Goal: Task Accomplishment & Management: Use online tool/utility

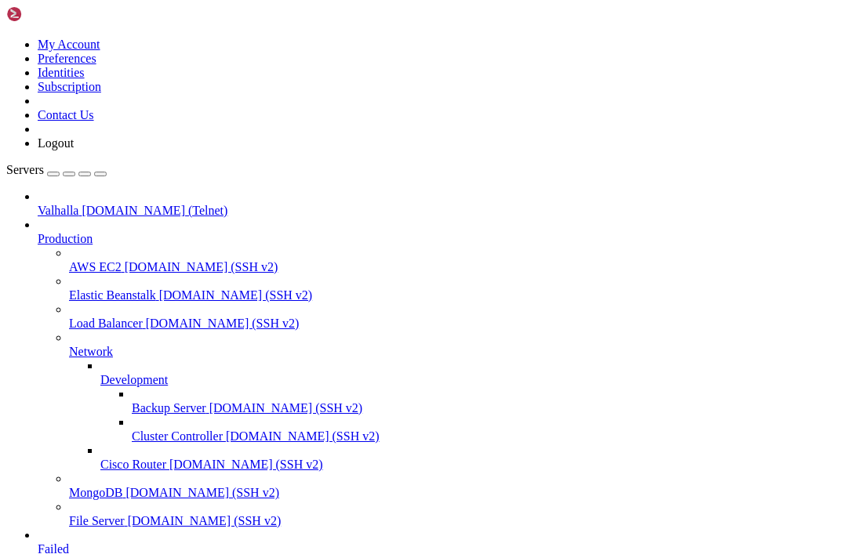
scroll to position [11, 0]
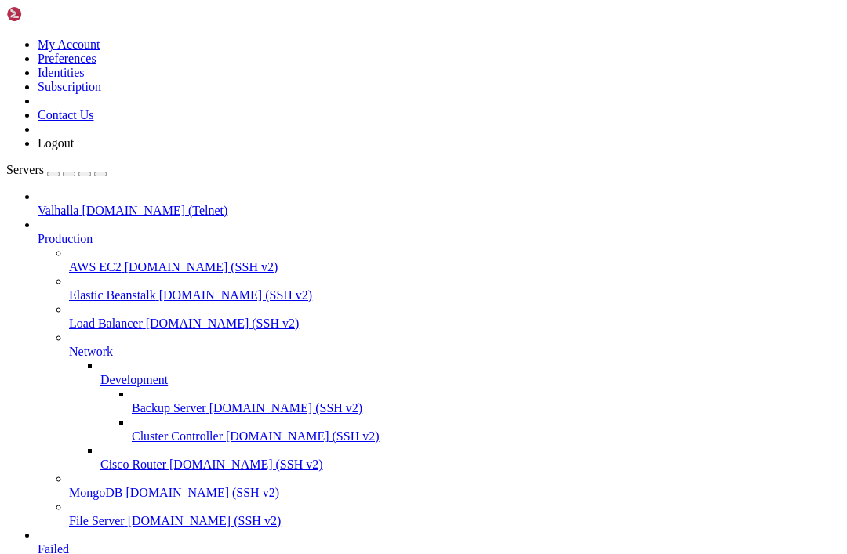
scroll to position [31652, 0]
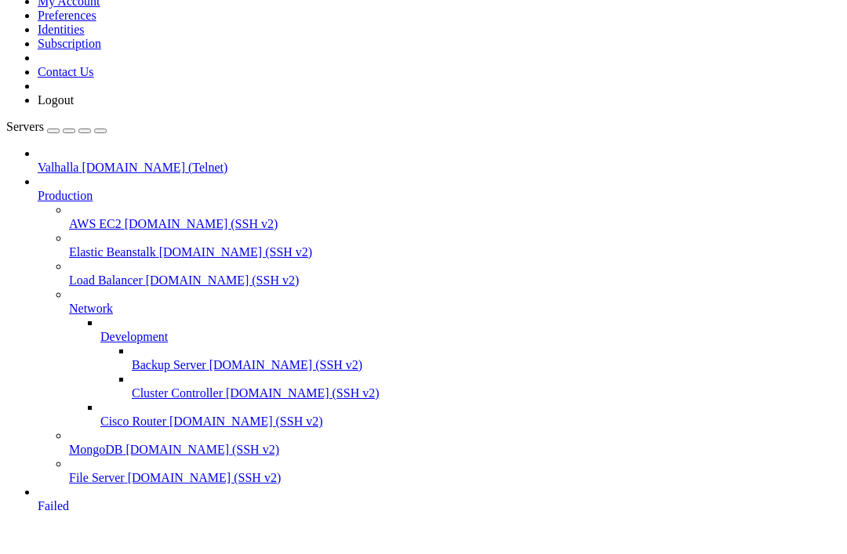
scroll to position [49047, 0]
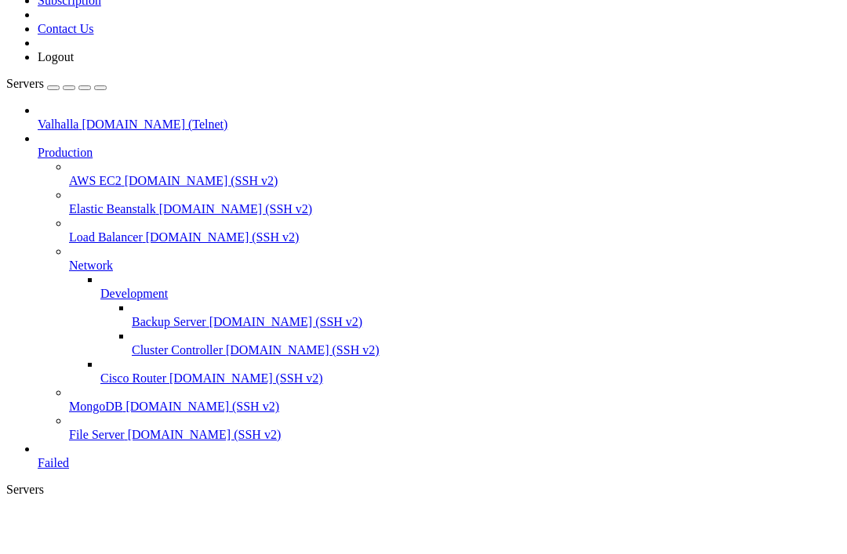
scroll to position [72744, 0]
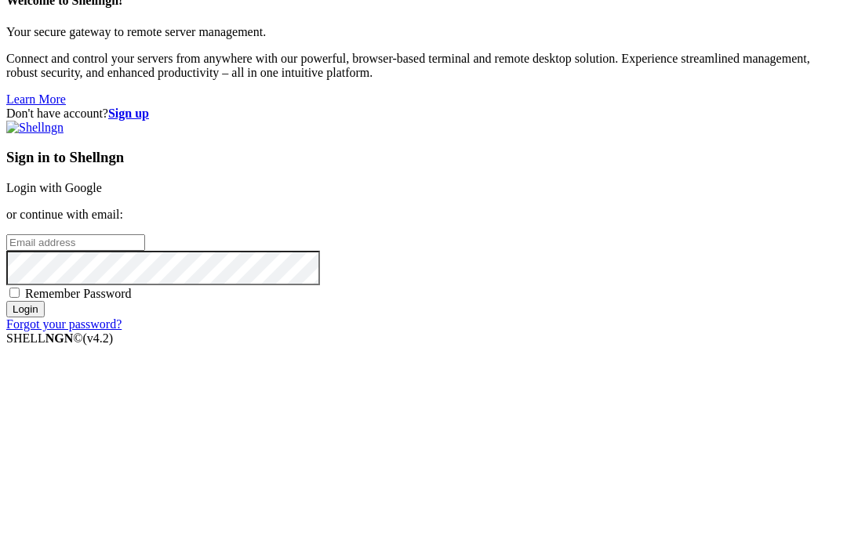
click at [535, 190] on div "Sign in to Shellngn Login with Google or continue with email: Remember Password…" at bounding box center [423, 269] width 834 height 211
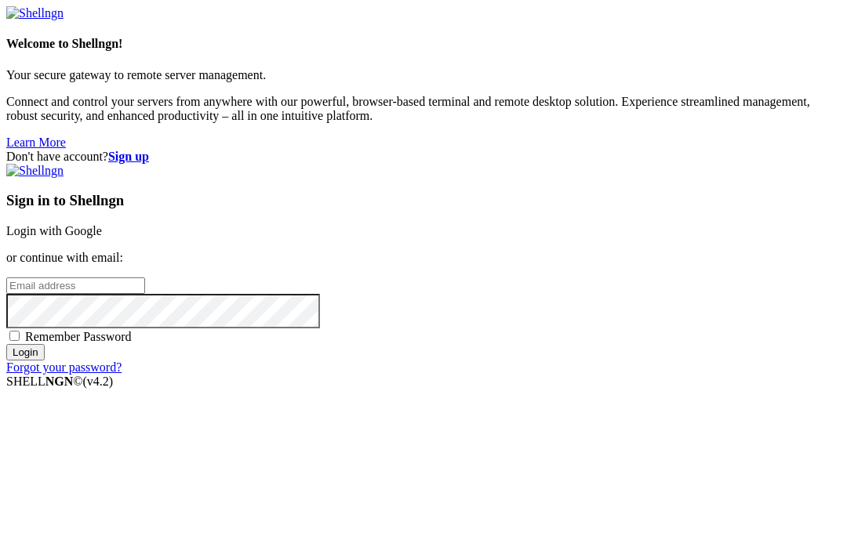
type input "[EMAIL_ADDRESS][DOMAIN_NAME]"
click at [45, 361] on input "Login" at bounding box center [25, 352] width 38 height 16
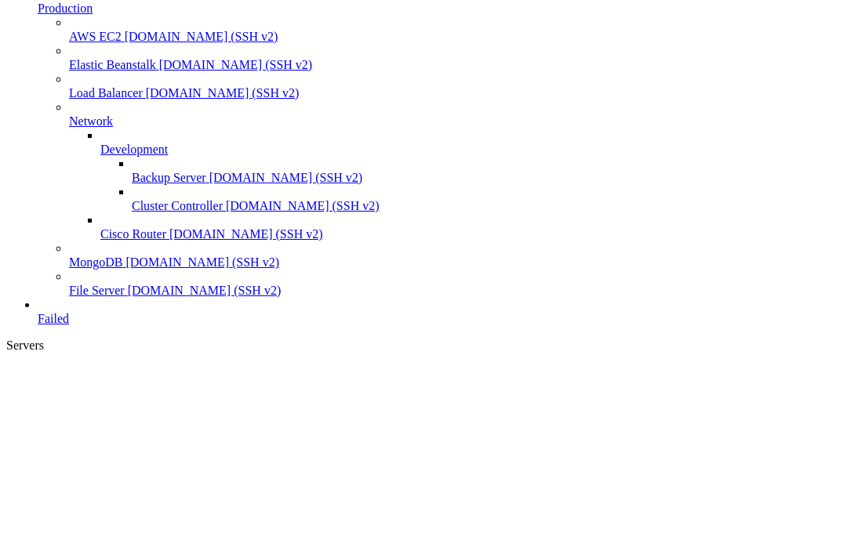
scroll to position [91436, 0]
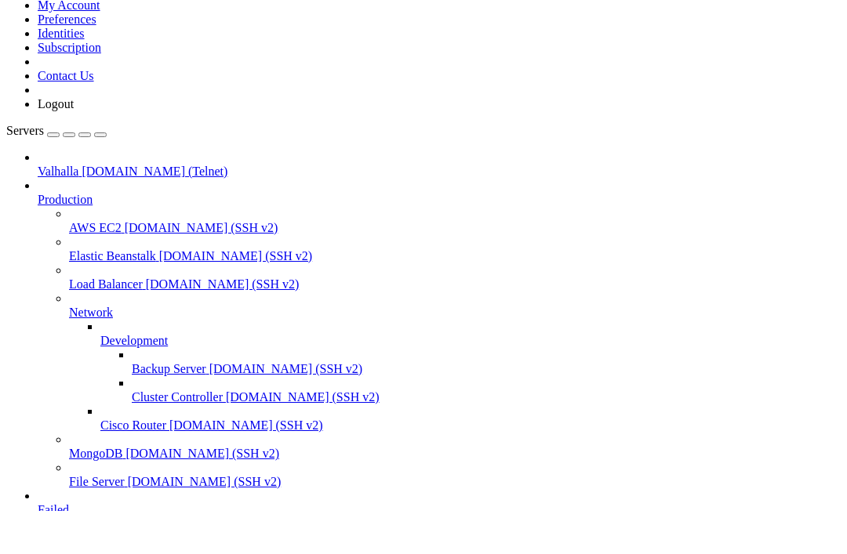
scroll to position [102452, 0]
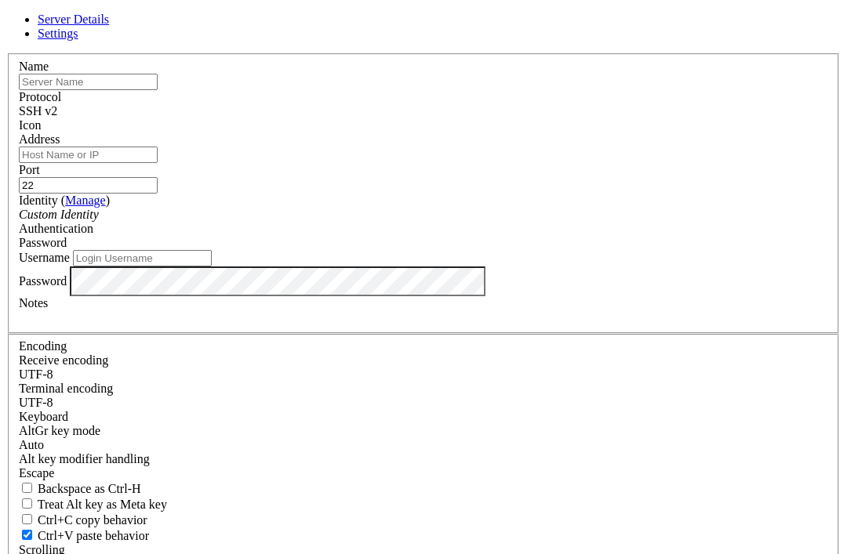
click at [158, 90] on input "text" at bounding box center [88, 82] width 139 height 16
type input "Telehack"
click at [158, 163] on input "Address" at bounding box center [88, 155] width 139 height 16
type input "[DOMAIN_NAME]"
click at [158, 194] on input "22" at bounding box center [88, 185] width 139 height 16
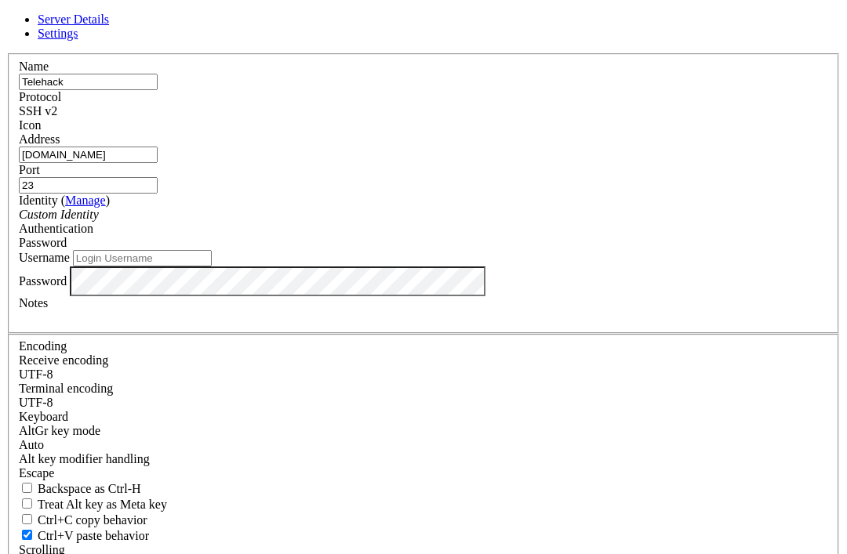
type input "23"
click at [386, 454] on div "Name Telehack Protocol SSH v2 Icon Address telehack.com Port 23 ( Manage )" at bounding box center [423, 341] width 834 height 576
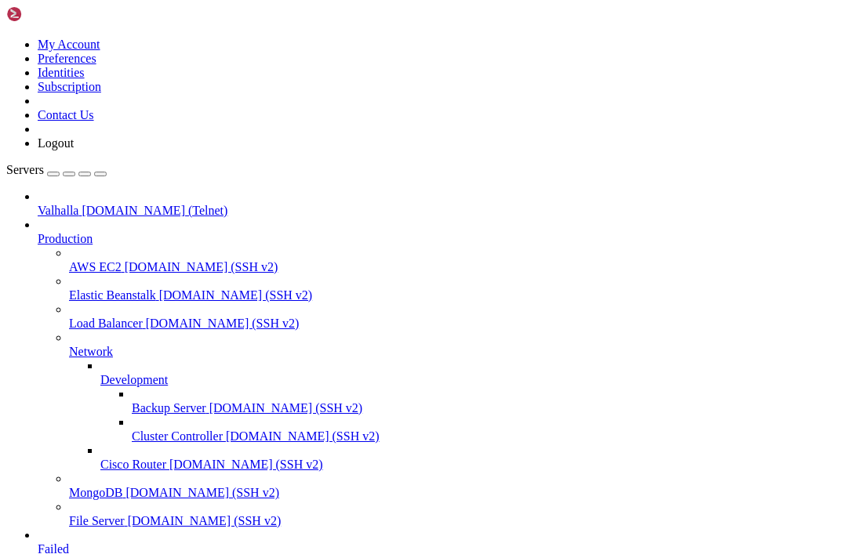
scroll to position [120, 0]
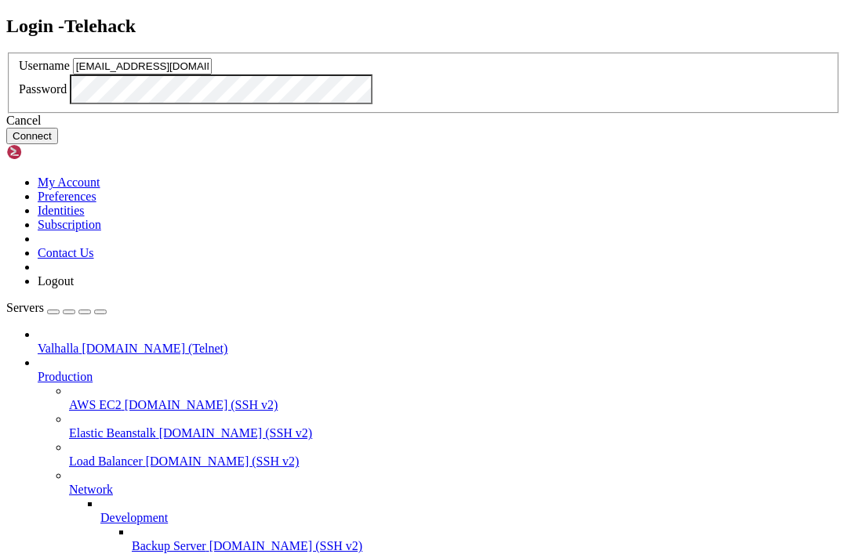
click at [58, 144] on button "Connect" at bounding box center [32, 136] width 52 height 16
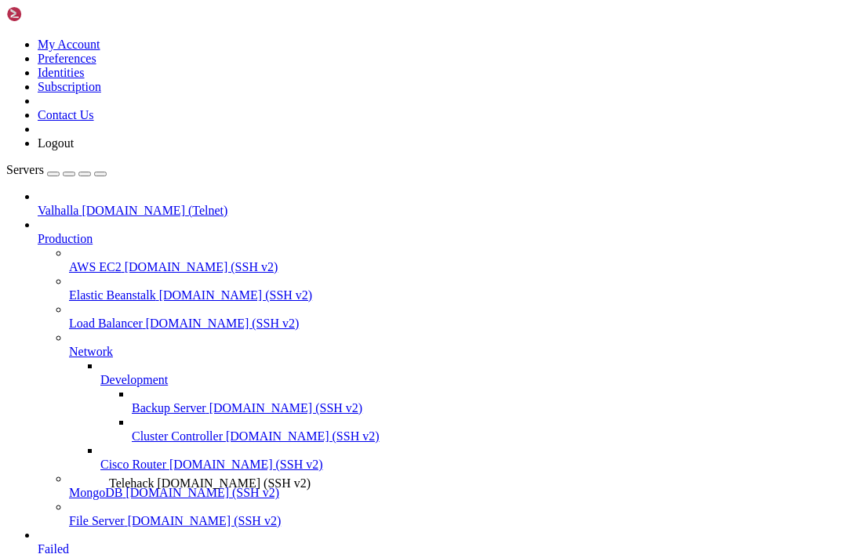
scroll to position [78, 0]
click at [91, 10] on img at bounding box center [51, 14] width 90 height 16
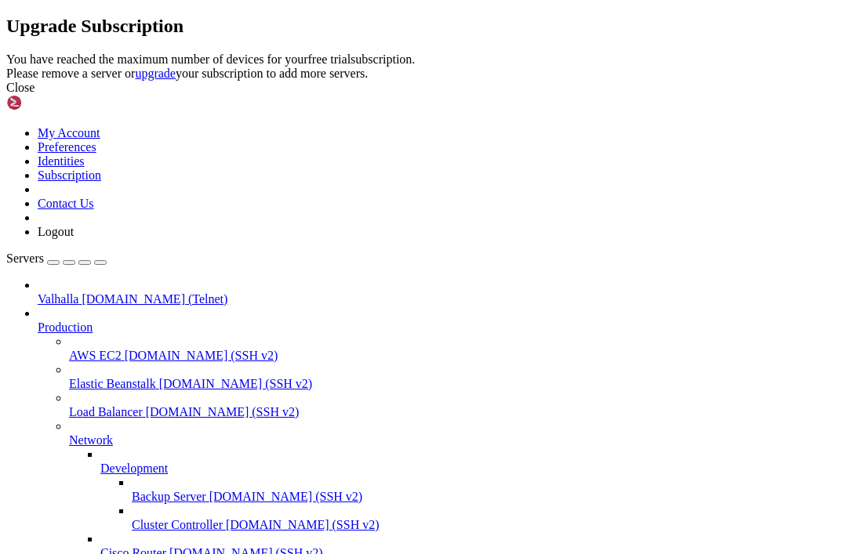
click at [608, 95] on div "Close" at bounding box center [423, 88] width 834 height 14
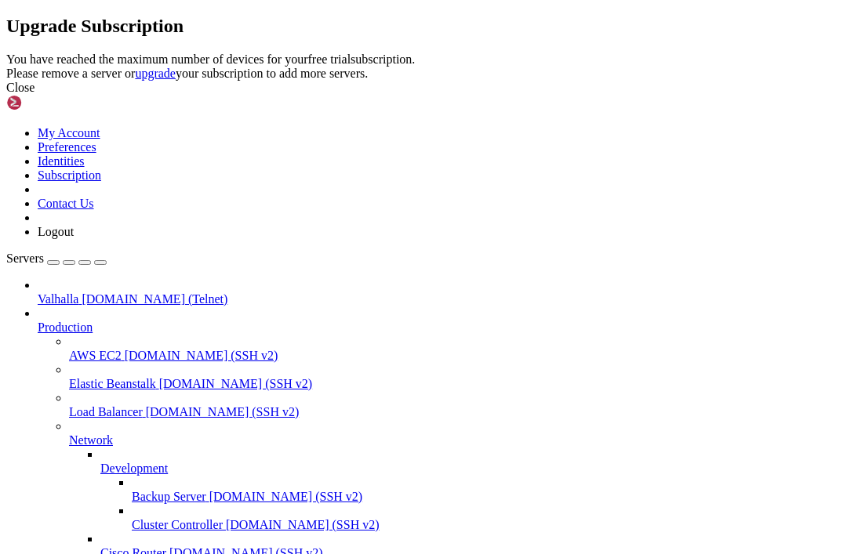
click at [593, 95] on div "Close" at bounding box center [423, 88] width 834 height 14
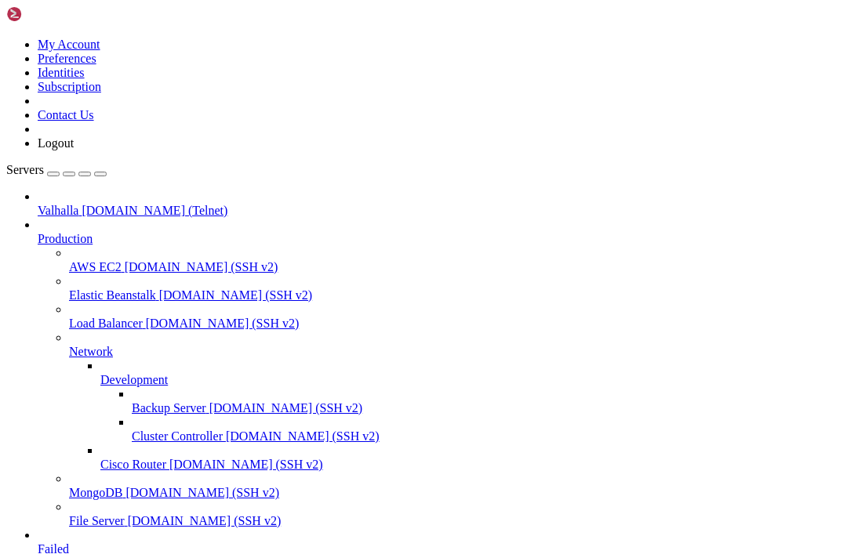
scroll to position [203, 0]
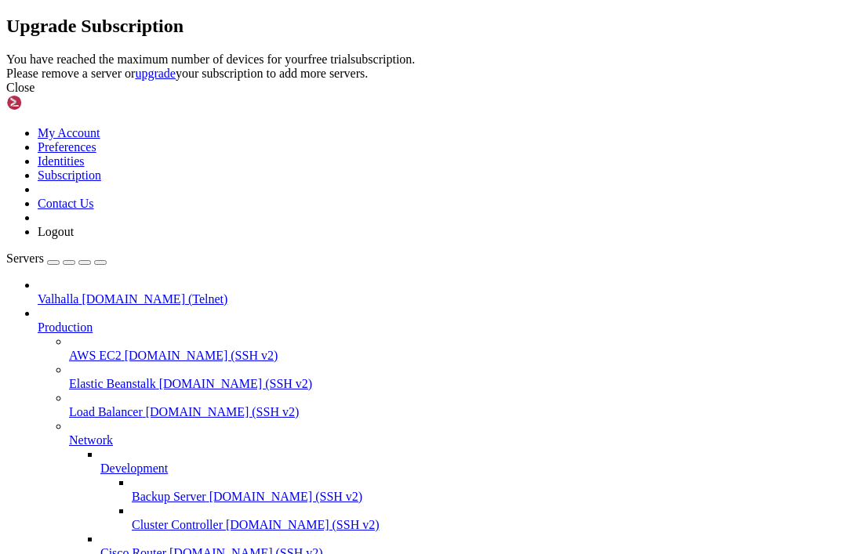
click at [6, 53] on icon at bounding box center [6, 53] width 0 height 0
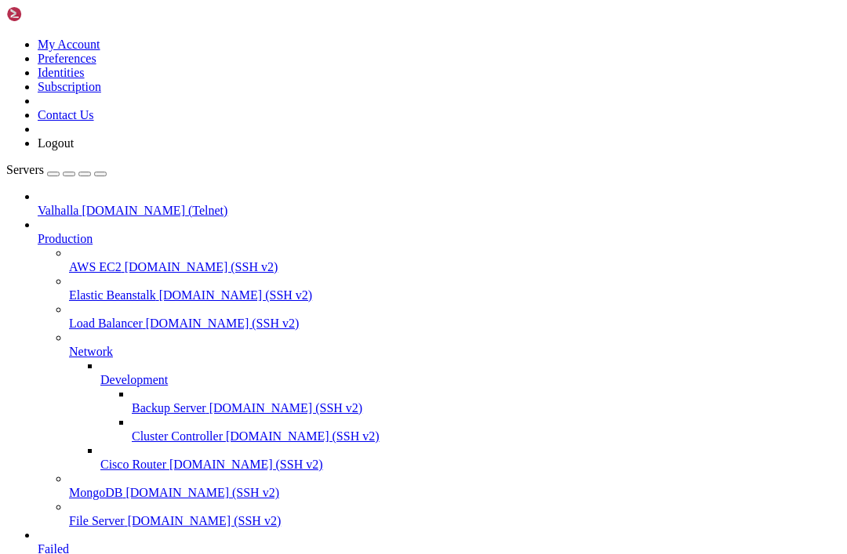
click at [6, 38] on link at bounding box center [6, 38] width 0 height 0
click at [100, 51] on link "My Account" at bounding box center [69, 44] width 63 height 13
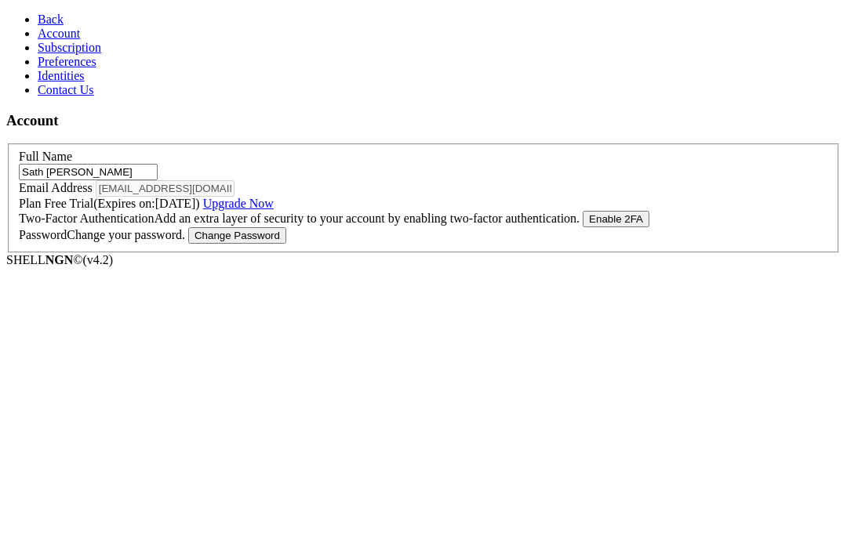
click at [38, 26] on span "Back" at bounding box center [51, 19] width 26 height 13
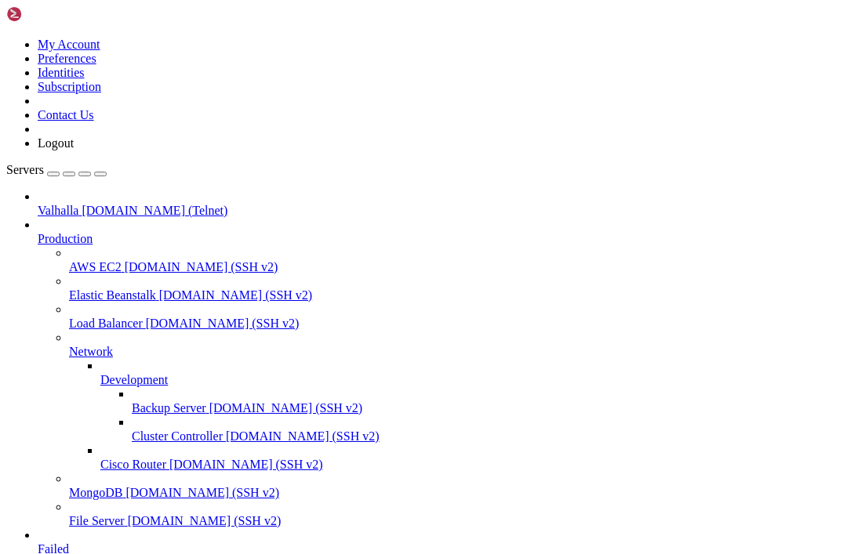
scroll to position [203, 0]
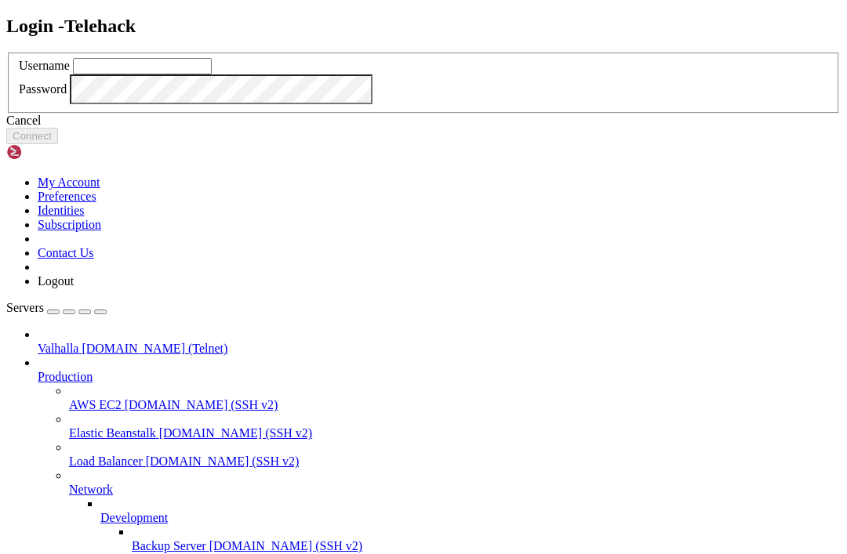
click at [575, 74] on div "Username" at bounding box center [423, 66] width 809 height 16
click at [6, 53] on icon at bounding box center [6, 53] width 0 height 0
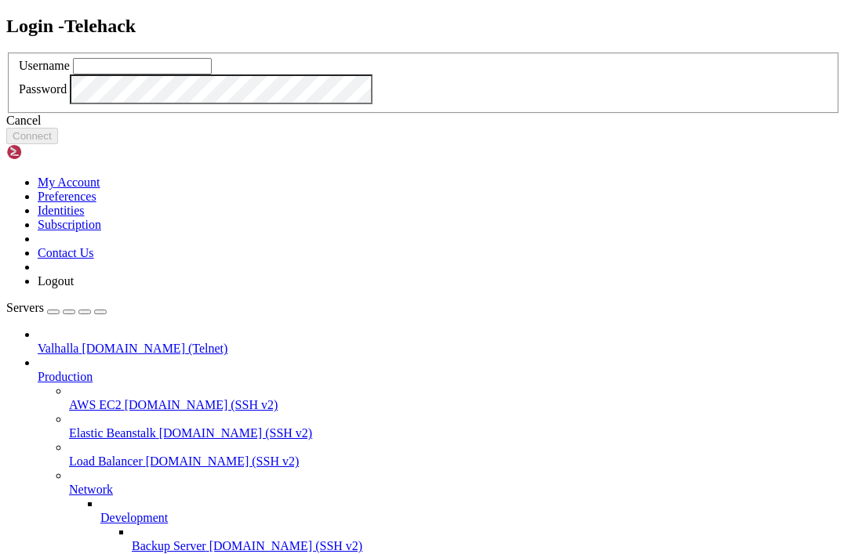
click at [448, 128] on div "Cancel" at bounding box center [423, 121] width 834 height 14
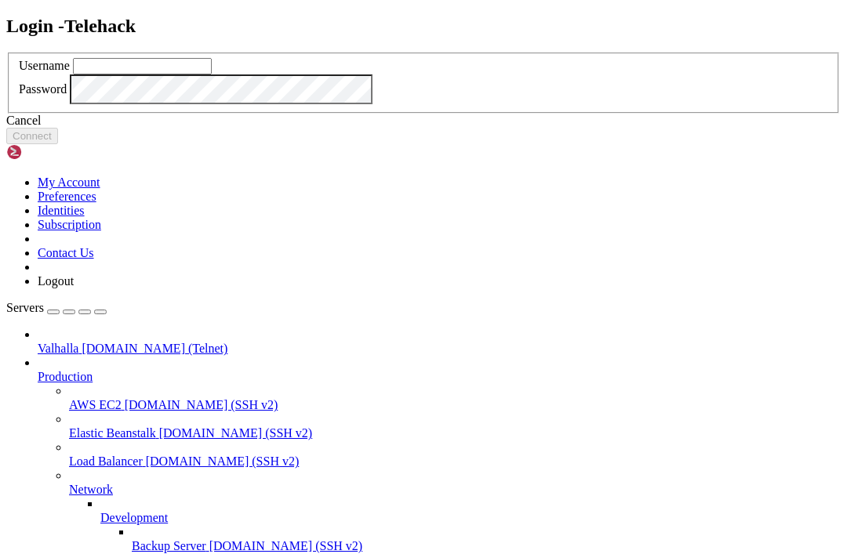
click at [793, 53] on div "Login - Telehack Username Password Cancel Connect" at bounding box center [423, 80] width 834 height 129
click at [212, 74] on input "text" at bounding box center [142, 66] width 139 height 16
type input "[EMAIL_ADDRESS][DOMAIN_NAME]"
click at [58, 144] on button "Connect" at bounding box center [32, 136] width 52 height 16
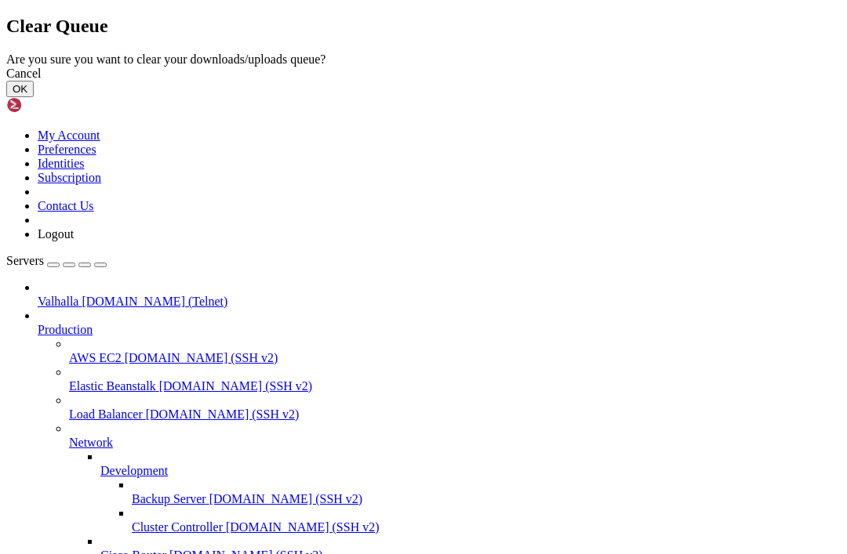
click at [34, 97] on button "OK" at bounding box center [19, 89] width 27 height 16
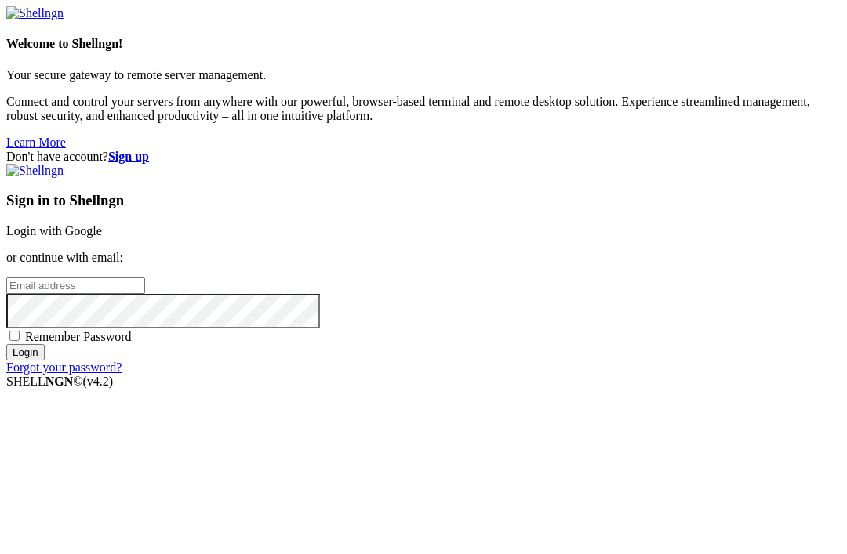
type input "sethmichealcombs@gmail.com"
click at [45, 361] on input "Login" at bounding box center [25, 352] width 38 height 16
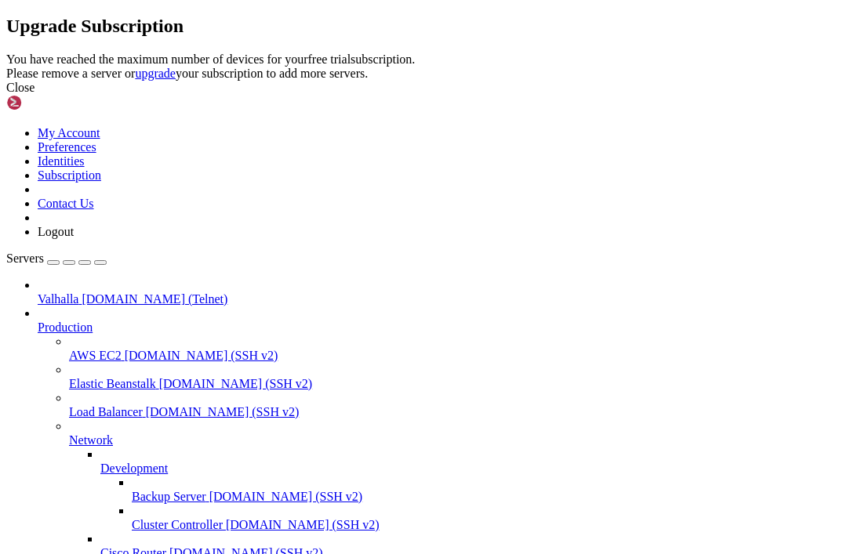
click at [610, 95] on div "Close" at bounding box center [423, 88] width 834 height 14
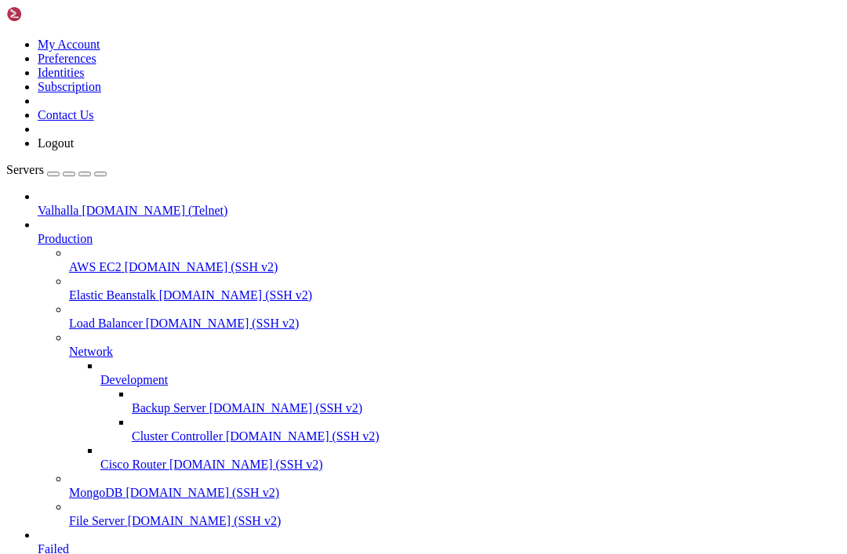
scroll to position [203, 0]
click at [38, 543] on icon at bounding box center [38, 543] width 0 height 0
click at [100, 373] on icon at bounding box center [100, 373] width 0 height 0
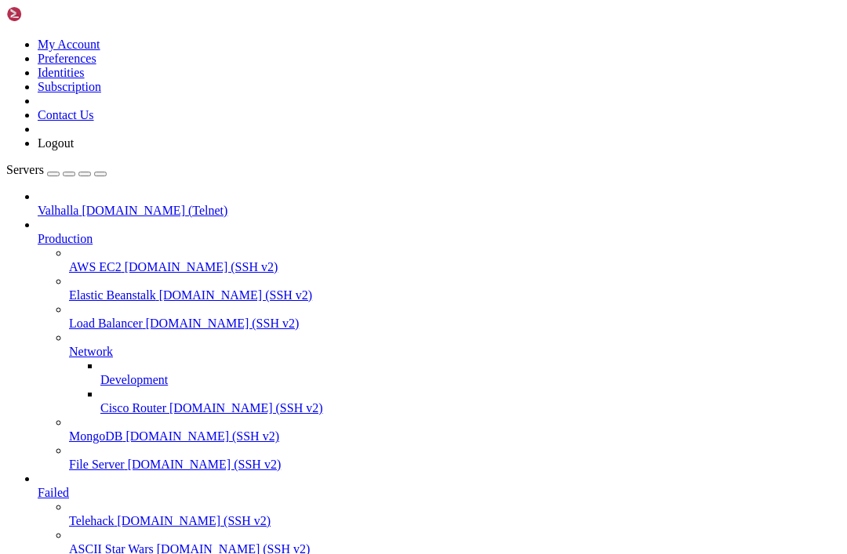
click at [269, 406] on div at bounding box center [423, 277] width 847 height 554
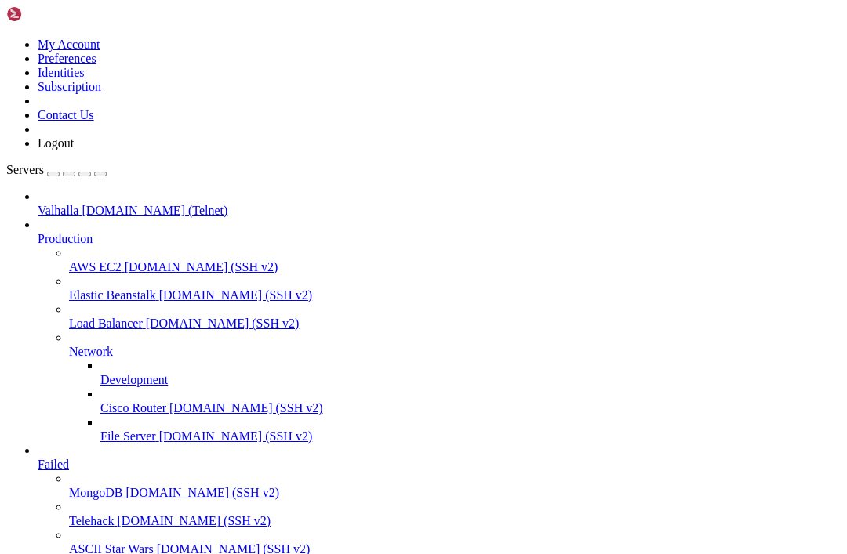
click at [38, 458] on icon at bounding box center [38, 458] width 0 height 0
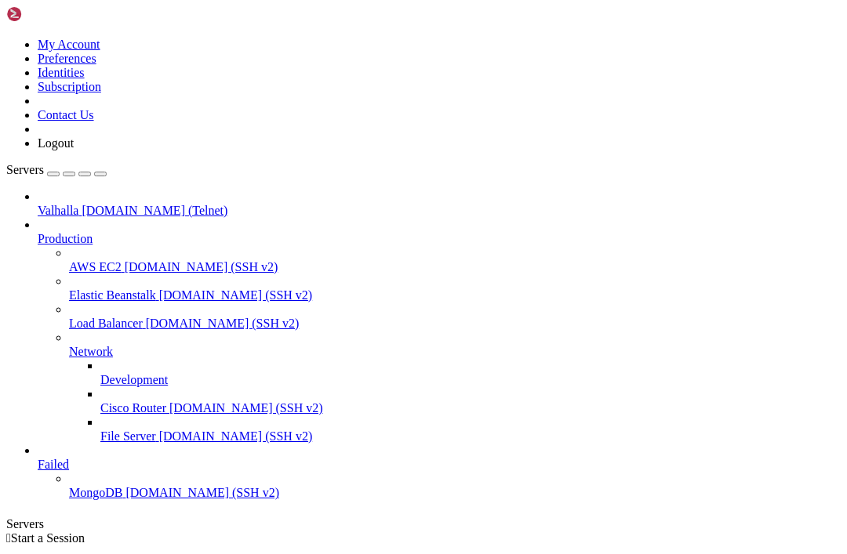
scroll to position [0, 0]
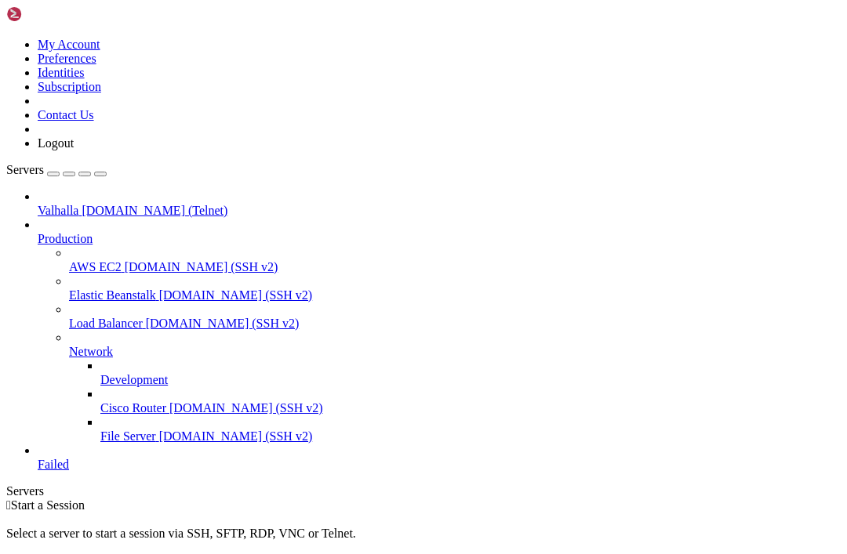
click at [38, 458] on link "Failed" at bounding box center [439, 465] width 803 height 14
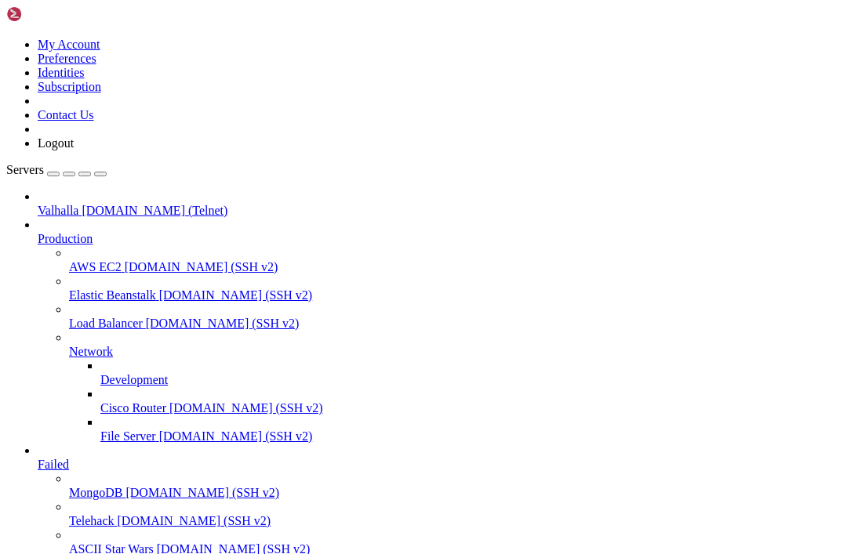
scroll to position [120, 0]
click at [78, 543] on span "ASCII Star Wars" at bounding box center [111, 549] width 85 height 13
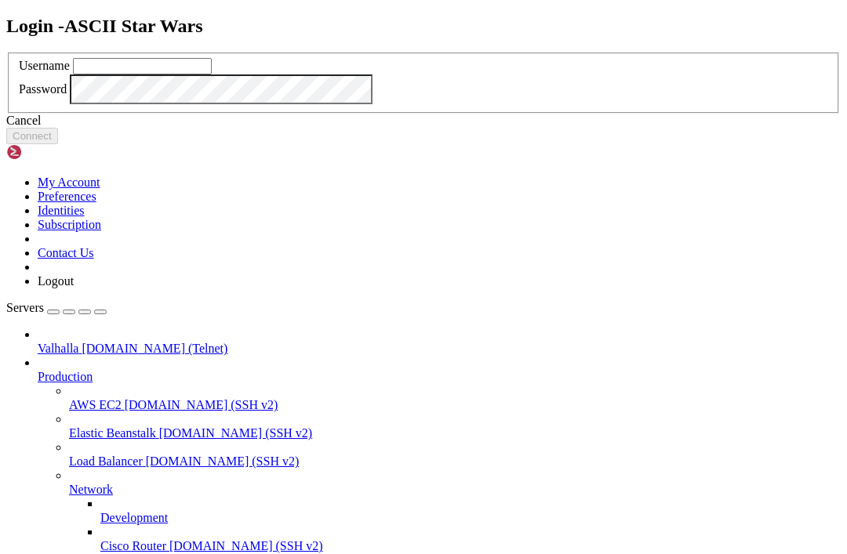
type input "[EMAIL_ADDRESS][DOMAIN_NAME]"
click at [58, 144] on button "Connect" at bounding box center [32, 136] width 52 height 16
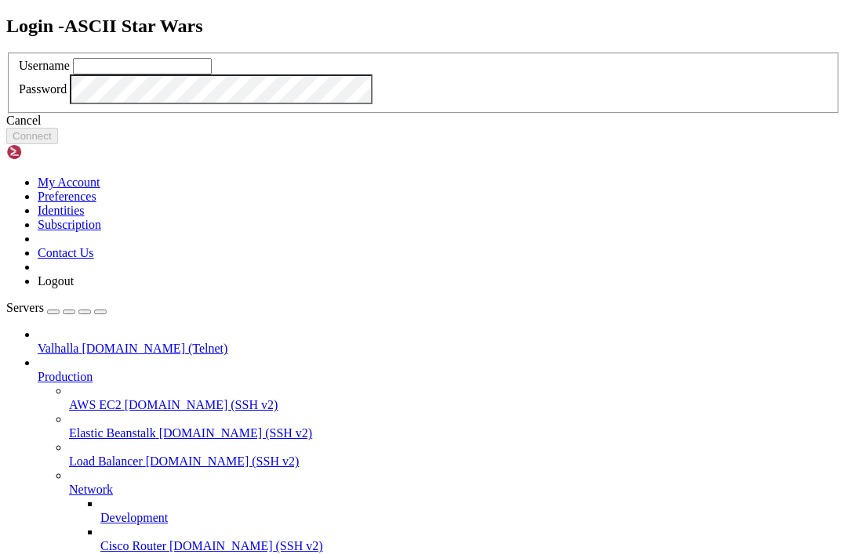
type input "[EMAIL_ADDRESS][DOMAIN_NAME]"
click at [58, 144] on button "Connect" at bounding box center [32, 136] width 52 height 16
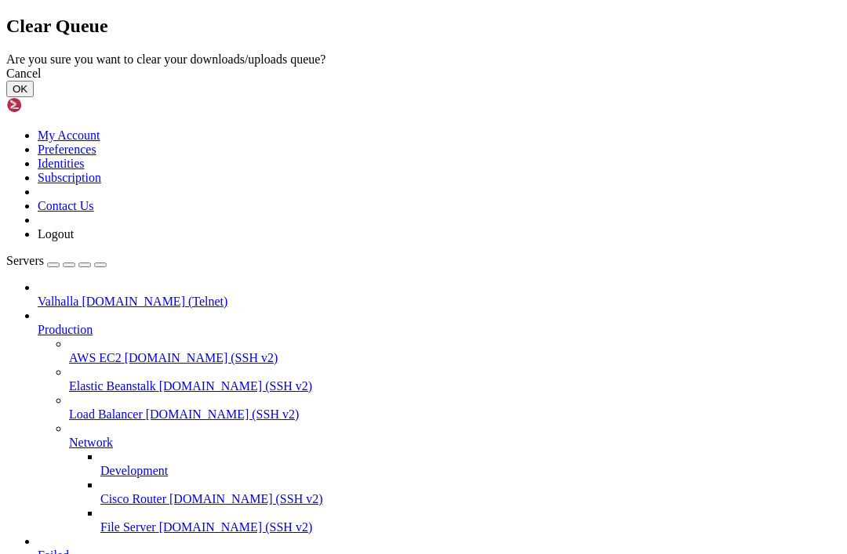
click at [34, 97] on button "OK" at bounding box center [19, 89] width 27 height 16
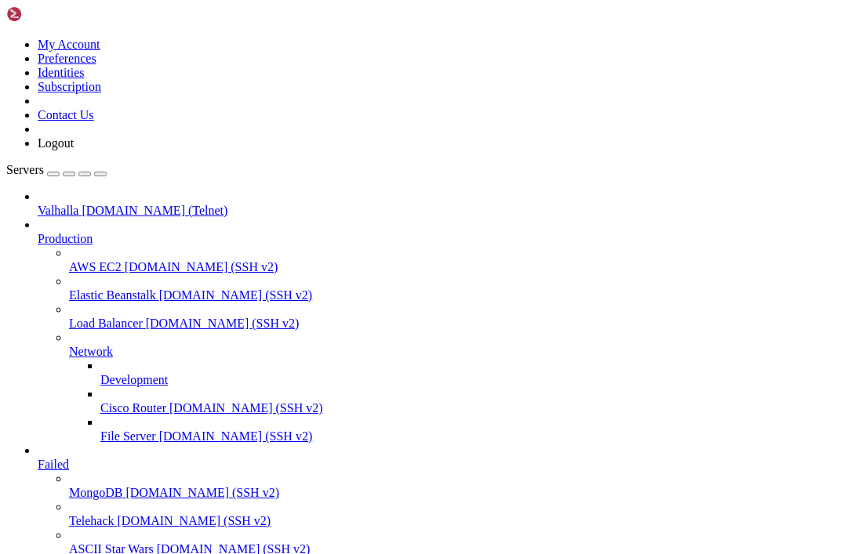
click at [157, 543] on span "[DOMAIN_NAME] (SSH v2)" at bounding box center [234, 549] width 154 height 13
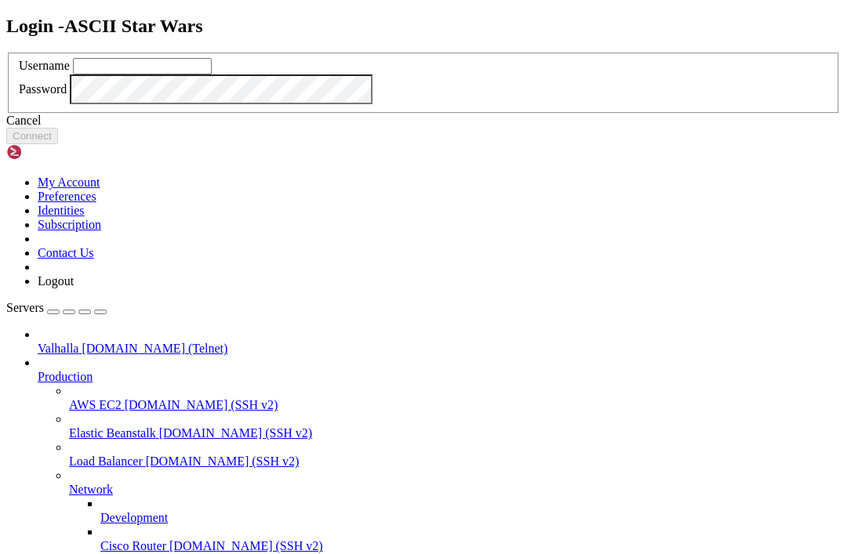
type input "[EMAIL_ADDRESS][DOMAIN_NAME]"
click at [58, 144] on button "Connect" at bounding box center [32, 136] width 52 height 16
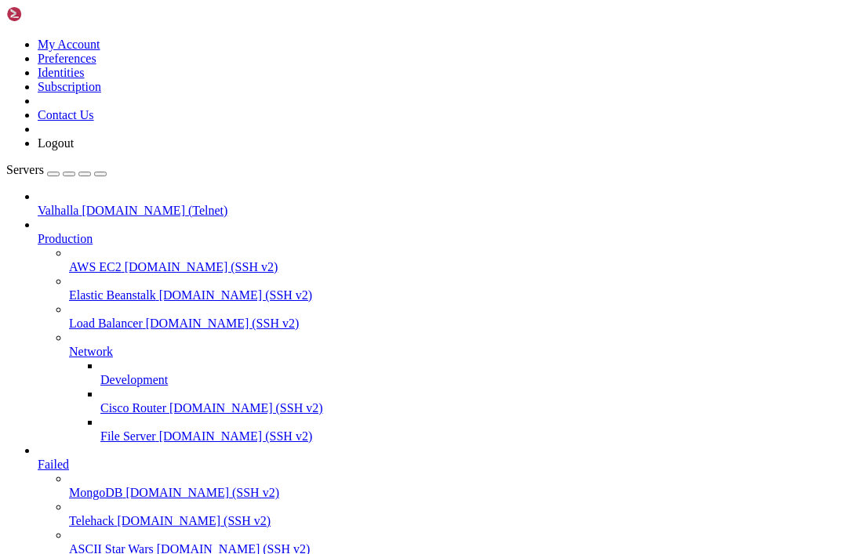
click at [97, 514] on link "Telehack [DOMAIN_NAME] (SSH v2)" at bounding box center [454, 521] width 771 height 14
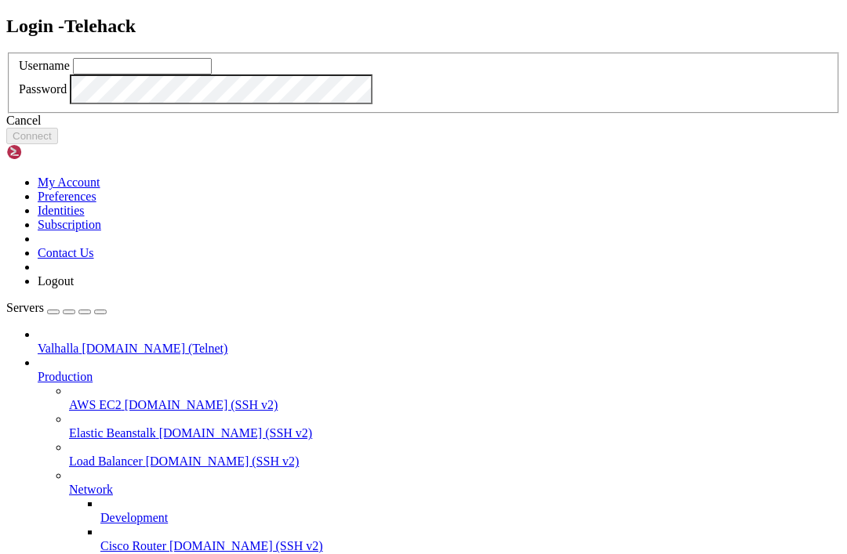
type input "[EMAIL_ADDRESS][DOMAIN_NAME]"
click at [58, 144] on button "Connect" at bounding box center [32, 136] width 52 height 16
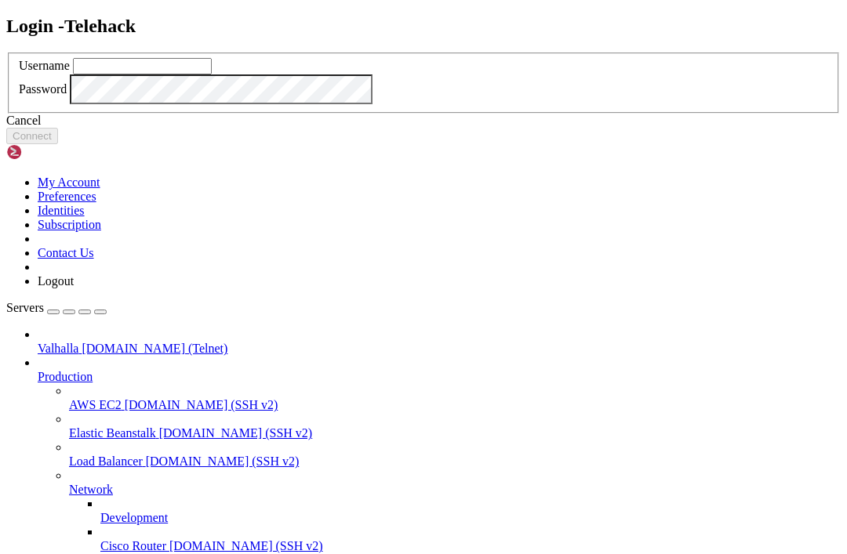
type input "[EMAIL_ADDRESS][DOMAIN_NAME]"
click at [58, 144] on button "Connect" at bounding box center [32, 136] width 52 height 16
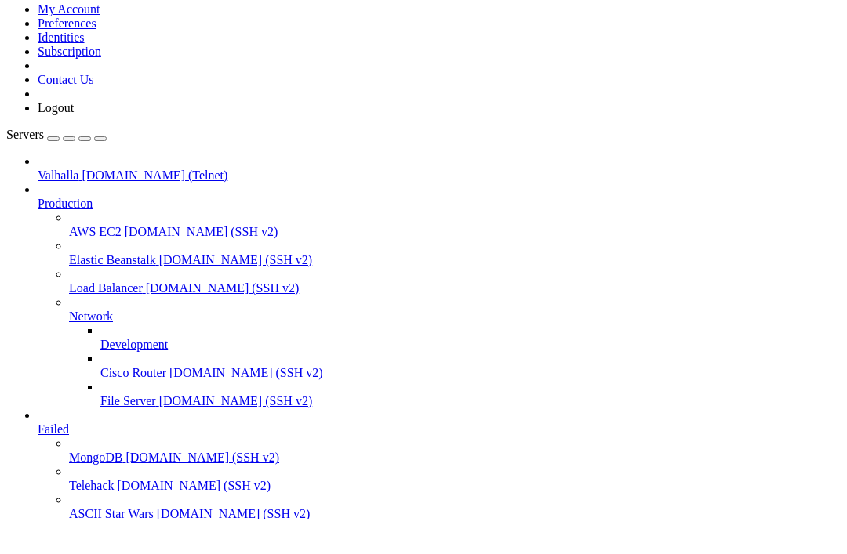
type input "/"
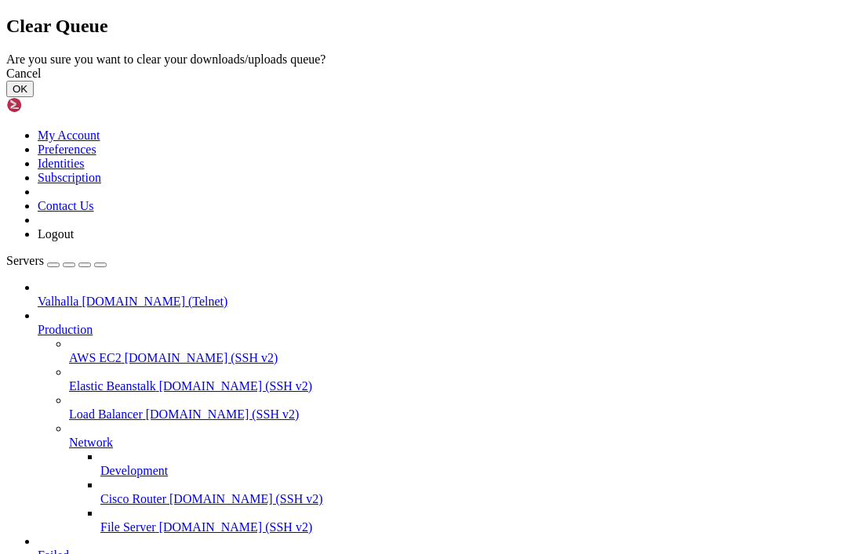
click at [34, 97] on button "OK" at bounding box center [19, 89] width 27 height 16
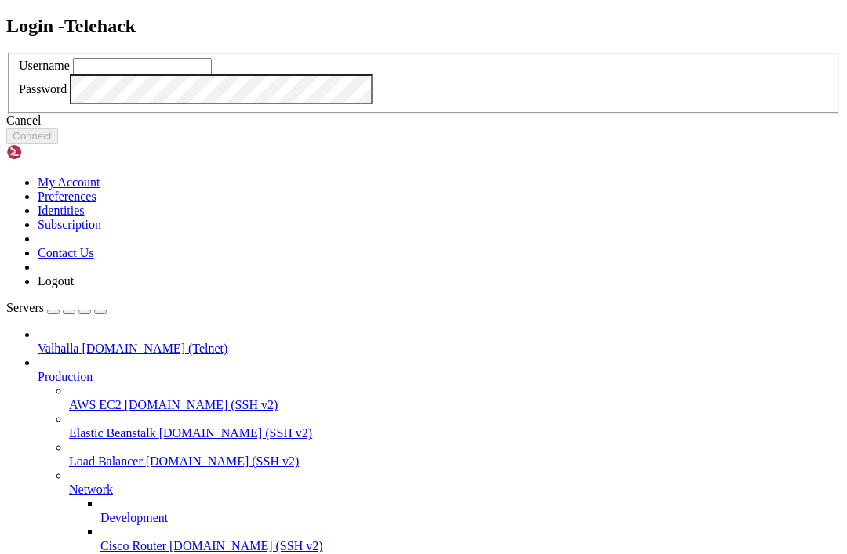
click at [376, 18] on div "Login - Telehack Username Password Cancel Connect" at bounding box center [423, 80] width 834 height 129
click at [6, 53] on icon at bounding box center [6, 53] width 0 height 0
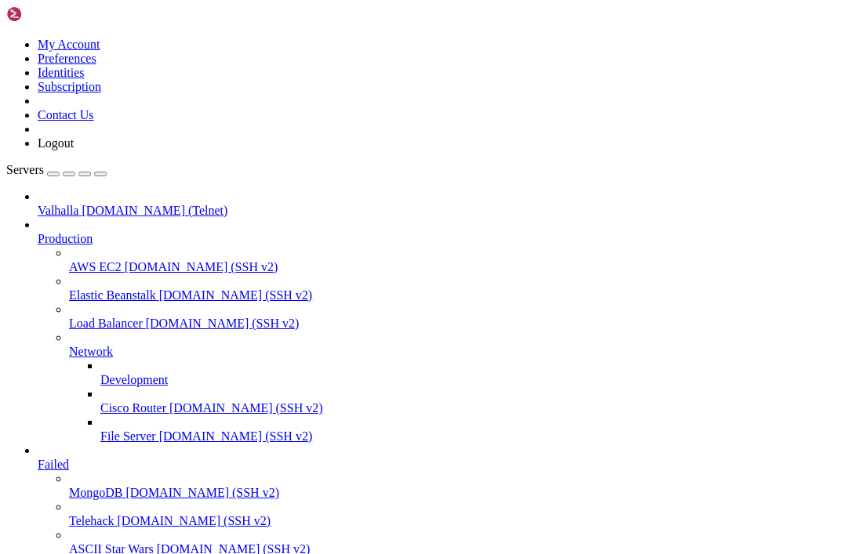
click at [69, 458] on span "Failed" at bounding box center [53, 464] width 31 height 13
click at [38, 458] on icon at bounding box center [38, 458] width 0 height 0
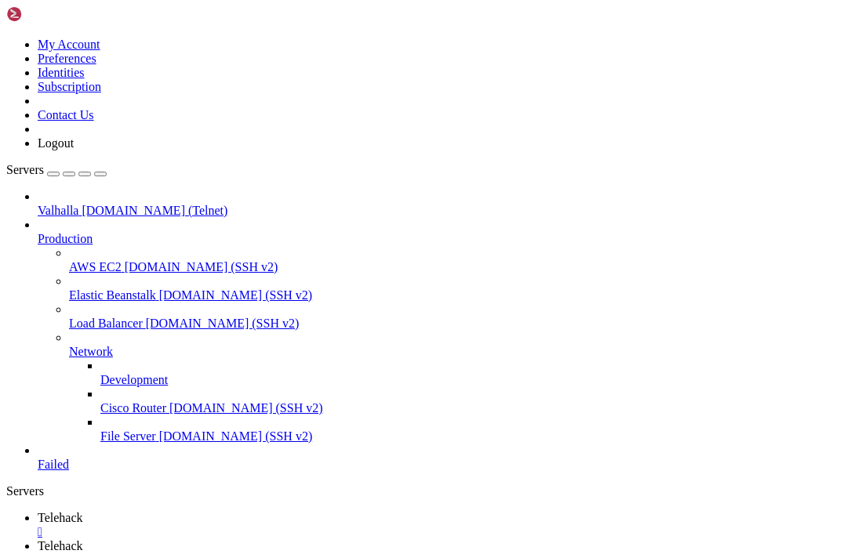
click at [53, 174] on div "button" at bounding box center [53, 174] width 0 height 0
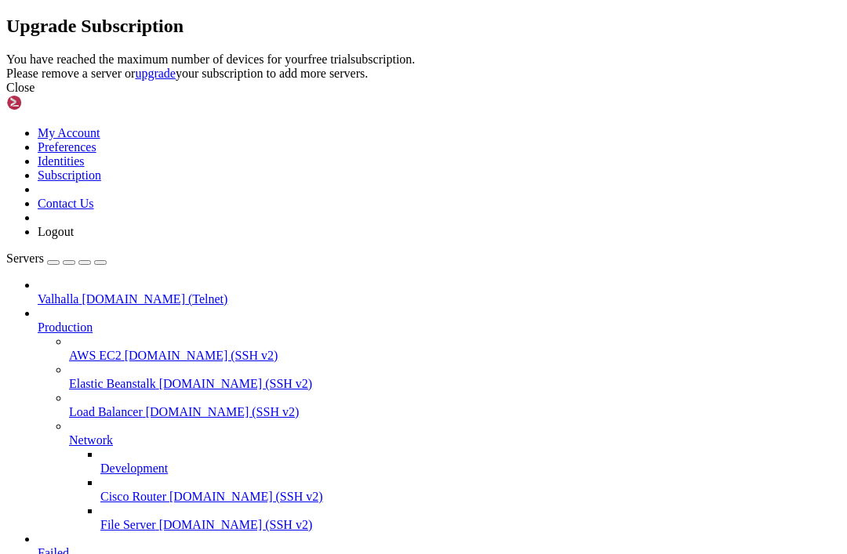
click at [6, 53] on icon at bounding box center [6, 53] width 0 height 0
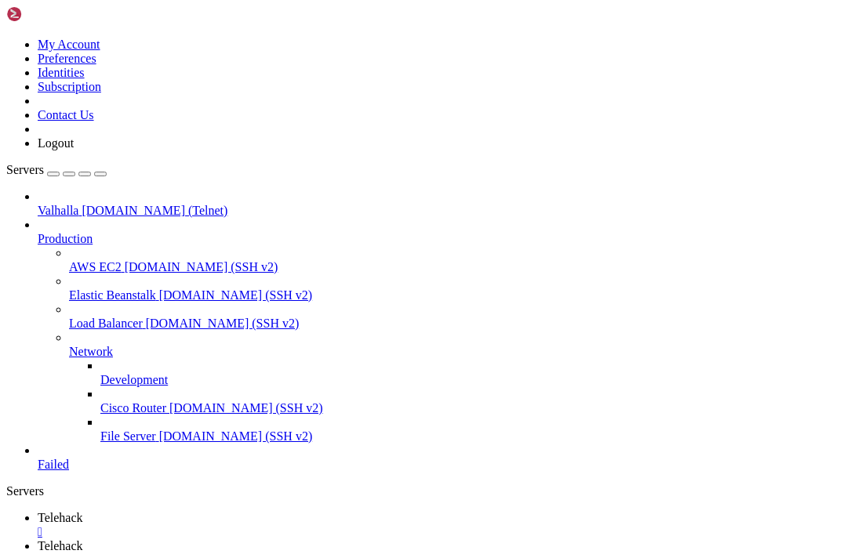
click at [100, 174] on icon "button" at bounding box center [100, 174] width 0 height 0
click at [9, 485] on div "Servers" at bounding box center [423, 492] width 834 height 14
click at [69, 174] on div "button" at bounding box center [69, 174] width 0 height 0
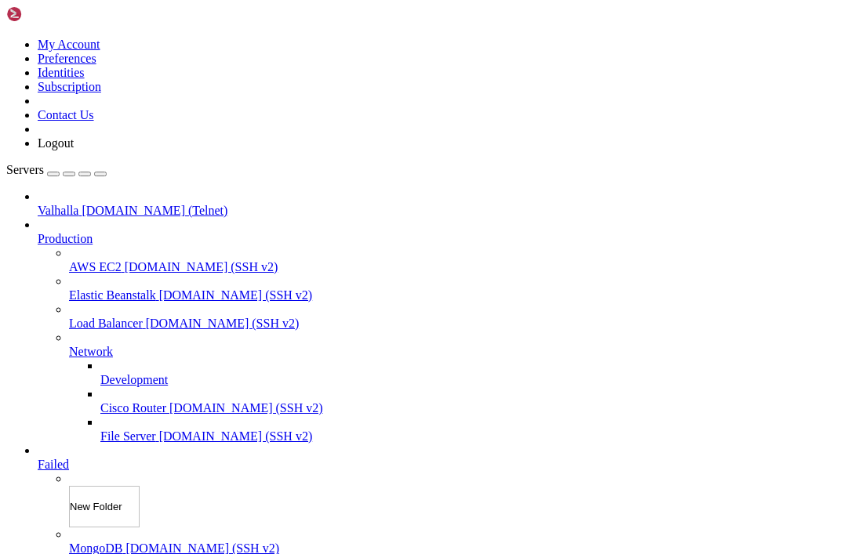
click at [121, 163] on div "Servers Valhalla valhalla.com (Telnet) Production AWS EC2 demo.shellngn.com (SS…" at bounding box center [423, 401] width 834 height 477
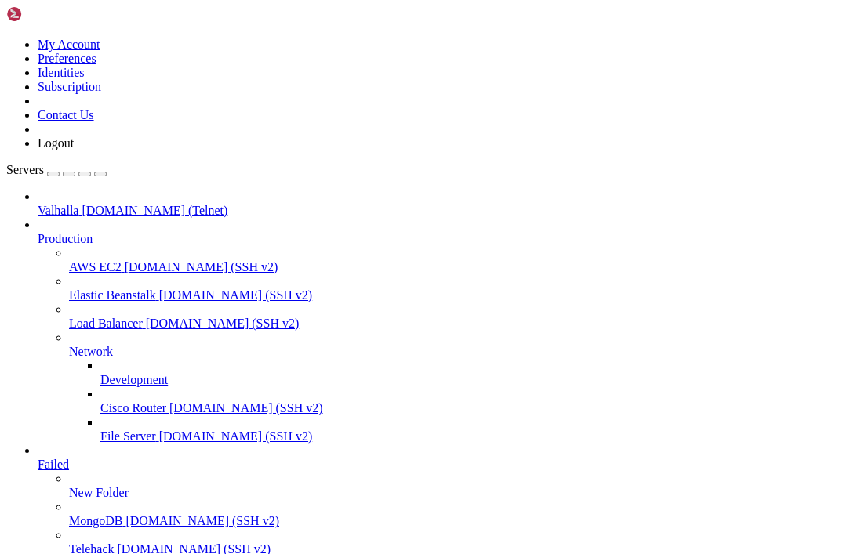
click at [85, 174] on div "button" at bounding box center [85, 174] width 0 height 0
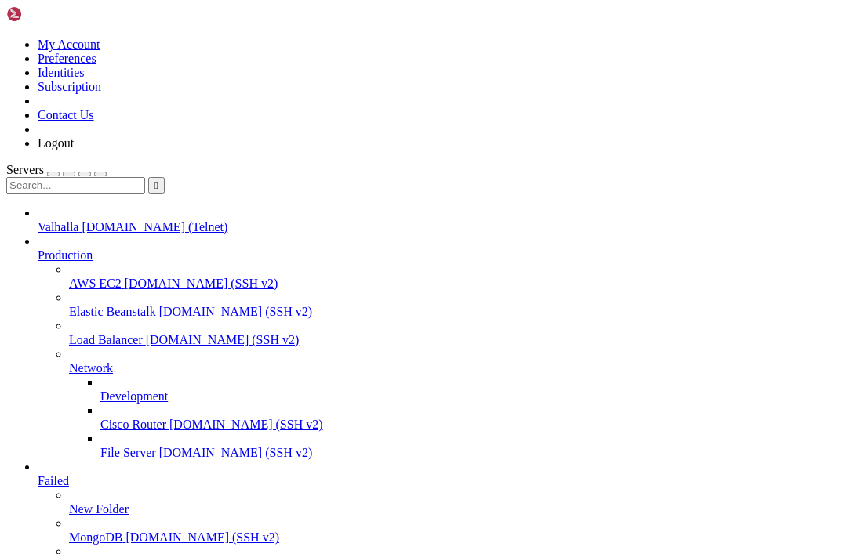
click at [85, 174] on div "button" at bounding box center [85, 174] width 0 height 0
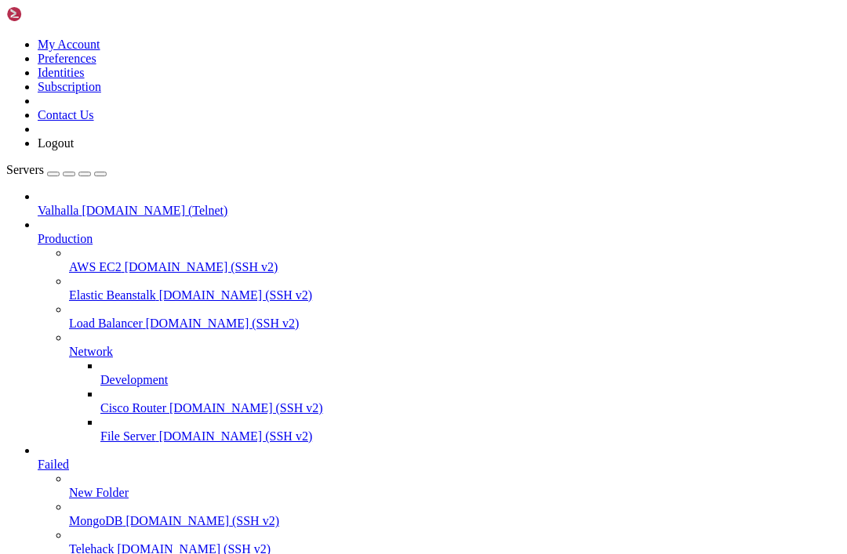
click at [72, 17] on img at bounding box center [51, 14] width 90 height 16
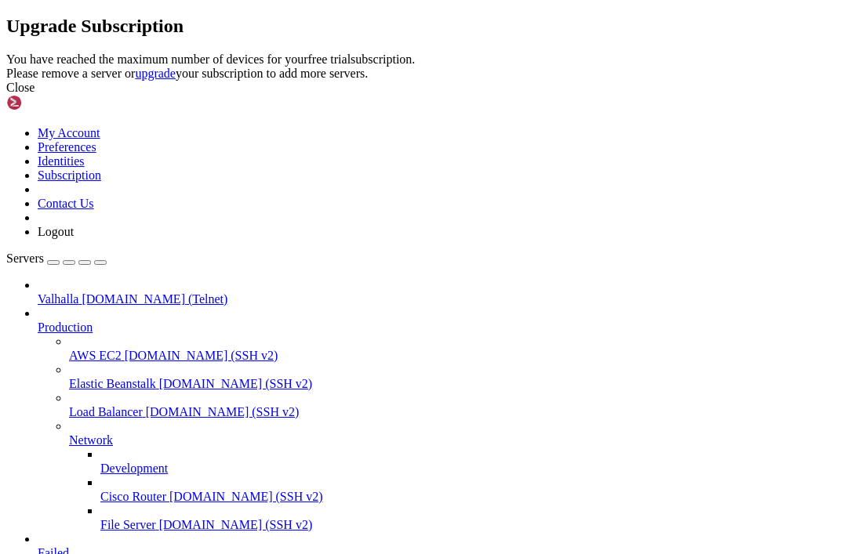
click at [176, 80] on link "upgrade" at bounding box center [155, 73] width 41 height 13
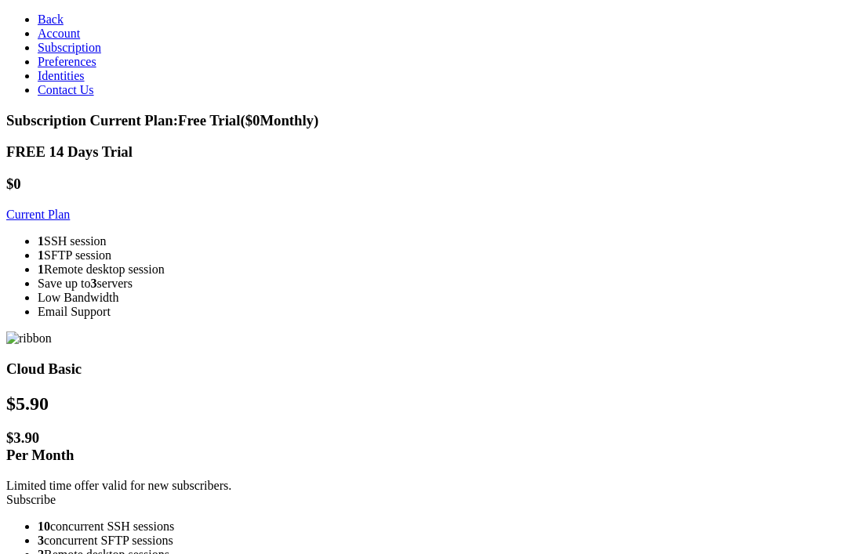
click at [94, 96] on link "Contact Us" at bounding box center [66, 89] width 56 height 13
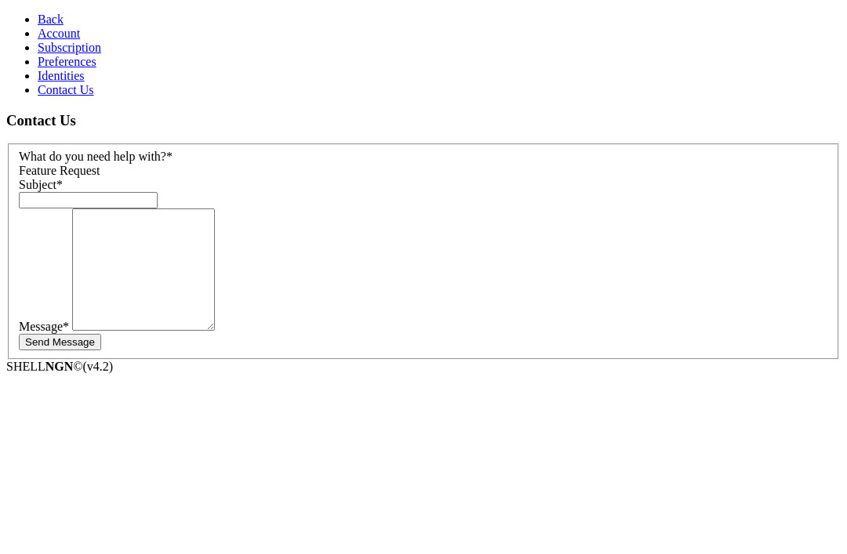
click at [85, 82] on link "Identities" at bounding box center [61, 75] width 47 height 13
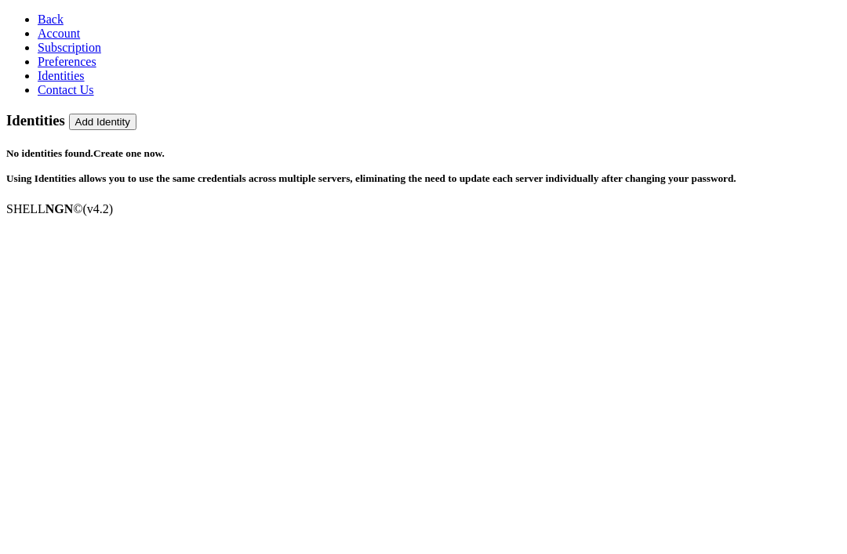
click at [80, 40] on link "Account" at bounding box center [59, 33] width 42 height 13
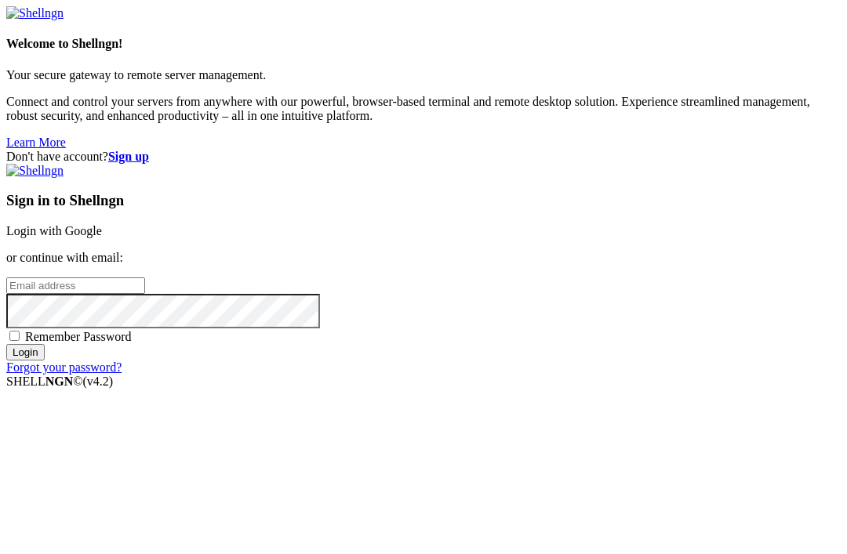
scroll to position [121, 0]
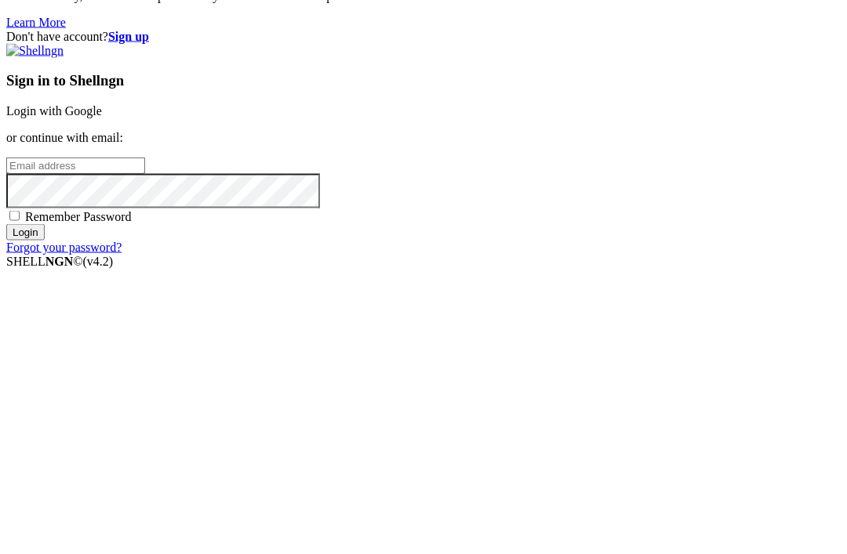
type input "[EMAIL_ADDRESS][DOMAIN_NAME]"
click at [45, 344] on input "Login" at bounding box center [25, 352] width 38 height 16
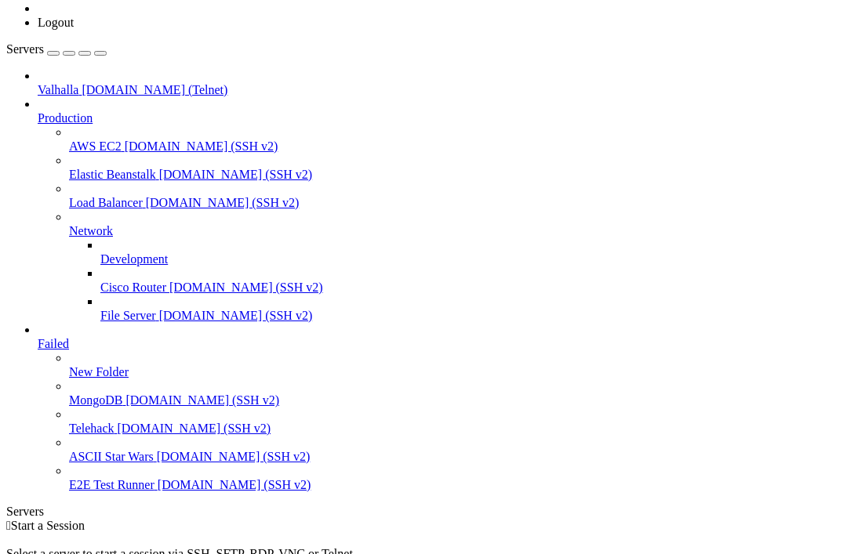
scroll to position [162, 0]
click at [38, 52] on span "Servers" at bounding box center [25, 48] width 38 height 13
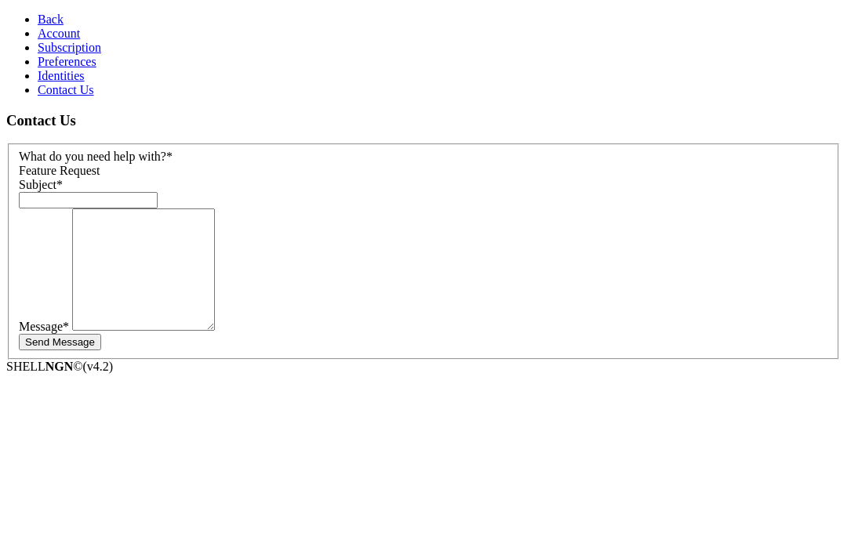
click at [66, 68] on span "Preferences" at bounding box center [67, 61] width 59 height 13
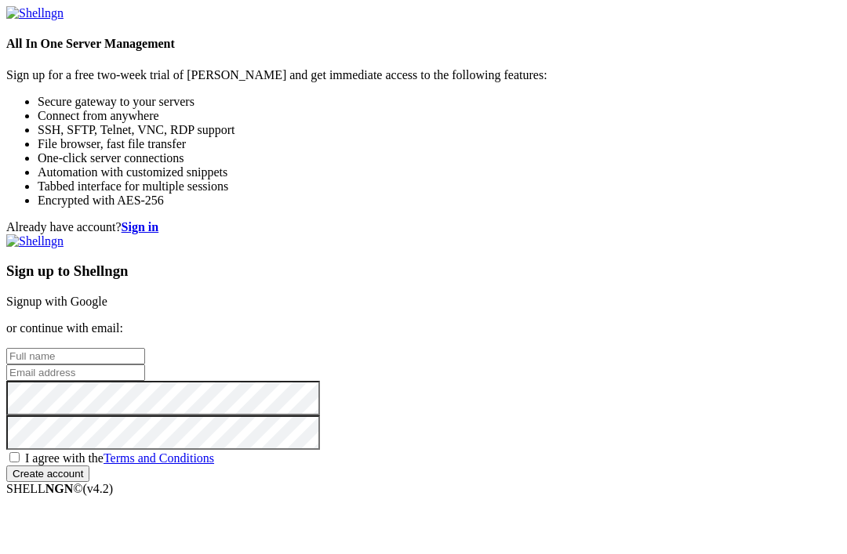
click at [145, 348] on input "text" at bounding box center [75, 356] width 139 height 16
click at [804, 285] on div "Already have account? Sign in Sign up to Shellngn Signup with Google or continu…" at bounding box center [423, 351] width 834 height 262
click at [812, 220] on div "Already have account? Sign in Sign up to Shellngn Signup with Google or continu…" at bounding box center [423, 351] width 834 height 262
click at [159, 220] on strong "Sign in" at bounding box center [141, 226] width 38 height 13
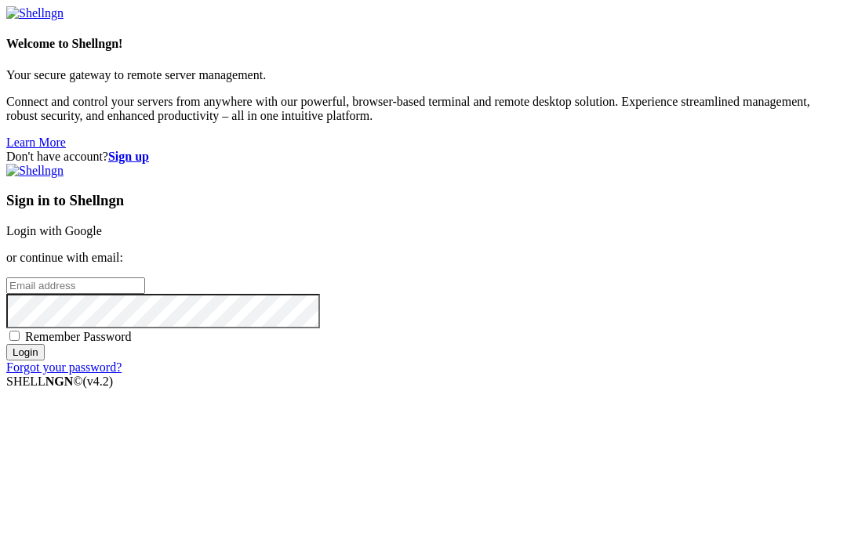
click at [145, 278] on input "email" at bounding box center [75, 286] width 139 height 16
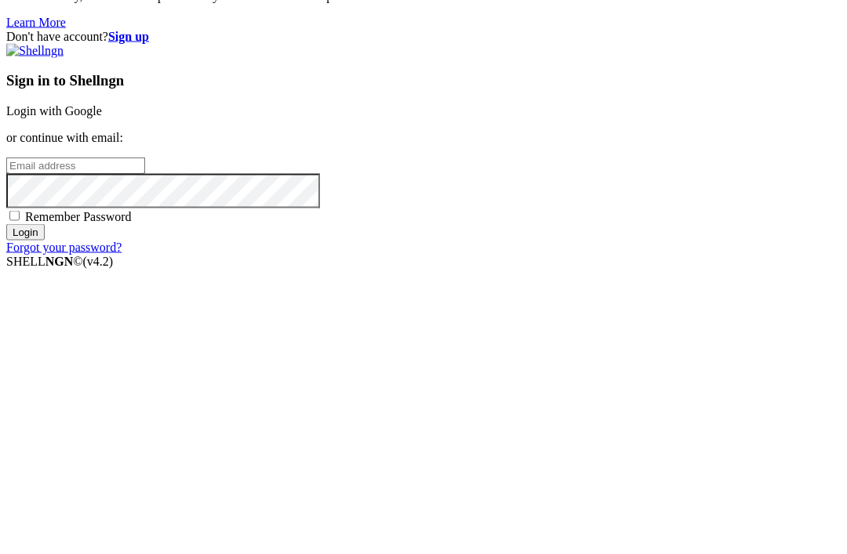
type input "[EMAIL_ADDRESS][DOMAIN_NAME]"
click at [45, 344] on input "Login" at bounding box center [25, 352] width 38 height 16
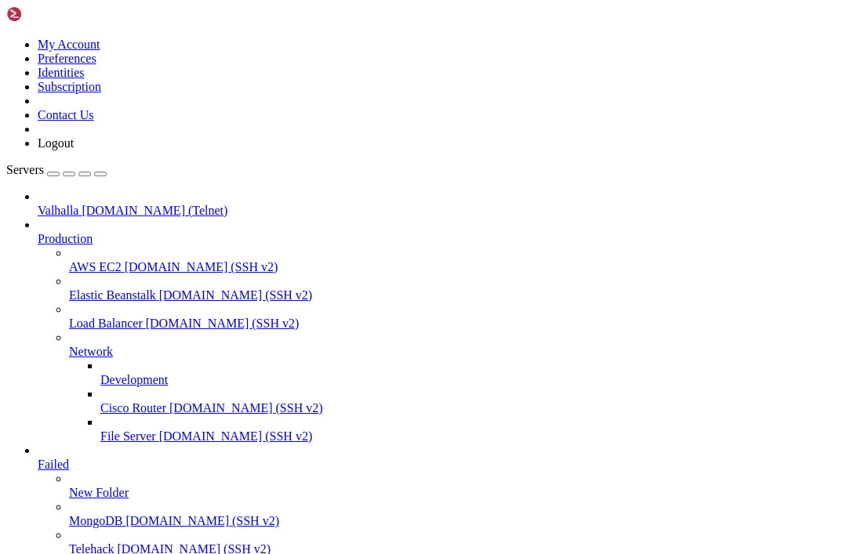
click at [169, 458] on link "Failed" at bounding box center [439, 465] width 803 height 14
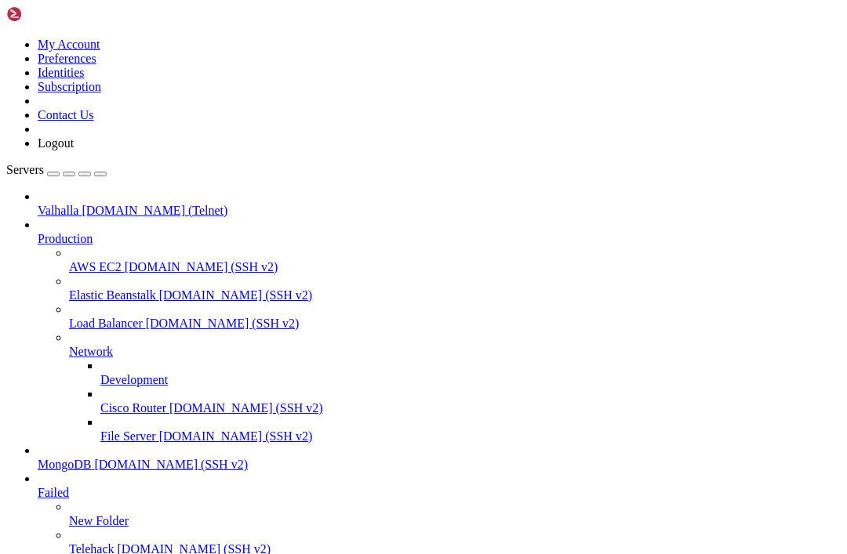
scroll to position [162, 0]
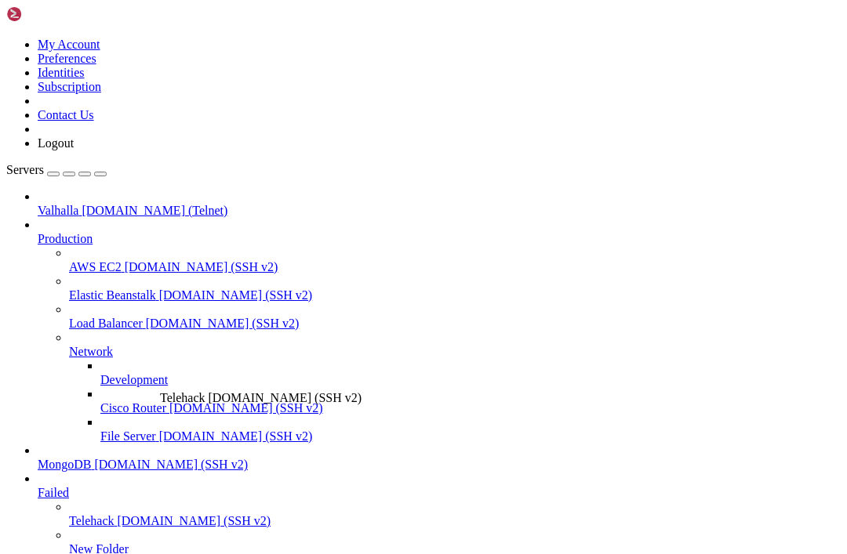
drag, startPoint x: 100, startPoint y: 382, endPoint x: 156, endPoint y: 384, distance: 55.7
click at [114, 514] on span "Telehack" at bounding box center [91, 520] width 45 height 13
click at [118, 514] on span "[DOMAIN_NAME] (SSH v2)" at bounding box center [195, 520] width 154 height 13
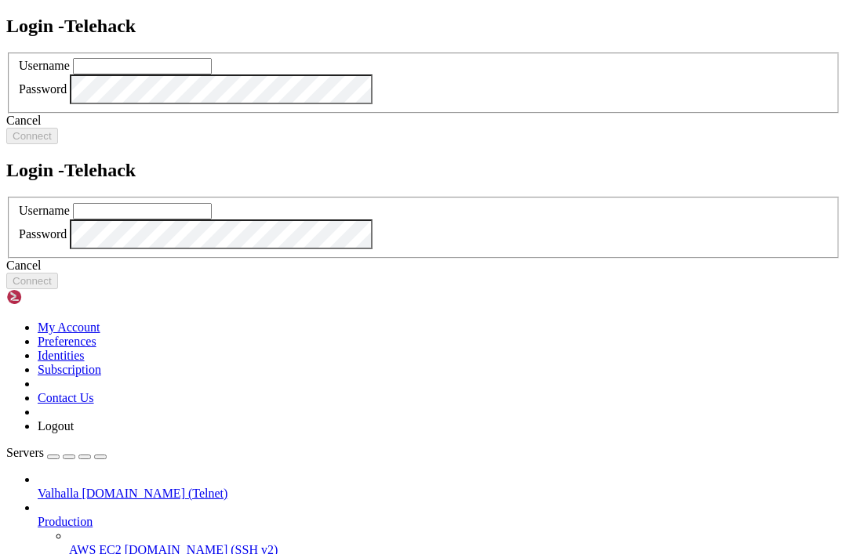
click at [280, 160] on div "Login - Telehack Username Password Cancel Connect" at bounding box center [423, 224] width 834 height 129
click at [298, 220] on div "Username" at bounding box center [423, 211] width 809 height 16
click at [212, 220] on input "text" at bounding box center [142, 211] width 139 height 16
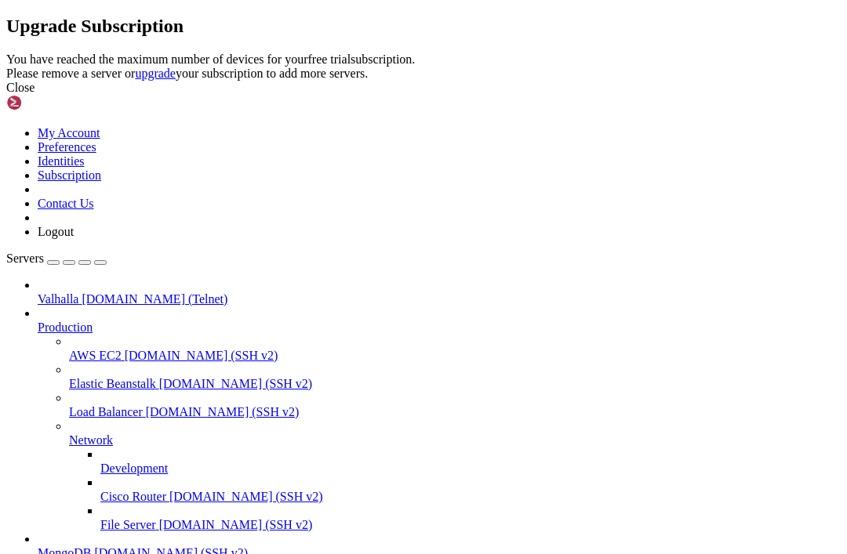
click at [606, 95] on div "Close" at bounding box center [423, 88] width 834 height 14
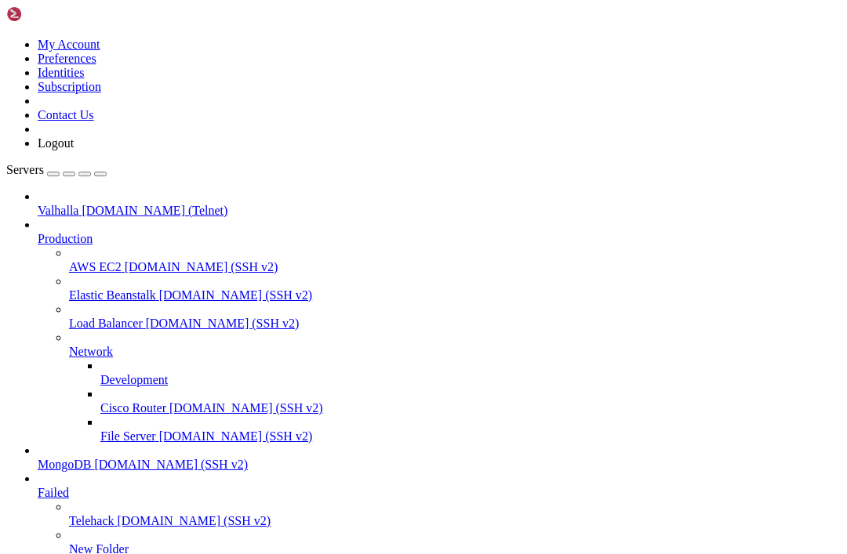
scroll to position [103, 0]
click at [118, 514] on span "[DOMAIN_NAME] (SSH v2)" at bounding box center [195, 520] width 154 height 13
click at [118, 514] on span "telehack.com (SSH v2)" at bounding box center [195, 520] width 154 height 13
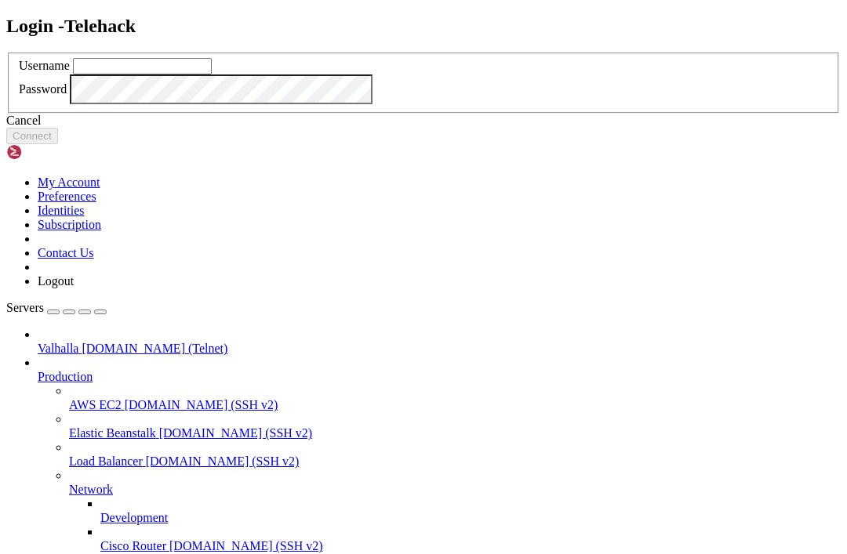
type input "[EMAIL_ADDRESS][DOMAIN_NAME]"
click at [58, 144] on button "Connect" at bounding box center [32, 136] width 52 height 16
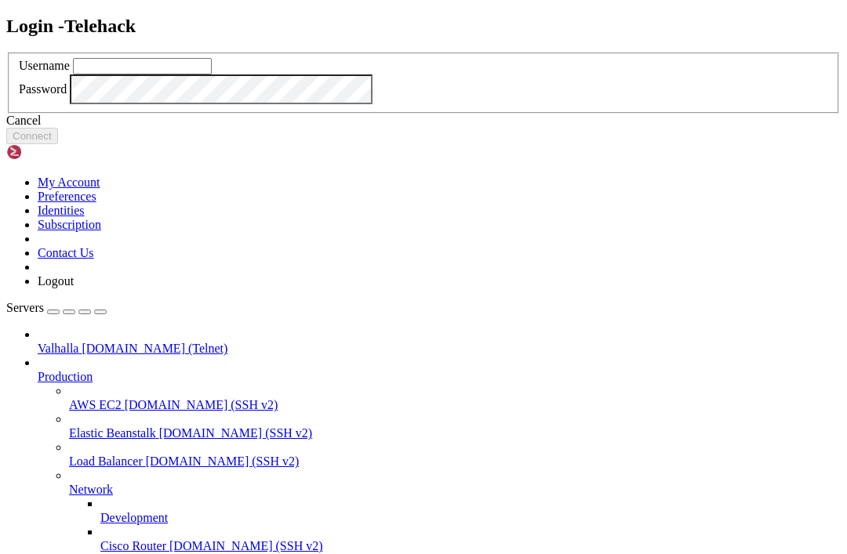
type input "sethmichealcombs@gmail.com"
click at [58, 144] on button "Connect" at bounding box center [32, 136] width 52 height 16
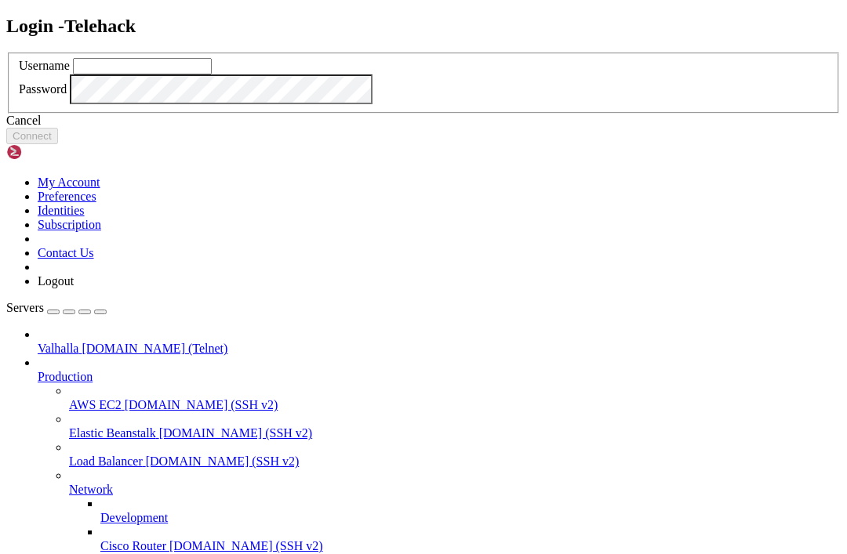
type input "[EMAIL_ADDRESS][DOMAIN_NAME]"
click at [58, 144] on button "Connect" at bounding box center [32, 136] width 52 height 16
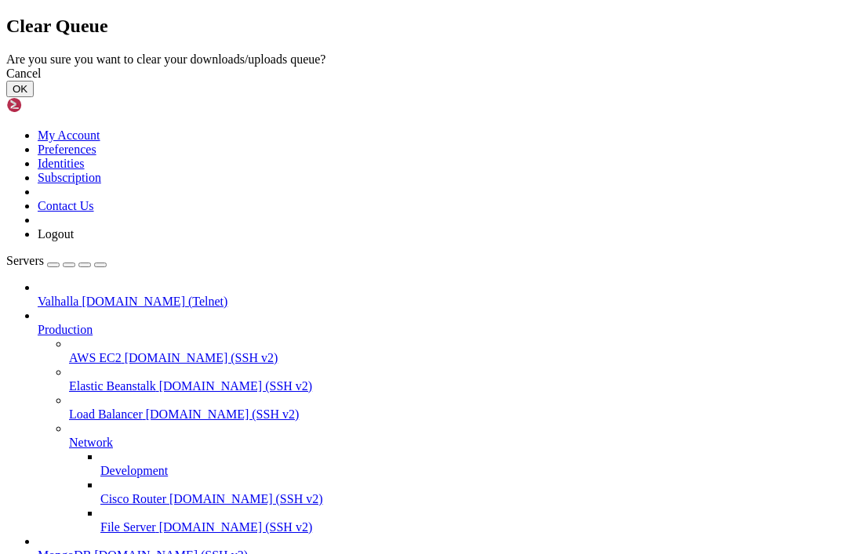
click at [34, 97] on button "OK" at bounding box center [19, 89] width 27 height 16
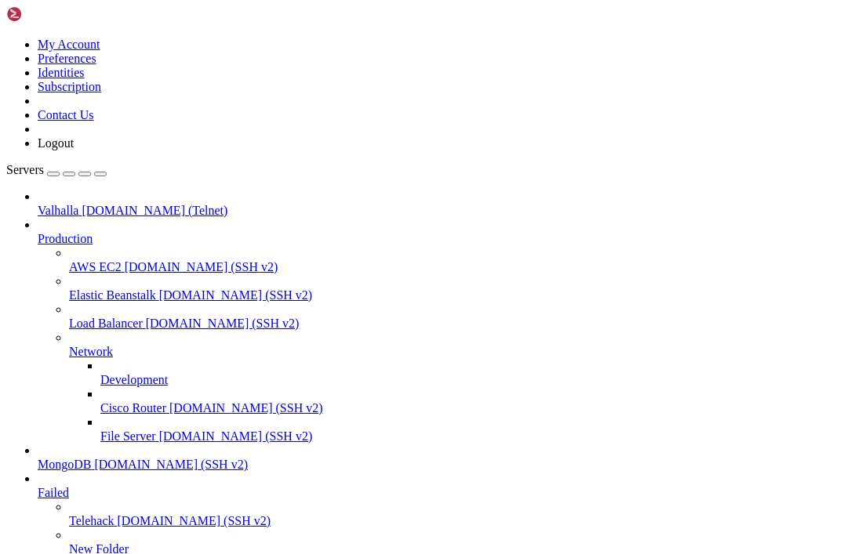
click at [118, 514] on span "telehack.com (SSH v2)" at bounding box center [195, 520] width 154 height 13
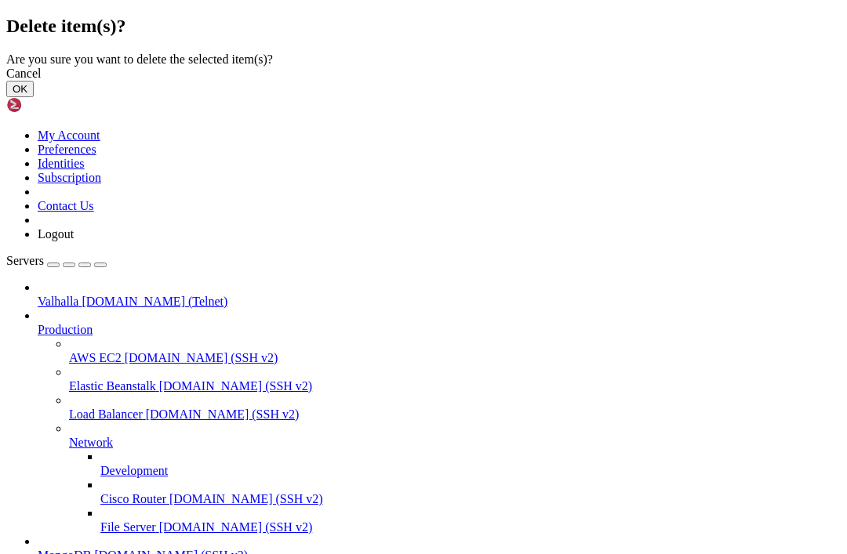
click at [34, 97] on button "OK" at bounding box center [19, 89] width 27 height 16
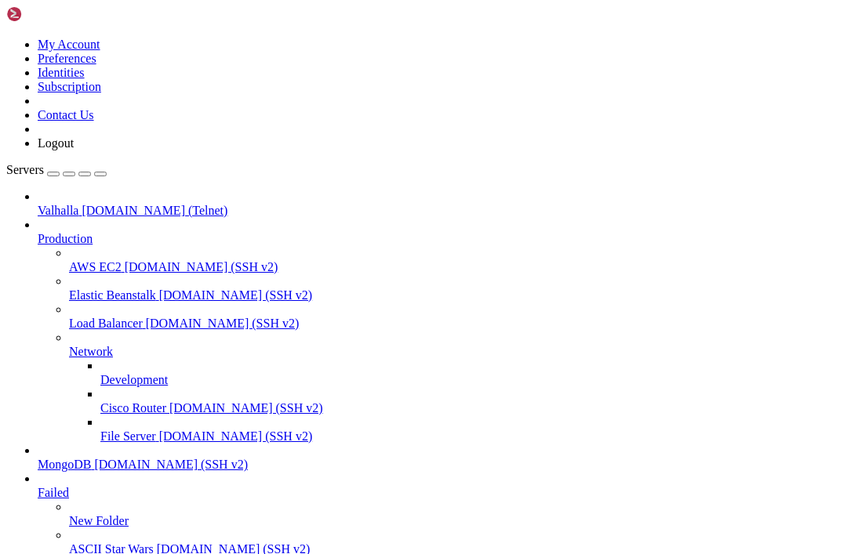
click at [69, 486] on span "Failed" at bounding box center [53, 492] width 31 height 13
click at [38, 486] on icon at bounding box center [38, 486] width 0 height 0
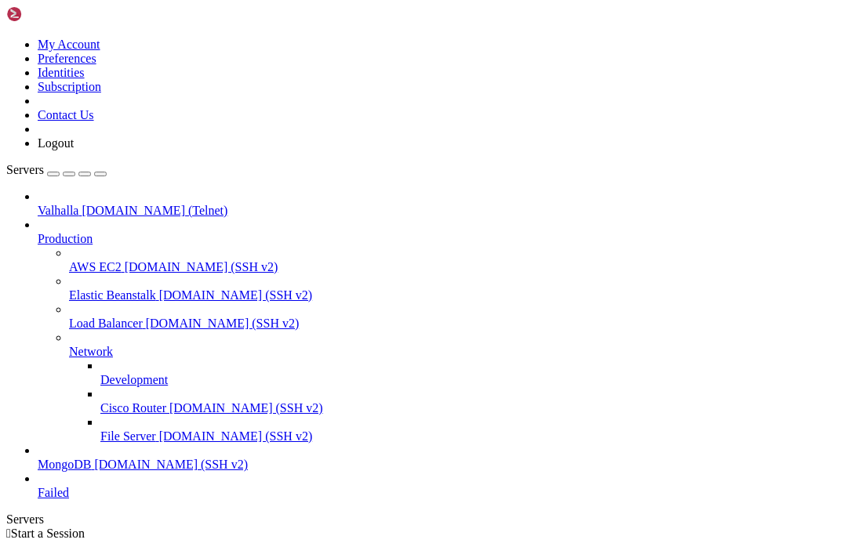
click at [38, 486] on icon at bounding box center [38, 486] width 0 height 0
click at [69, 499] on span "Failed" at bounding box center [53, 492] width 31 height 13
click at [38, 486] on icon at bounding box center [38, 486] width 0 height 0
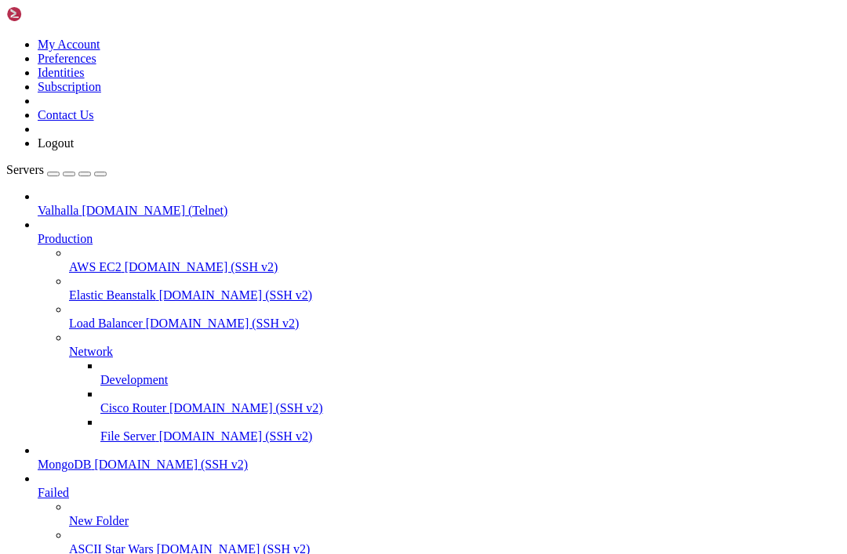
scroll to position [120, 0]
click at [101, 514] on span "New Folder" at bounding box center [99, 520] width 60 height 13
click at [157, 543] on span "towel.blinkenlights.nl (SSH v2)" at bounding box center [234, 549] width 154 height 13
click at [80, 543] on span "ASCII Star Wars" at bounding box center [111, 549] width 85 height 13
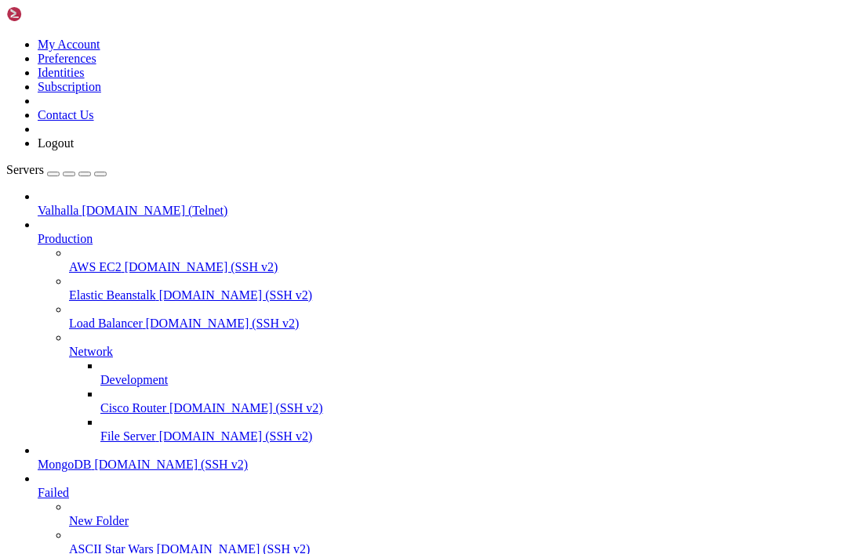
click at [80, 543] on span "ASCII Star Wars" at bounding box center [111, 549] width 85 height 13
click at [69, 486] on span "Failed" at bounding box center [53, 492] width 31 height 13
click at [157, 543] on span "towel.blinkenlights.nl (SSH v2)" at bounding box center [234, 549] width 154 height 13
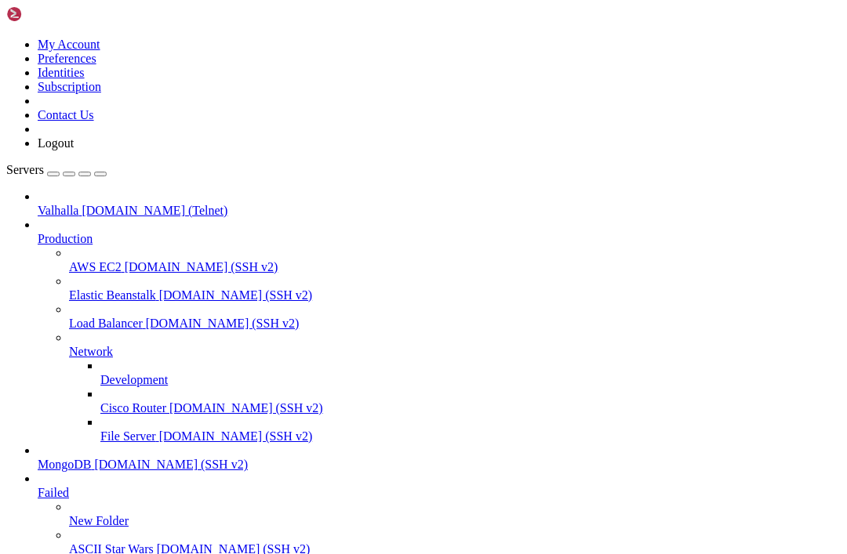
click at [157, 543] on span "towel.blinkenlights.nl (SSH v2)" at bounding box center [234, 549] width 154 height 13
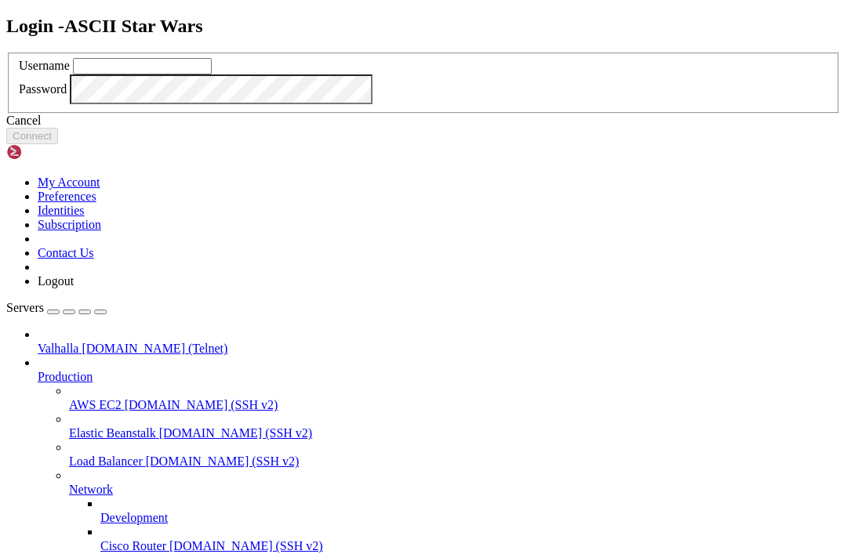
click at [6, 53] on icon at bounding box center [6, 53] width 0 height 0
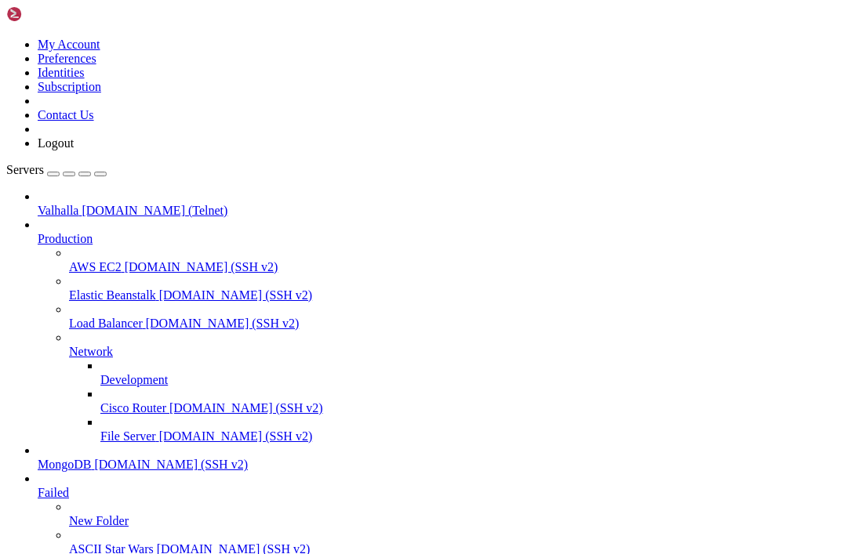
click at [98, 543] on span "ASCII Star Wars" at bounding box center [111, 549] width 85 height 13
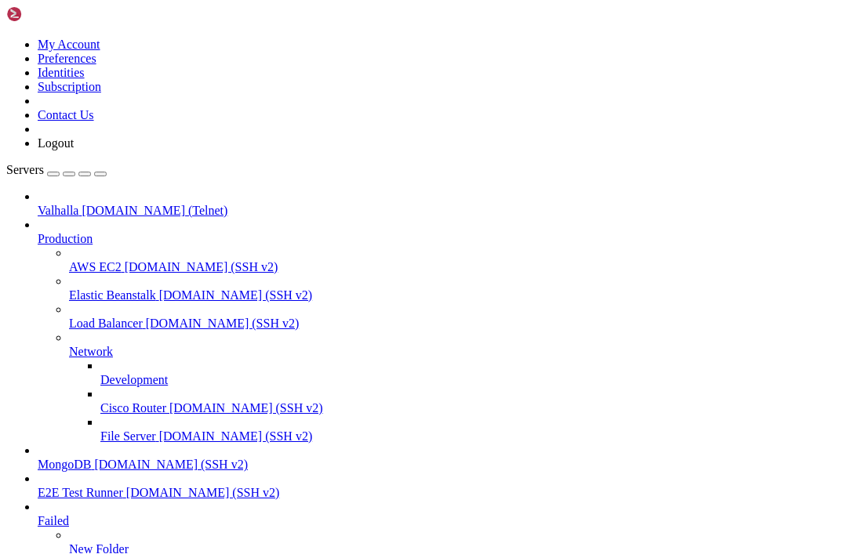
click at [69, 543] on span "New Folder" at bounding box center [99, 549] width 60 height 13
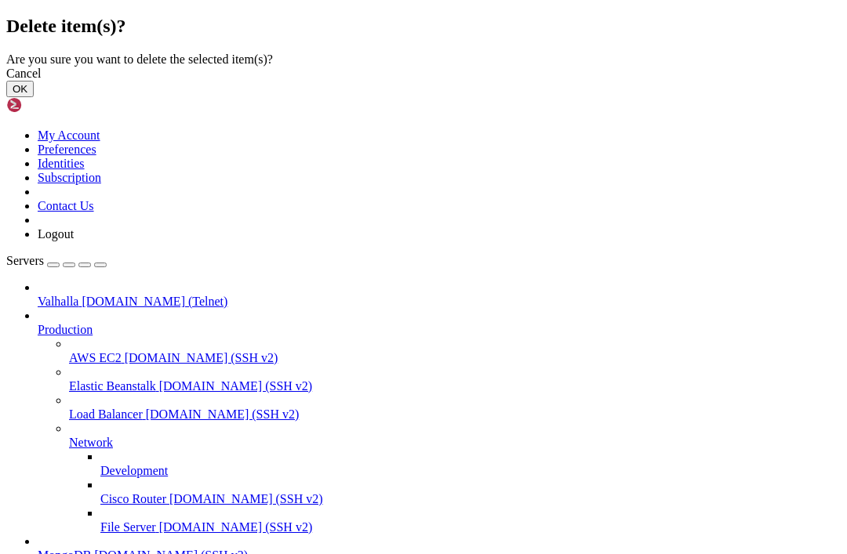
click at [34, 97] on button "OK" at bounding box center [19, 89] width 27 height 16
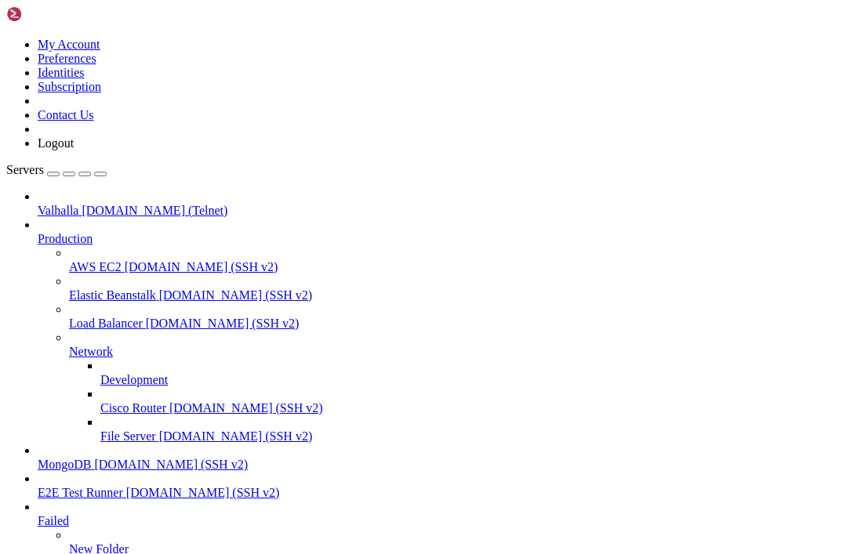
scroll to position [78, 0]
click at [114, 543] on link "New Folder" at bounding box center [454, 550] width 771 height 14
click at [129, 543] on span "New Folder" at bounding box center [99, 549] width 60 height 13
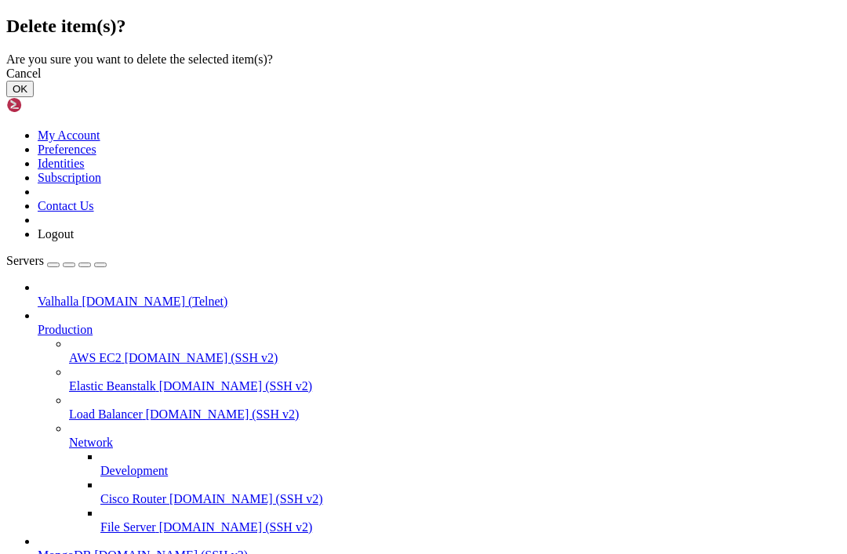
click at [34, 97] on button "OK" at bounding box center [19, 89] width 27 height 16
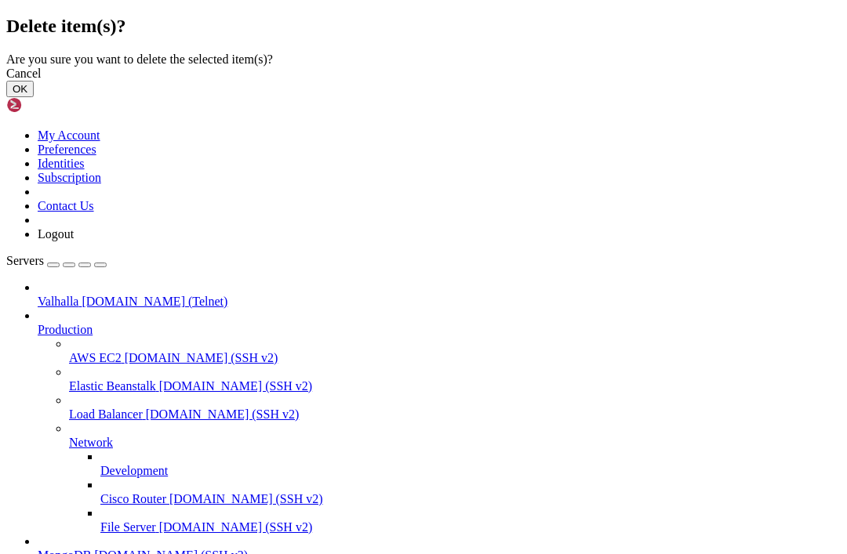
click at [34, 97] on button "OK" at bounding box center [19, 89] width 27 height 16
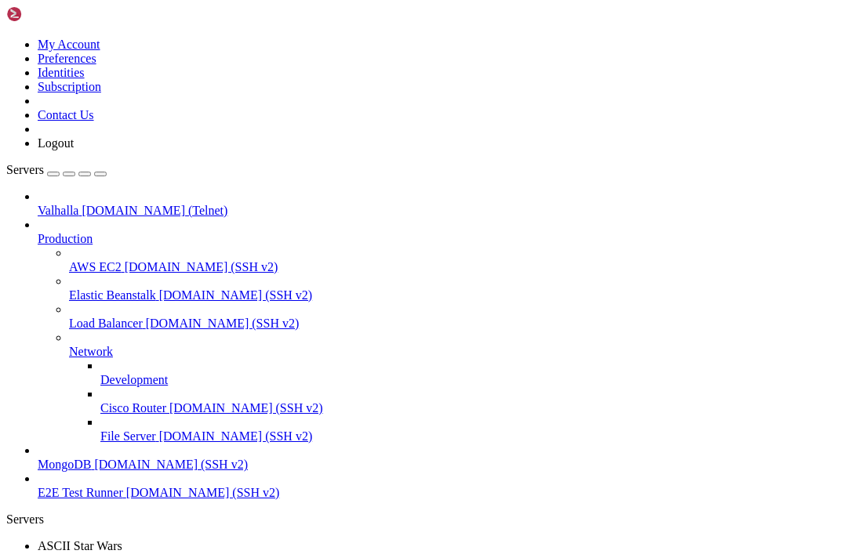
click at [123, 496] on span "E2E Test Runner" at bounding box center [80, 492] width 85 height 13
click at [317, 554] on div "" at bounding box center [439, 561] width 803 height 14
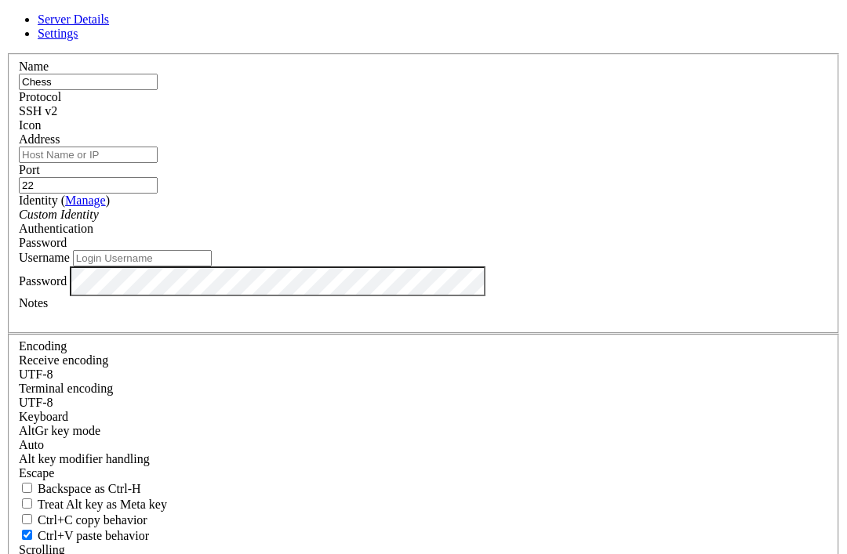
type input "Chess"
click at [158, 163] on input "Address" at bounding box center [88, 155] width 139 height 16
type input "[DOMAIN_NAME]"
click at [158, 194] on input "22" at bounding box center [88, 185] width 139 height 16
type input "2"
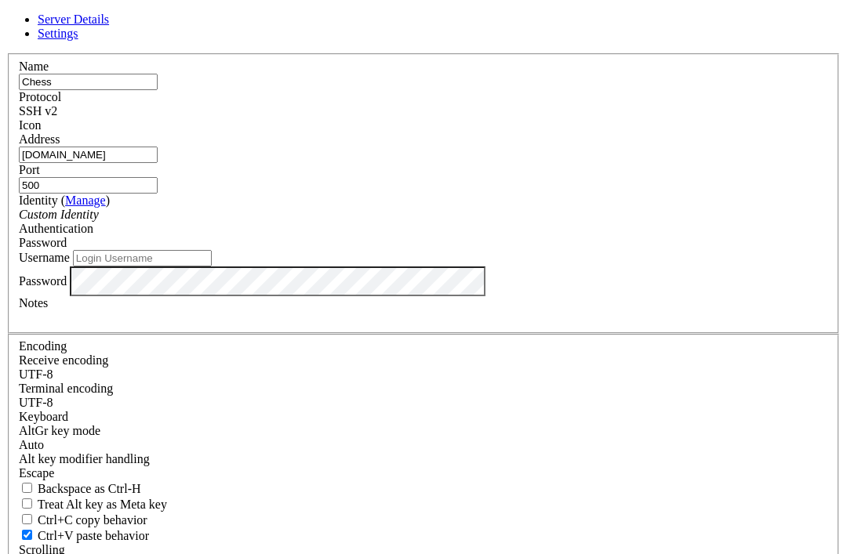
click at [387, 456] on div "Name Chess Protocol SSH v2 Icon Address freechess.org Port 500 ( Manage )" at bounding box center [423, 341] width 834 height 576
click at [158, 194] on input "500" at bounding box center [88, 185] width 139 height 16
type input "5000"
click at [350, 450] on div "Name Chess Protocol SSH v2 Icon Address freechess.org Port 5000 ( Manage )" at bounding box center [423, 341] width 834 height 576
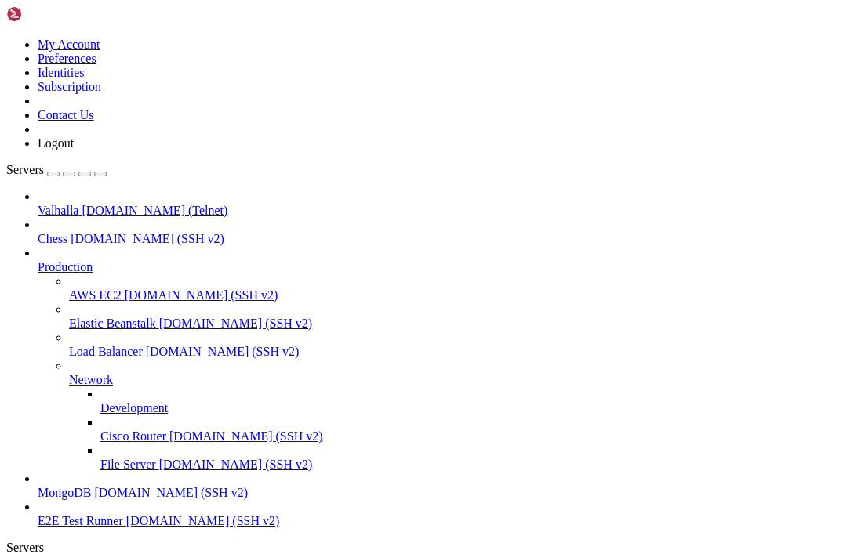
click at [95, 232] on span "freechess.org (SSH v2)" at bounding box center [148, 238] width 154 height 13
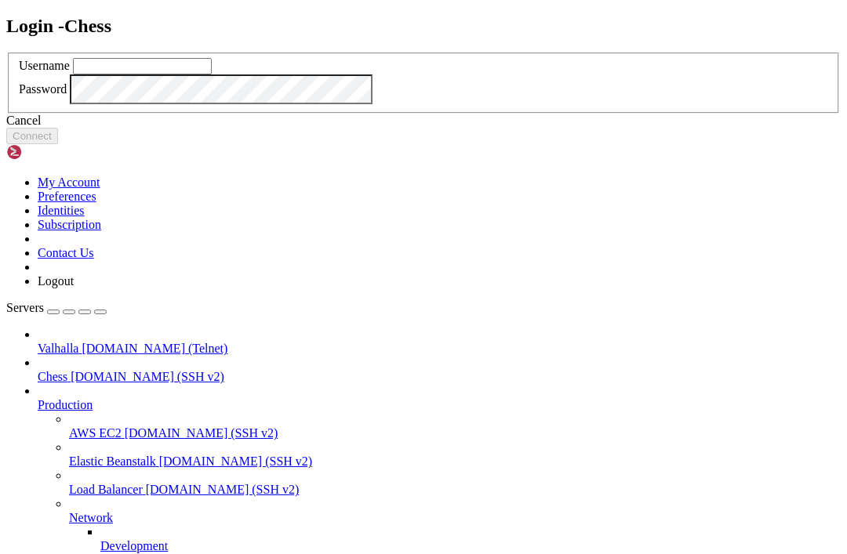
type input "[EMAIL_ADDRESS][DOMAIN_NAME]"
click at [58, 144] on button "Connect" at bounding box center [32, 136] width 52 height 16
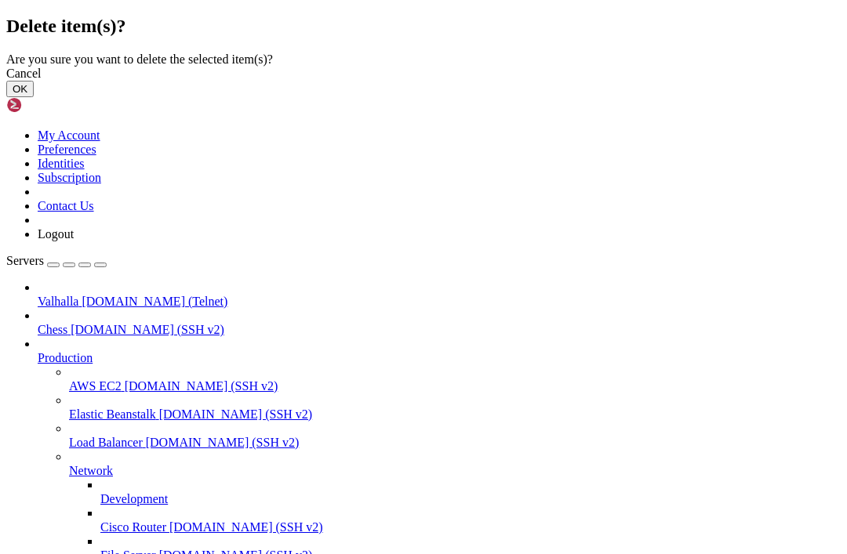
click at [34, 97] on button "OK" at bounding box center [19, 89] width 27 height 16
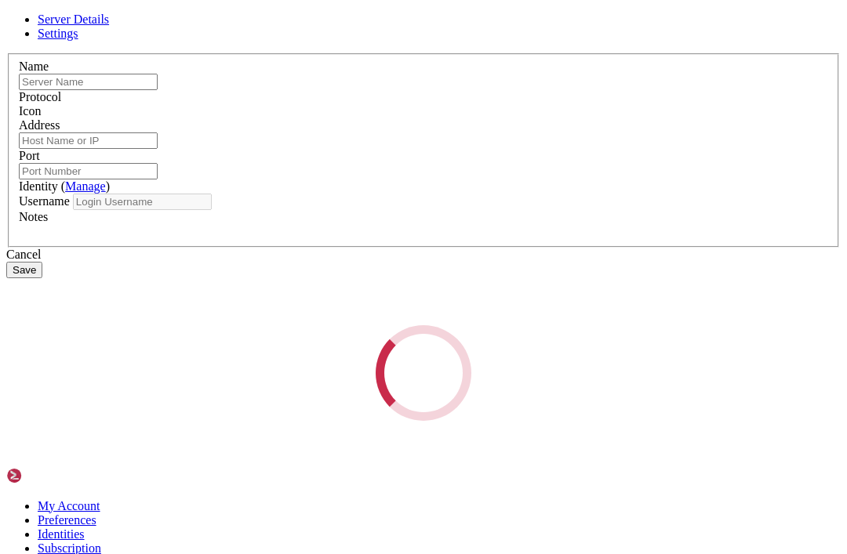
type input "Valhalla"
type input "valhalla.com"
type input "4242"
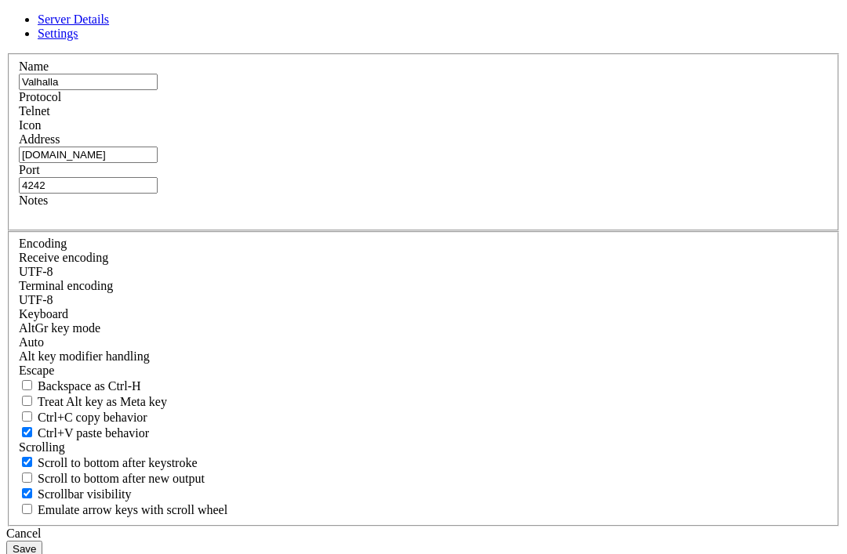
click at [78, 40] on span "Settings" at bounding box center [58, 33] width 41 height 13
click at [6, 53] on icon at bounding box center [6, 53] width 0 height 0
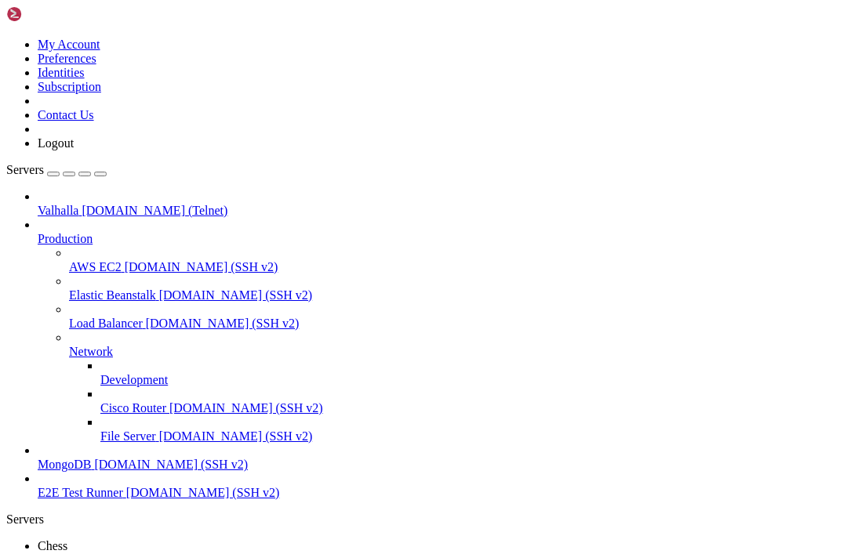
click at [53, 174] on div "button" at bounding box center [53, 174] width 0 height 0
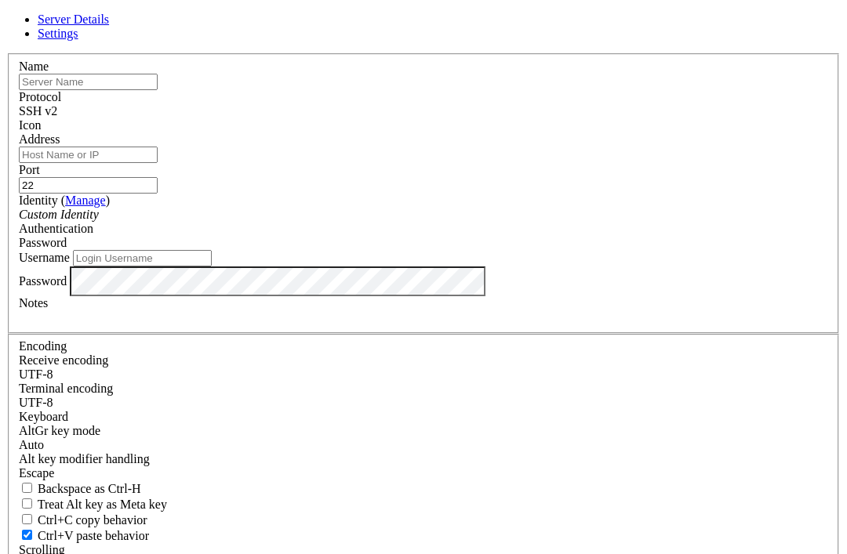
click at [527, 118] on div "SSH v2" at bounding box center [423, 111] width 809 height 14
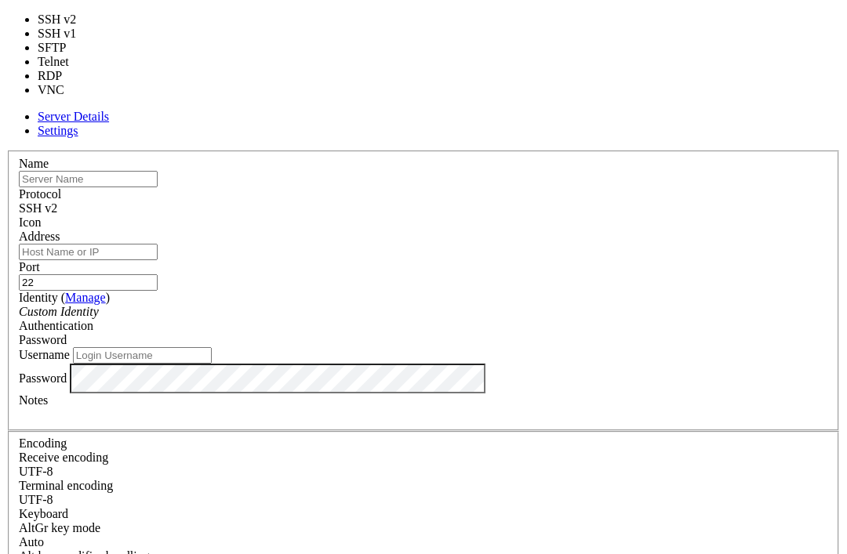
type input "23"
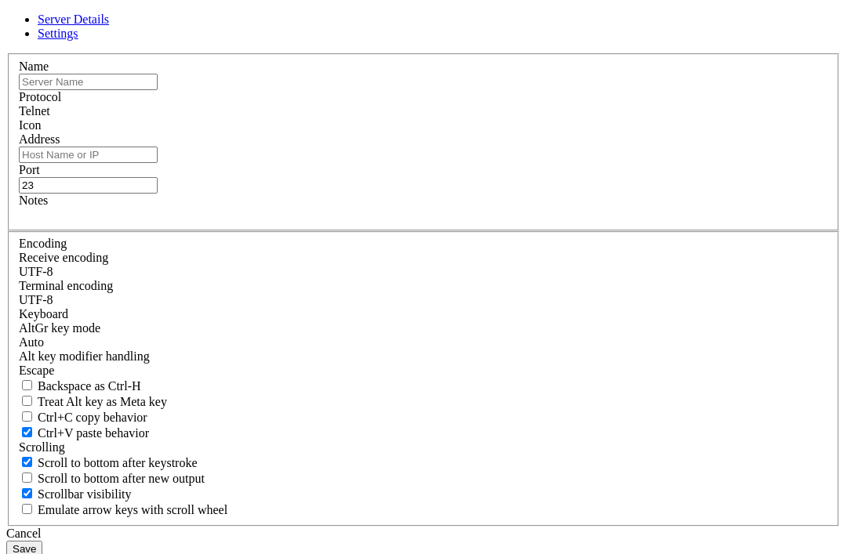
click at [158, 194] on input "23" at bounding box center [88, 185] width 139 height 16
click at [158, 90] on input "text" at bounding box center [88, 82] width 139 height 16
click at [158, 163] on input "Address" at bounding box center [88, 155] width 139 height 16
click at [158, 90] on input "Ascii" at bounding box center [88, 82] width 139 height 16
type input "Ascii Star Wars"
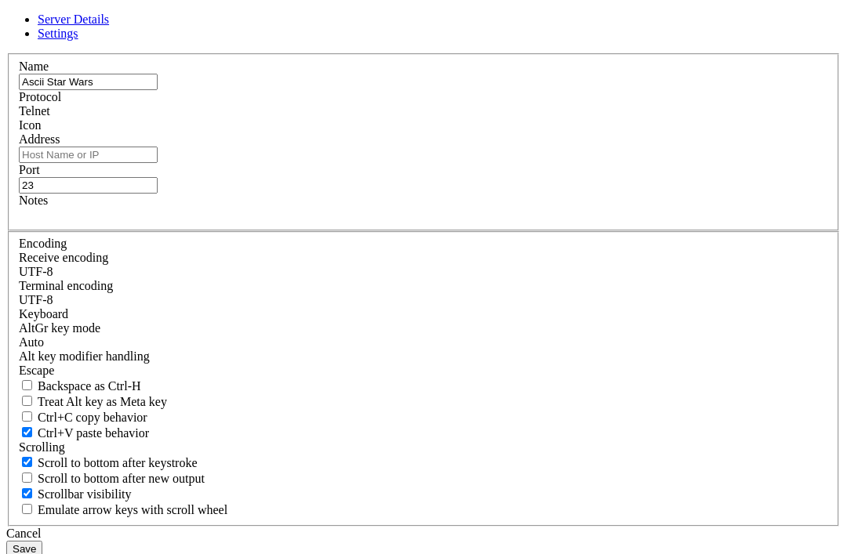
drag, startPoint x: 283, startPoint y: 164, endPoint x: 347, endPoint y: 226, distance: 88.7
click at [158, 163] on input "Address" at bounding box center [88, 155] width 139 height 16
paste input "towel.blinkenlights.nl"
type input "towel.blinkenlights.nl"
click at [533, 353] on div "Name Ascii Star Wars Protocol Telnet Icon Address towel.blinkenlights.nl Port 2…" at bounding box center [423, 290] width 834 height 474
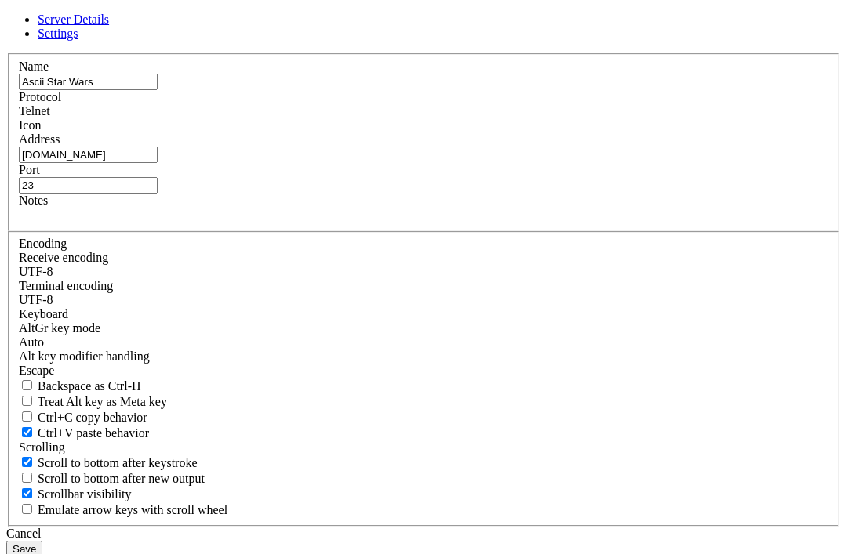
click at [42, 541] on button "Save" at bounding box center [24, 549] width 36 height 16
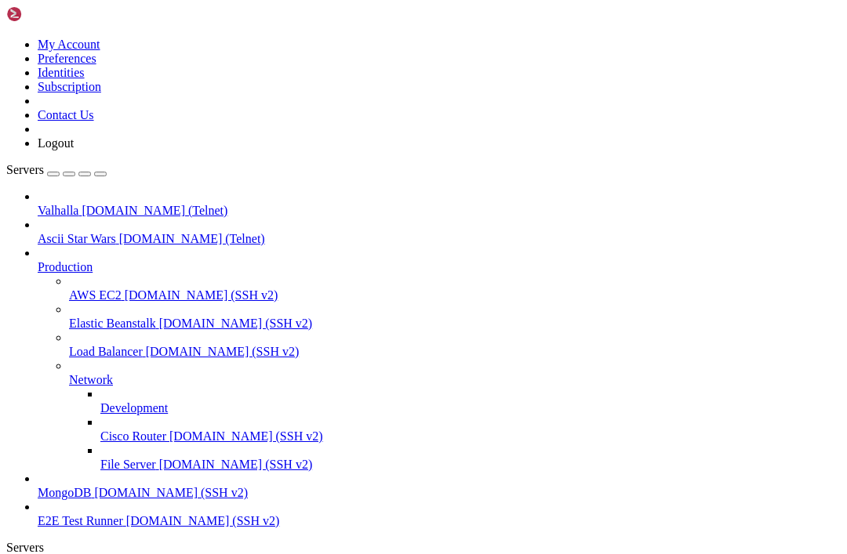
click at [101, 232] on span "Ascii Star Wars" at bounding box center [77, 238] width 78 height 13
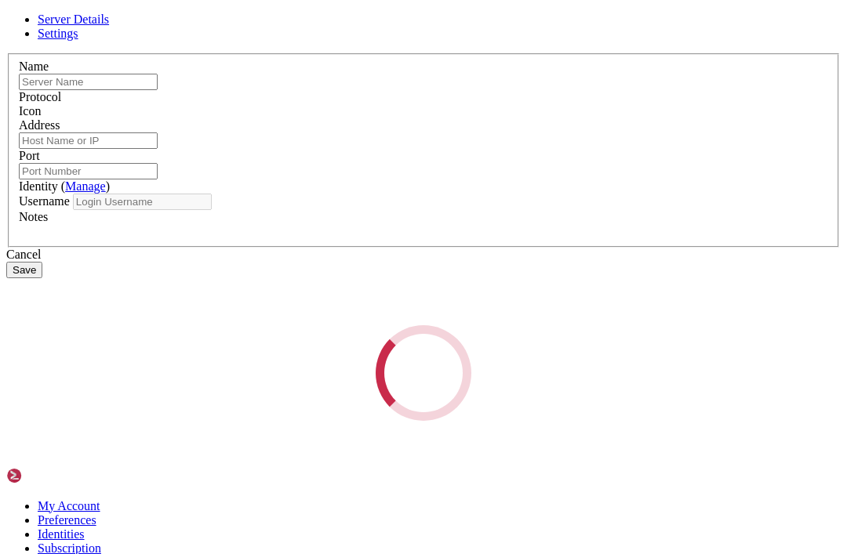
type input "Ascii Star Wars"
type input "towel.blinkenlights.nl"
type input "23"
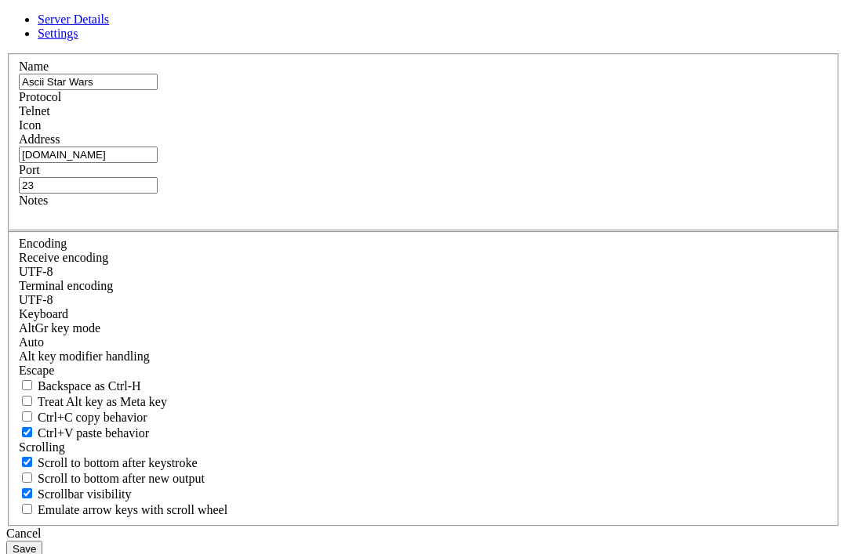
click at [532, 527] on div "Cancel" at bounding box center [423, 534] width 834 height 14
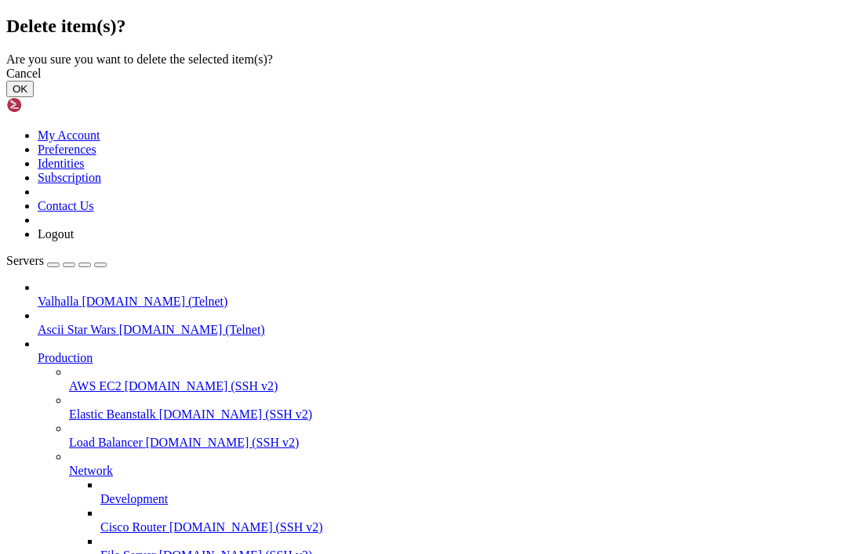
click at [34, 97] on button "OK" at bounding box center [19, 89] width 27 height 16
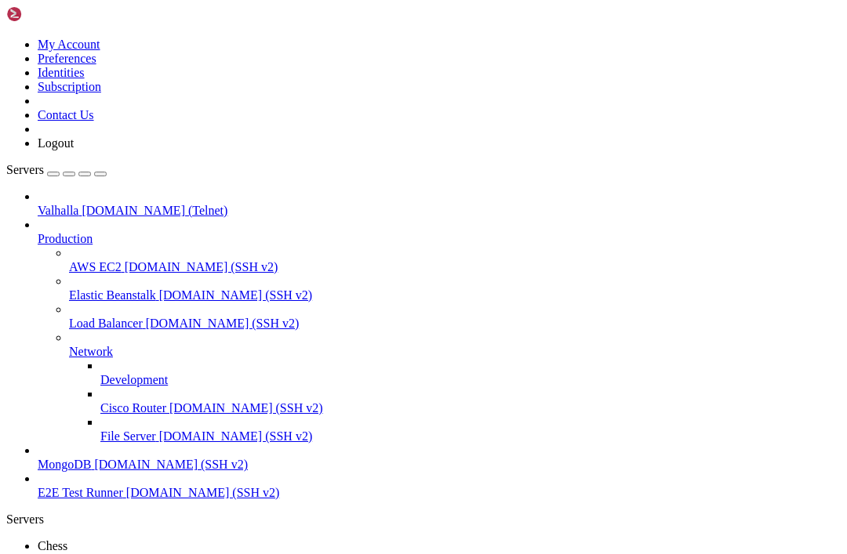
click at [60, 172] on button "button" at bounding box center [53, 174] width 13 height 5
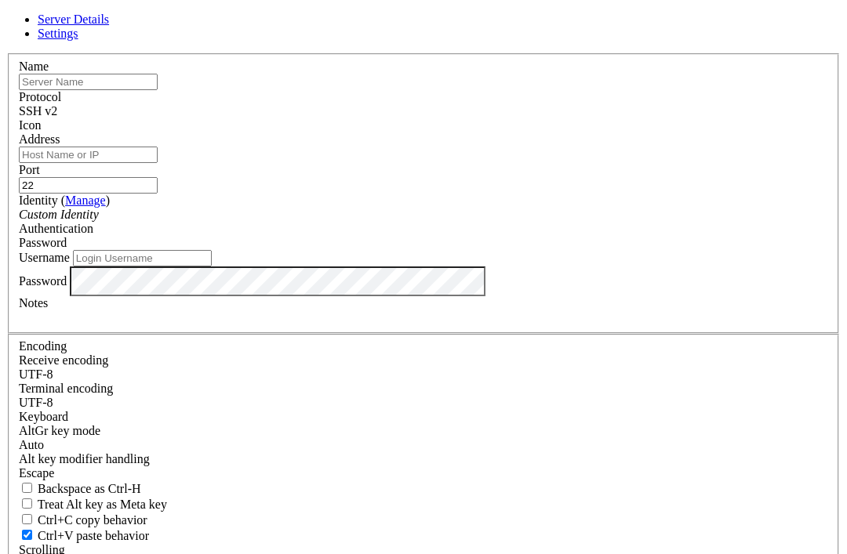
click at [158, 90] on input "text" at bounding box center [88, 82] width 139 height 16
type input "Telehack"
click at [158, 163] on input "Address" at bounding box center [88, 155] width 139 height 16
type input "telehack.com"
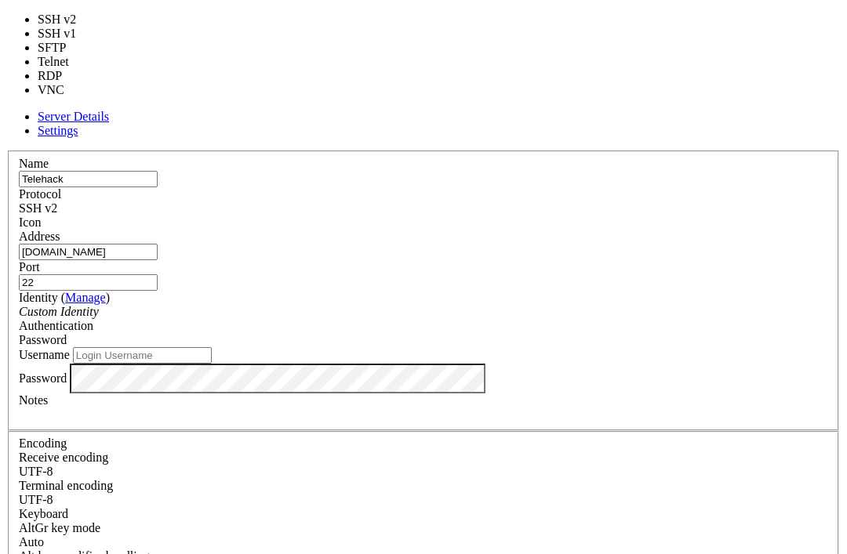
type input "23"
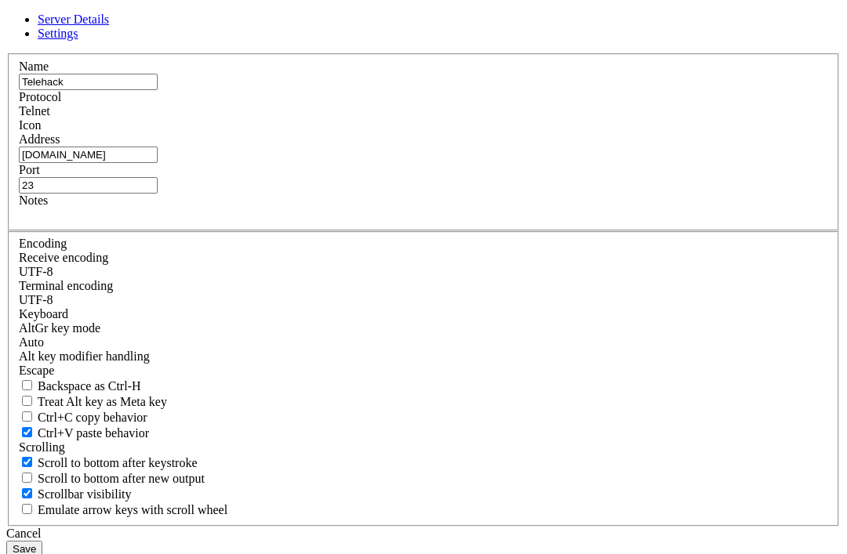
click at [158, 194] on input "23" at bounding box center [88, 185] width 139 height 16
click at [479, 347] on div "Name Telehack Protocol Telnet Icon Address telehack.com Port 23 Notes" at bounding box center [423, 290] width 834 height 474
click at [42, 541] on button "Save" at bounding box center [24, 549] width 36 height 16
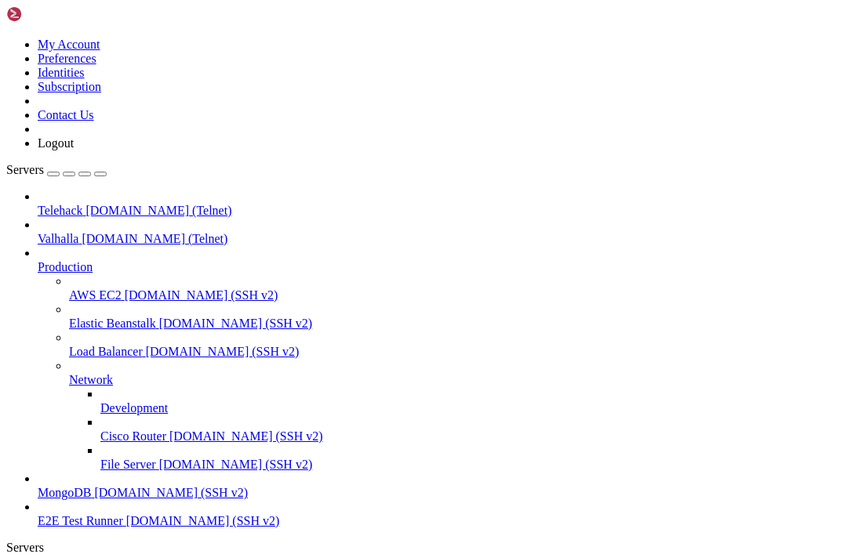
click at [83, 204] on span "Telehack" at bounding box center [60, 210] width 45 height 13
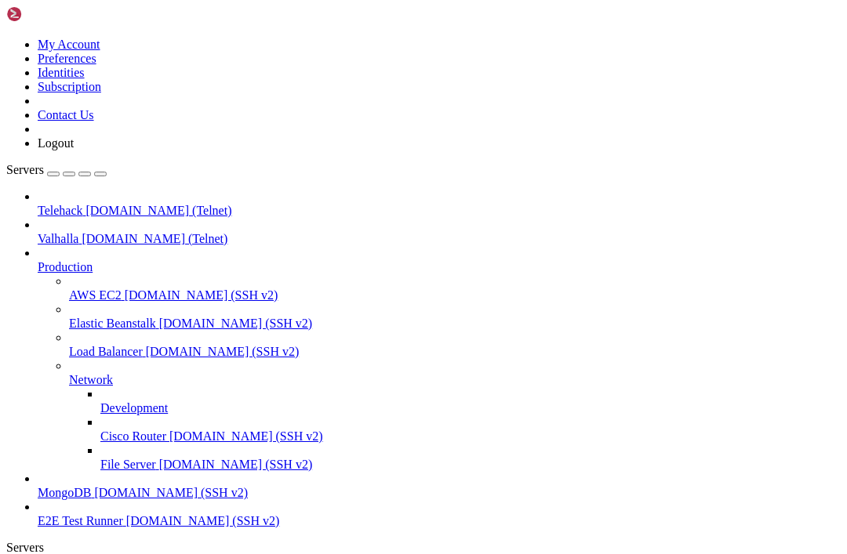
click at [83, 204] on span "Telehack" at bounding box center [60, 210] width 45 height 13
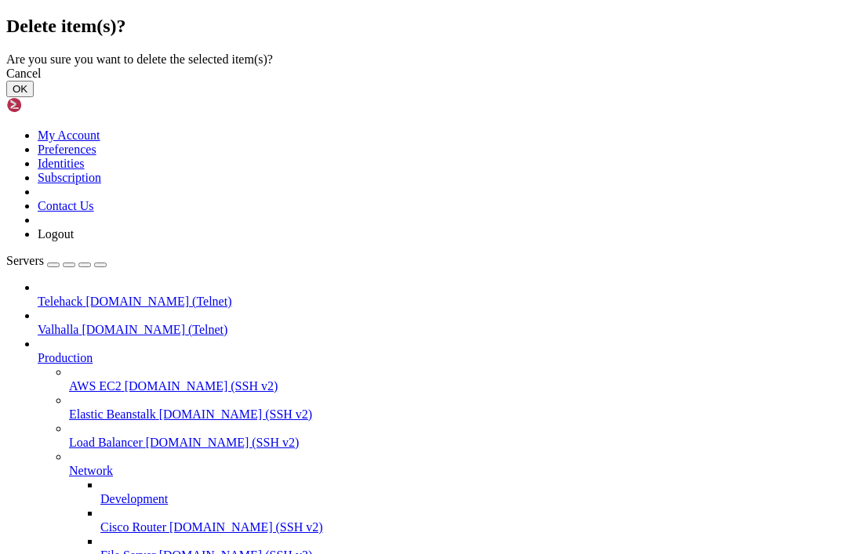
click at [34, 97] on button "OK" at bounding box center [19, 89] width 27 height 16
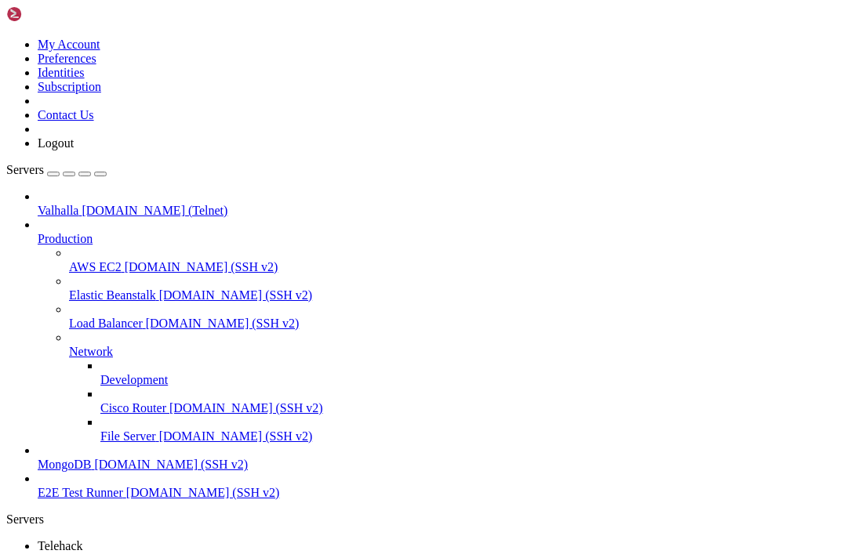
click at [53, 174] on div "button" at bounding box center [53, 174] width 0 height 0
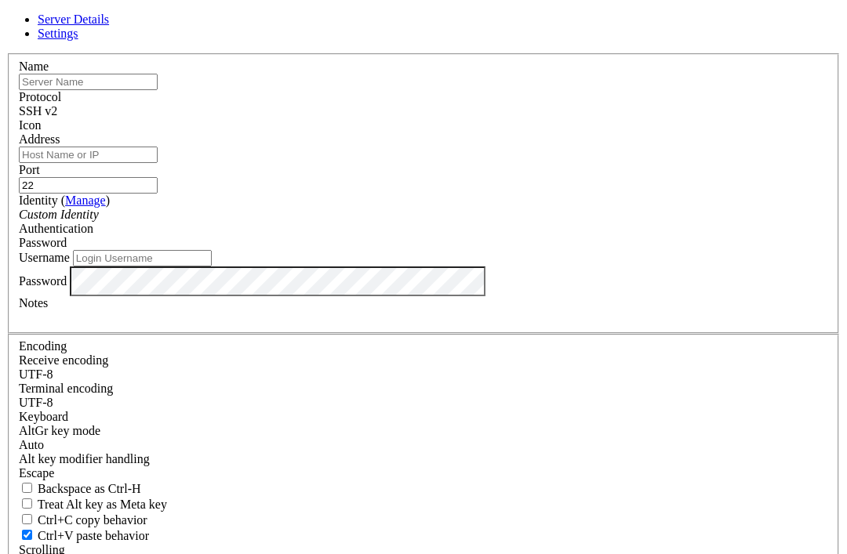
click at [6, 53] on link at bounding box center [6, 53] width 0 height 0
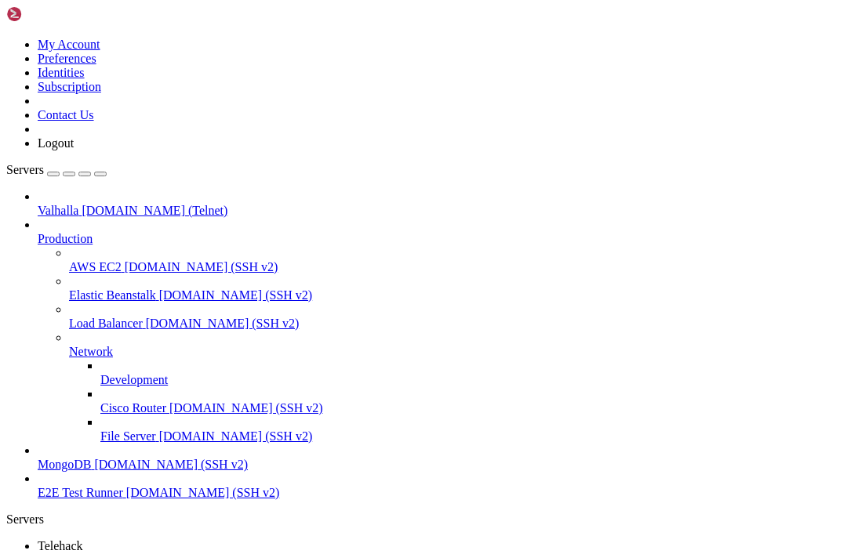
click at [281, 554] on div "" at bounding box center [439, 561] width 803 height 14
click at [53, 174] on div "button" at bounding box center [53, 174] width 0 height 0
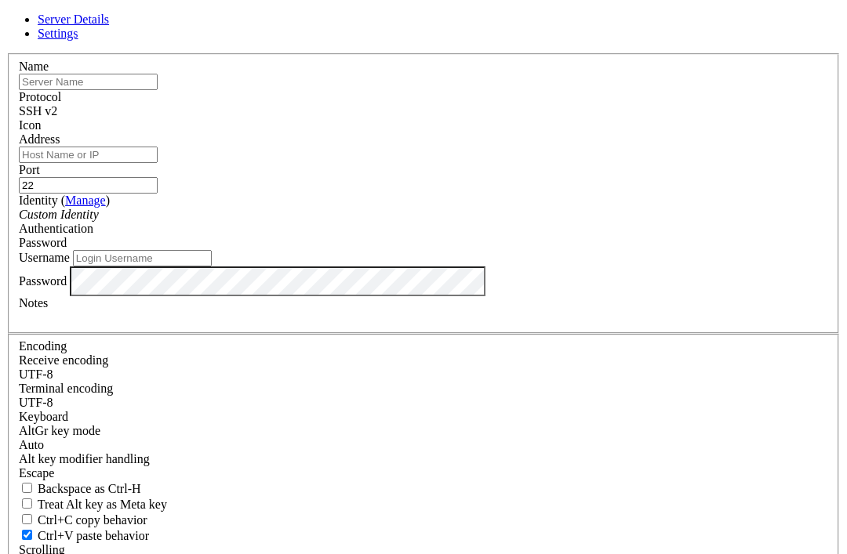
click at [524, 118] on div "SSH v2" at bounding box center [423, 111] width 809 height 14
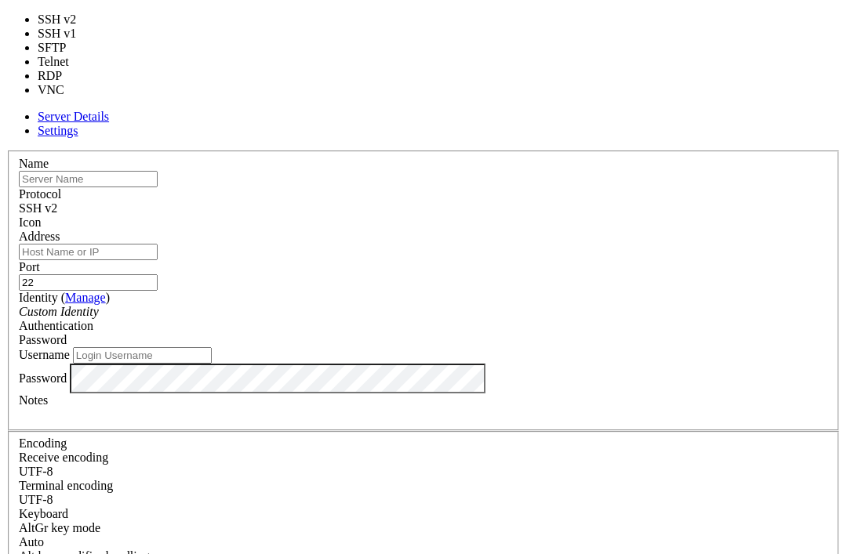
type input "23"
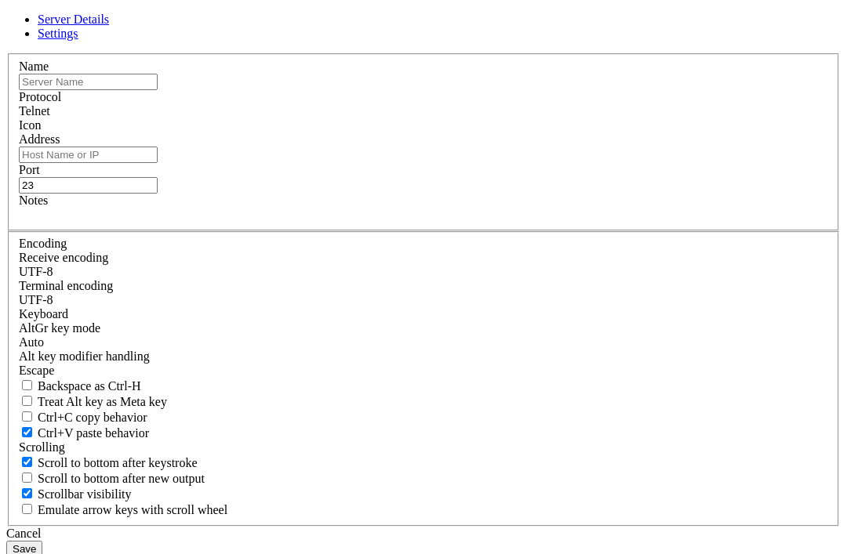
click at [158, 90] on input "text" at bounding box center [88, 82] width 139 height 16
paste input "tw2002.briancmoses.com"
type input "t"
type input "Trade Wars"
click at [158, 163] on input "Address" at bounding box center [88, 155] width 139 height 16
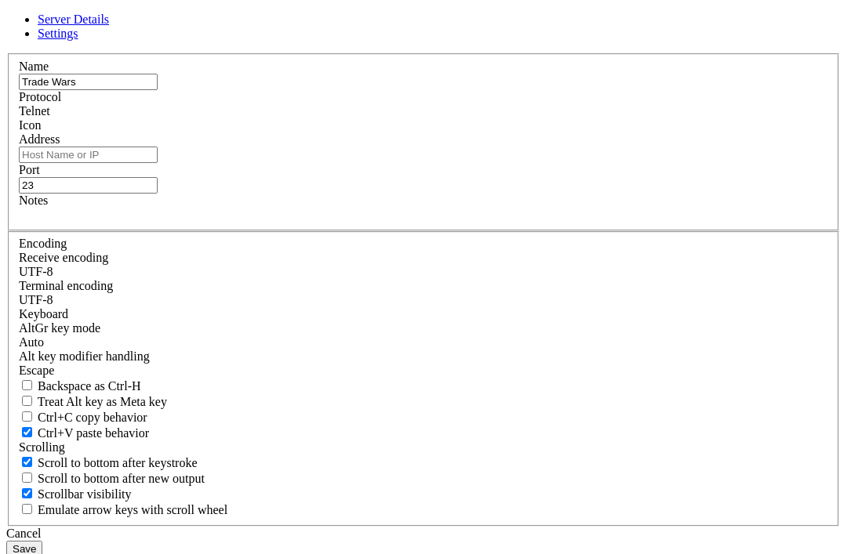
paste input "tw2002.briancmoses.com"
type input "tw2002.briancmoses.com"
click at [42, 541] on button "Save" at bounding box center [24, 549] width 36 height 16
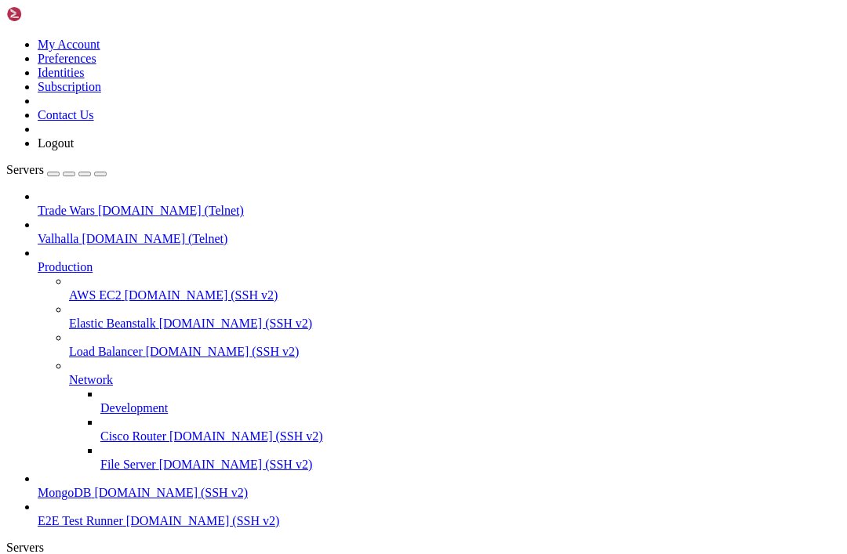
click at [95, 204] on span "Trade Wars" at bounding box center [66, 210] width 57 height 13
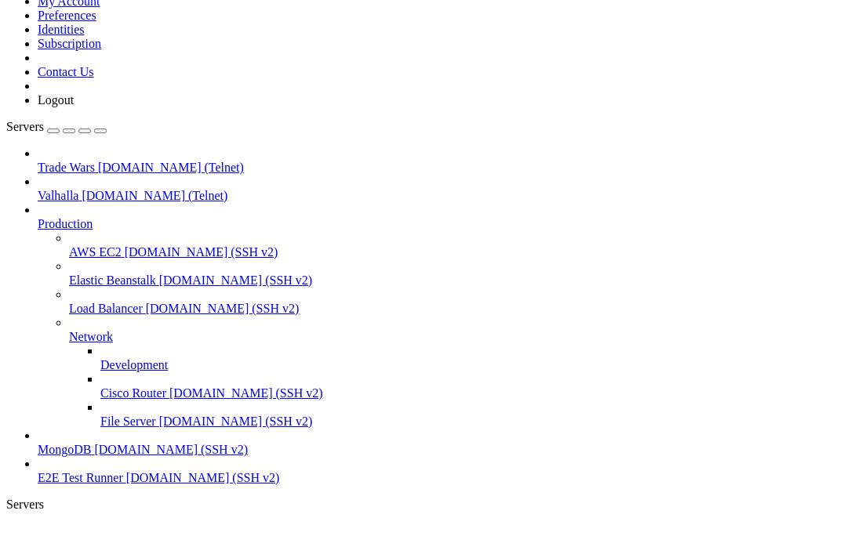
scroll to position [20870, 0]
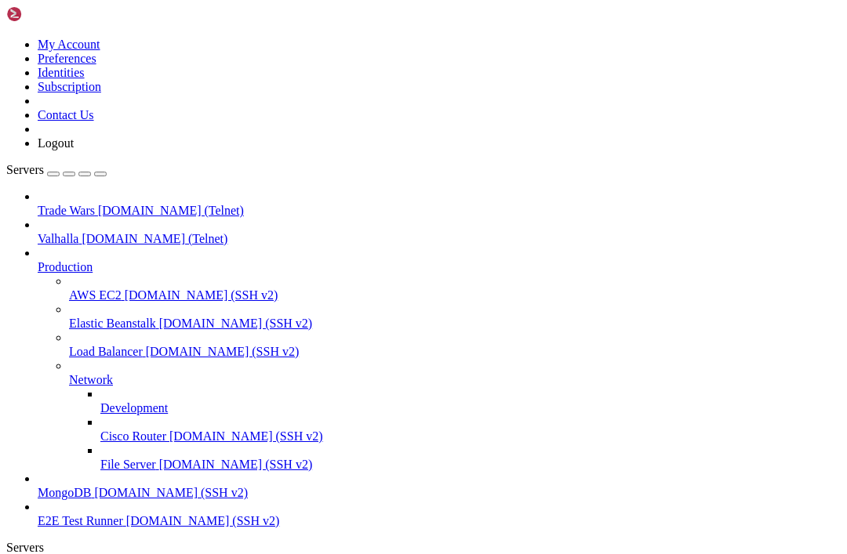
click at [0, 0] on html "Loading... My Account Preferences Identities Subscription Contact Us Logout Ser…" at bounding box center [423, 511] width 847 height 1023
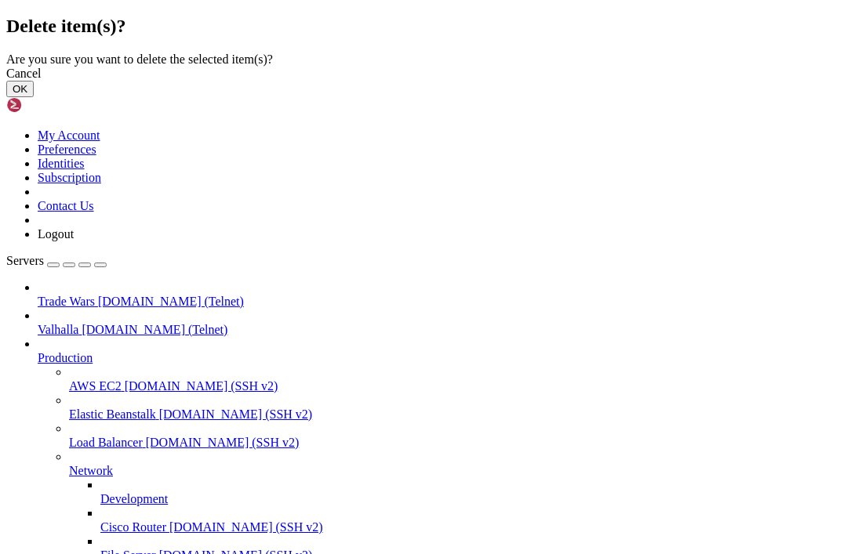
click at [34, 97] on button "OK" at bounding box center [19, 89] width 27 height 16
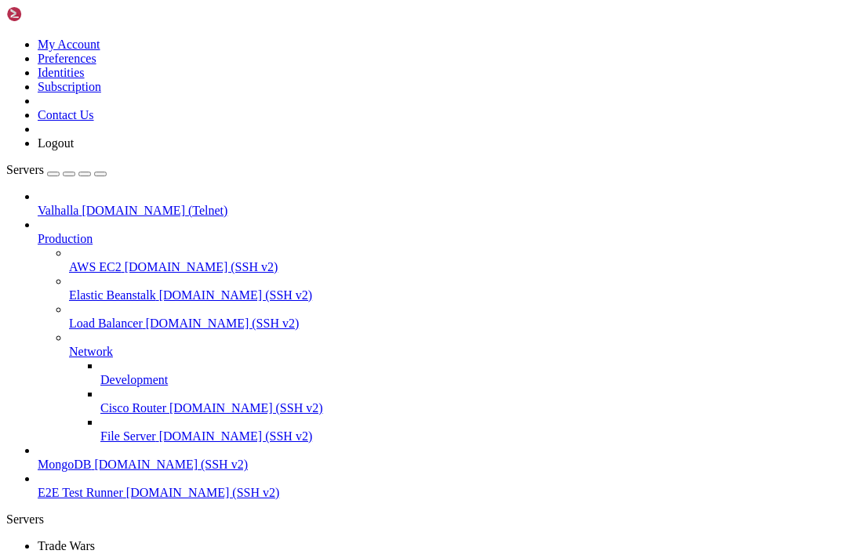
click at [53, 174] on div "button" at bounding box center [53, 174] width 0 height 0
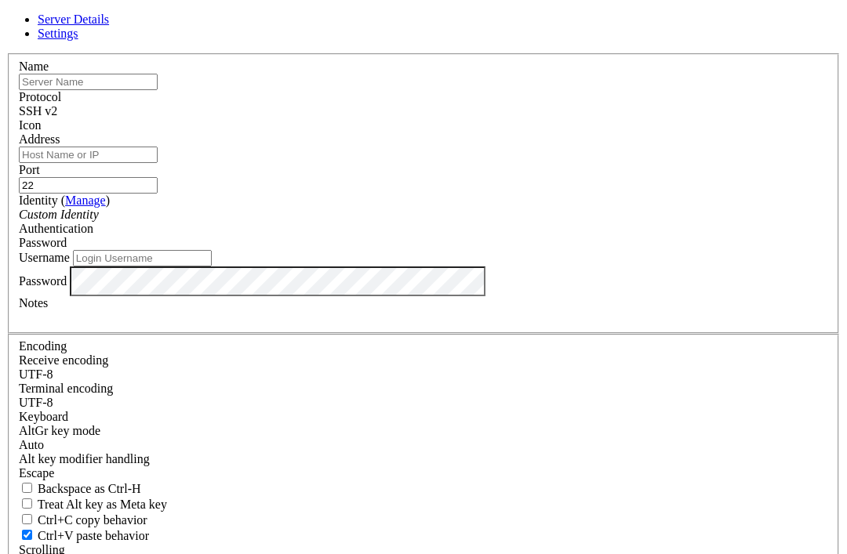
click at [6, 53] on icon at bounding box center [6, 53] width 0 height 0
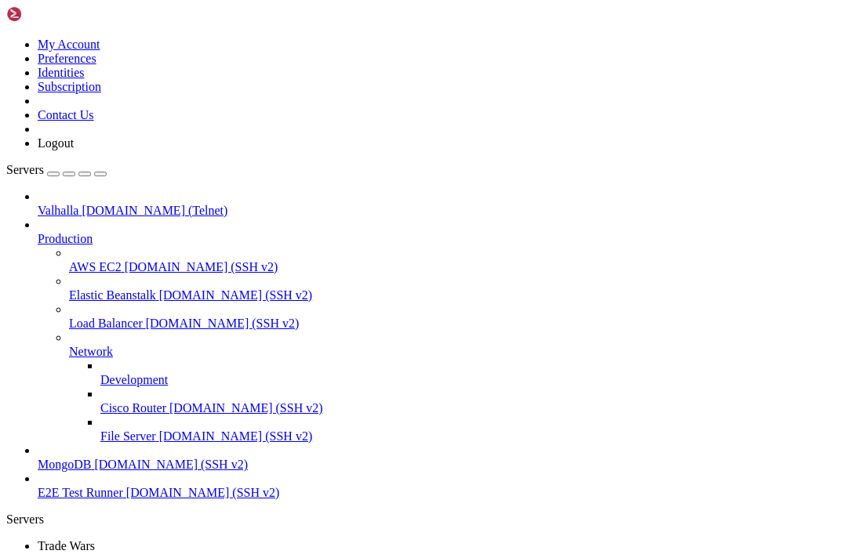
click at [291, 554] on div "" at bounding box center [439, 561] width 803 height 14
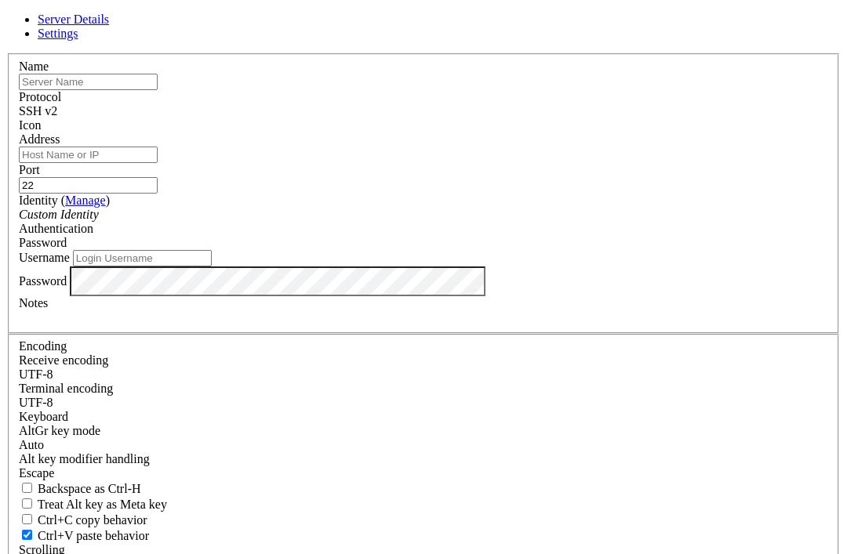
click at [532, 118] on div "SSH v2" at bounding box center [423, 111] width 809 height 14
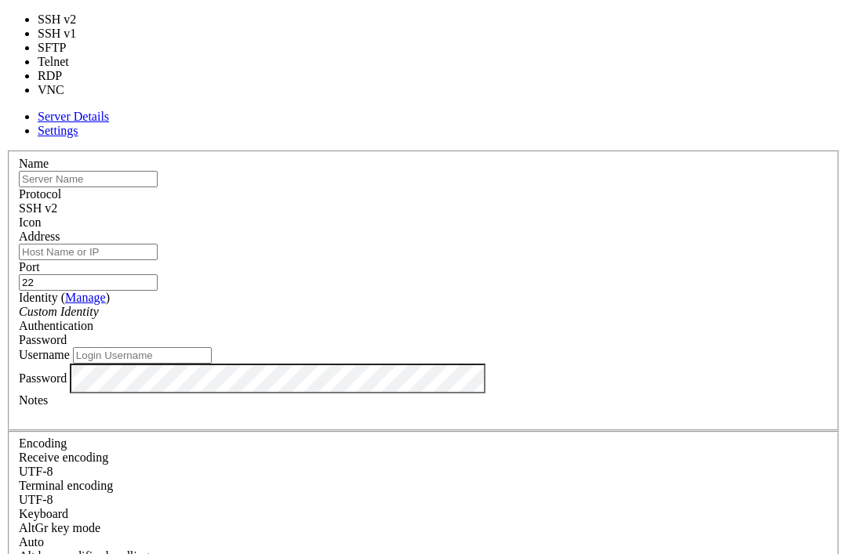
type input "23"
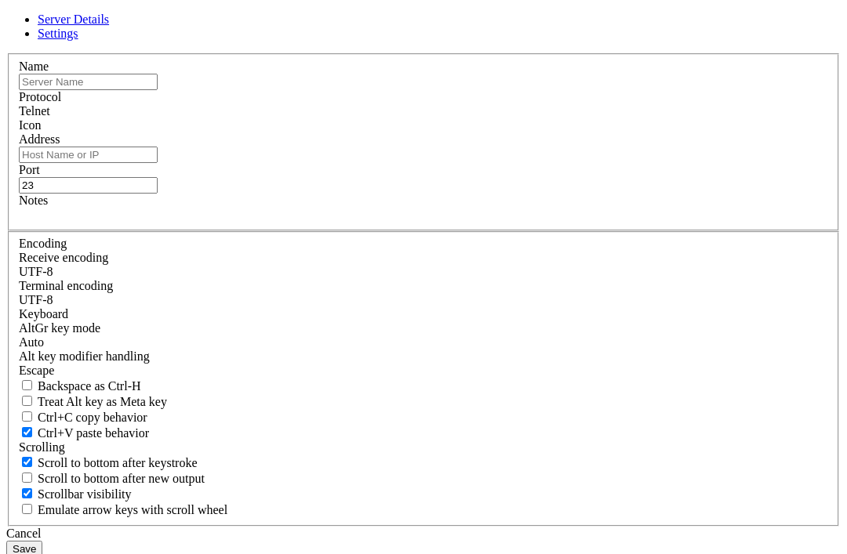
click at [158, 90] on input "text" at bounding box center [88, 82] width 139 height 16
type input "BBS"
click at [158, 163] on input "Address" at bounding box center [88, 155] width 139 height 16
paste input "toxicbbs.com"
type input "toxicbbs.com"
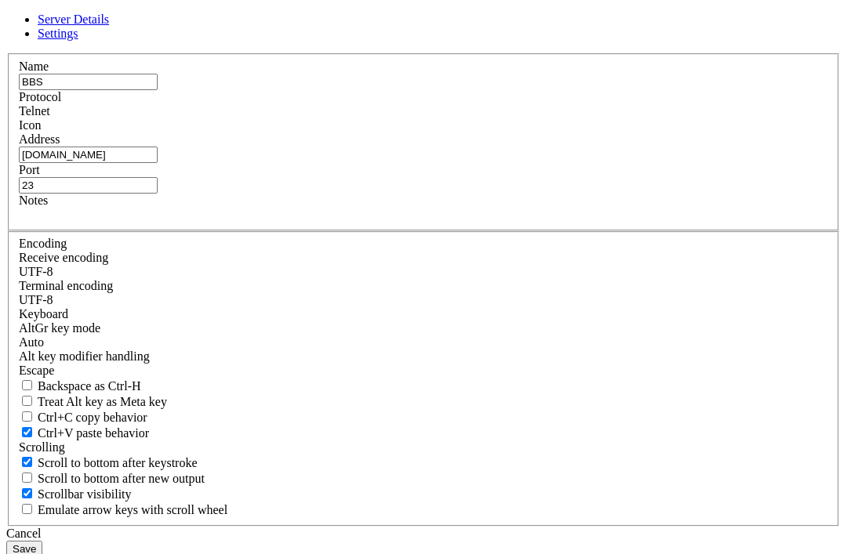
click at [42, 541] on button "Save" at bounding box center [24, 549] width 36 height 16
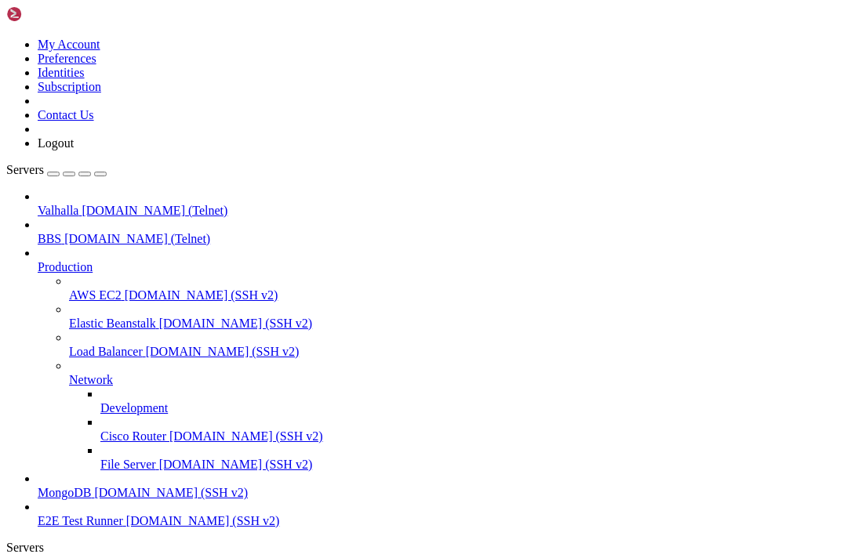
click at [79, 232] on span "toxicbbs.com (Telnet)" at bounding box center [137, 238] width 146 height 13
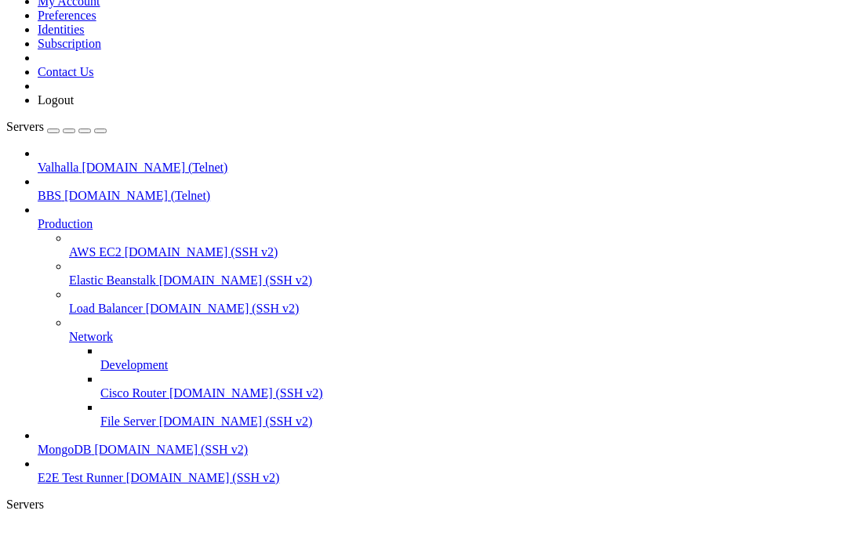
scroll to position [458, 0]
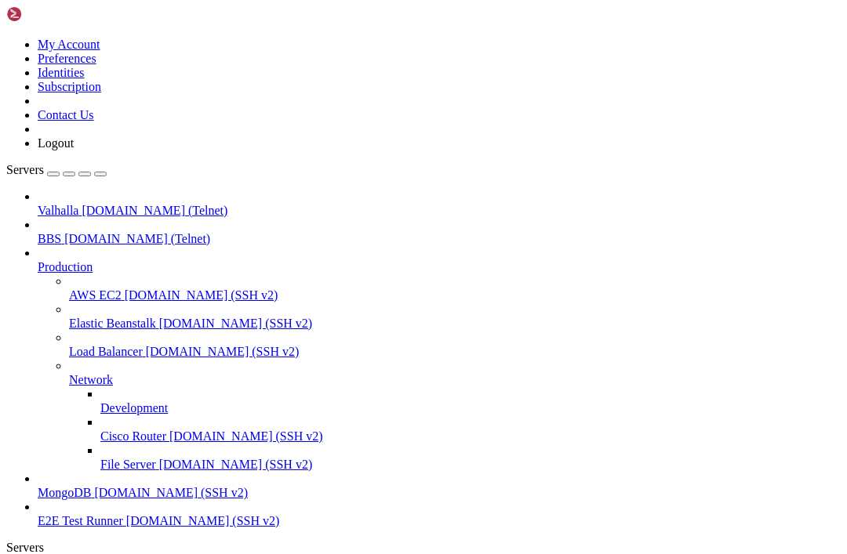
click at [0, 0] on html "Loading... My Account Preferences Identities Subscription Contact Us Logout Ser…" at bounding box center [423, 511] width 847 height 1023
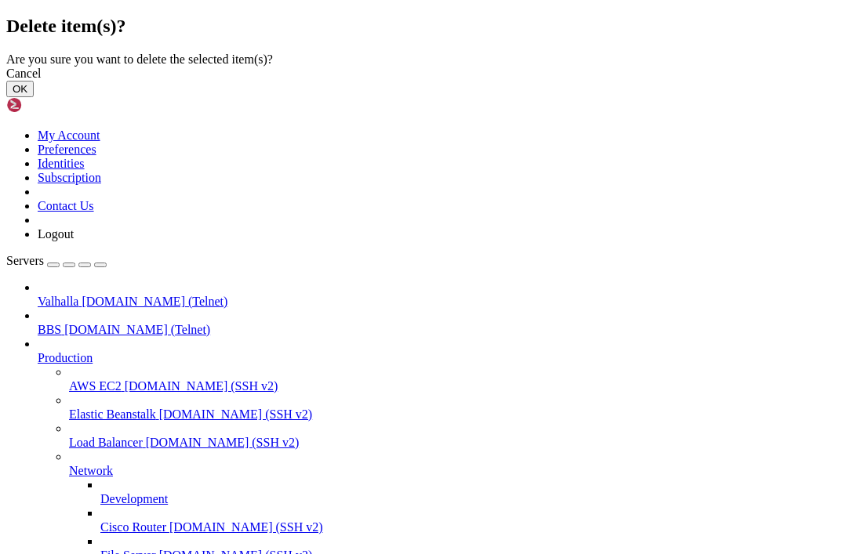
click at [34, 97] on button "OK" at bounding box center [19, 89] width 27 height 16
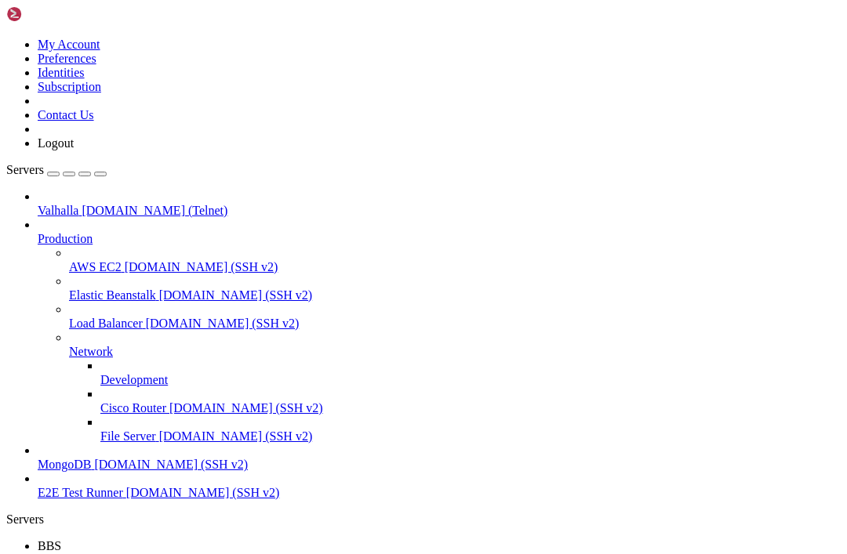
scroll to position [0, 0]
click at [260, 554] on div "" at bounding box center [439, 561] width 803 height 14
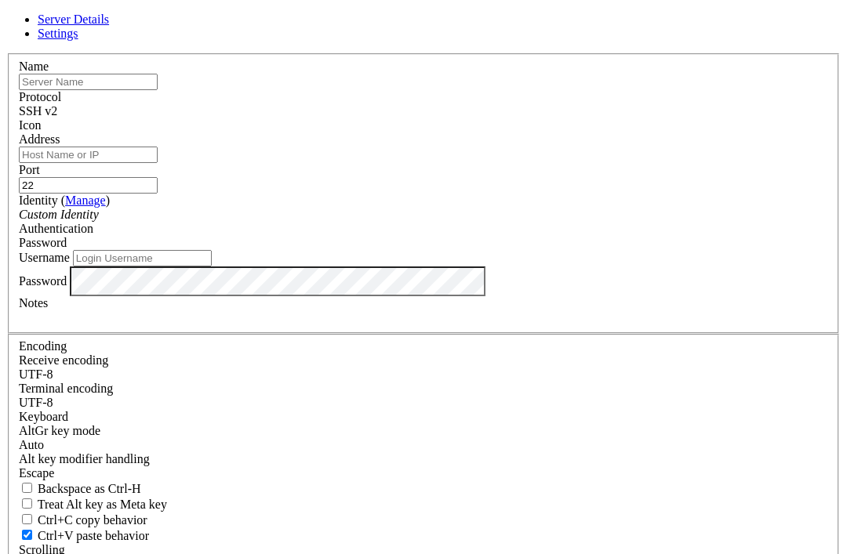
click at [516, 118] on div "SSH v2" at bounding box center [423, 111] width 809 height 14
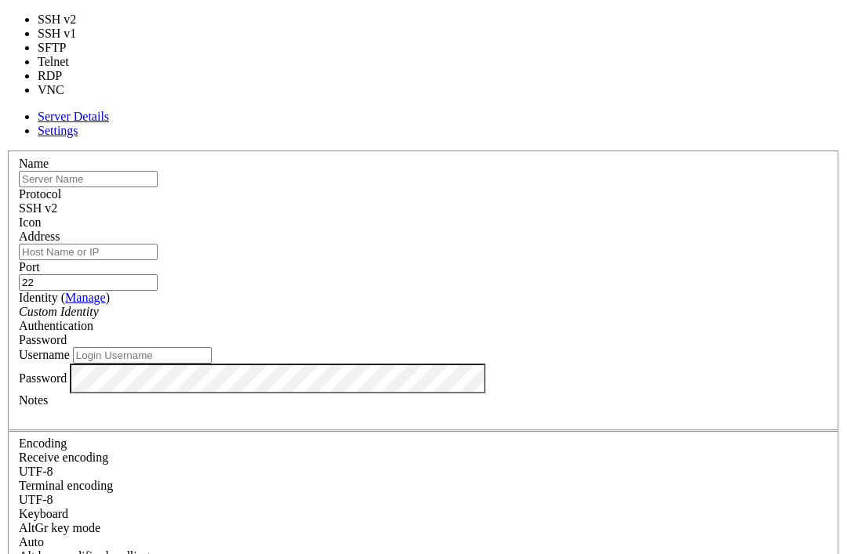
type input "23"
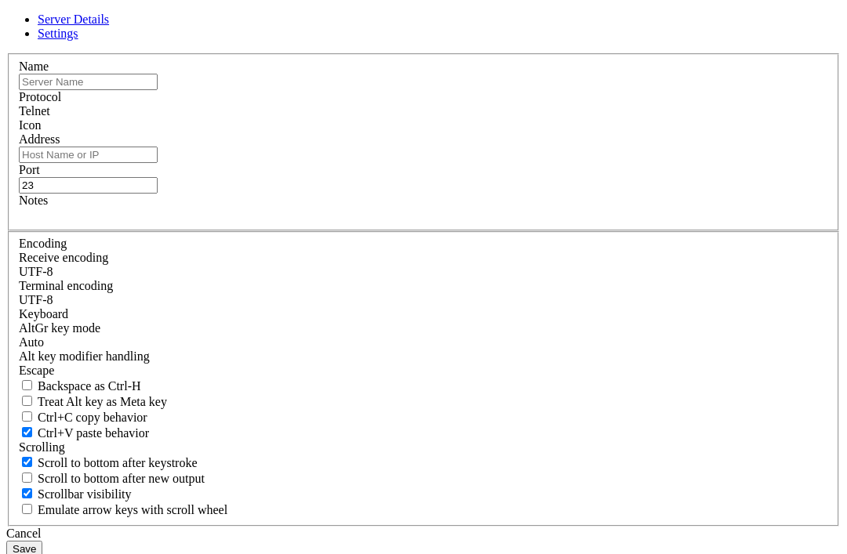
click at [158, 90] on input "text" at bounding box center [88, 82] width 139 height 16
type input "BBS"
click at [158, 163] on input "Address" at bounding box center [88, 155] width 139 height 16
paste input "cavebbs.homeip.net"
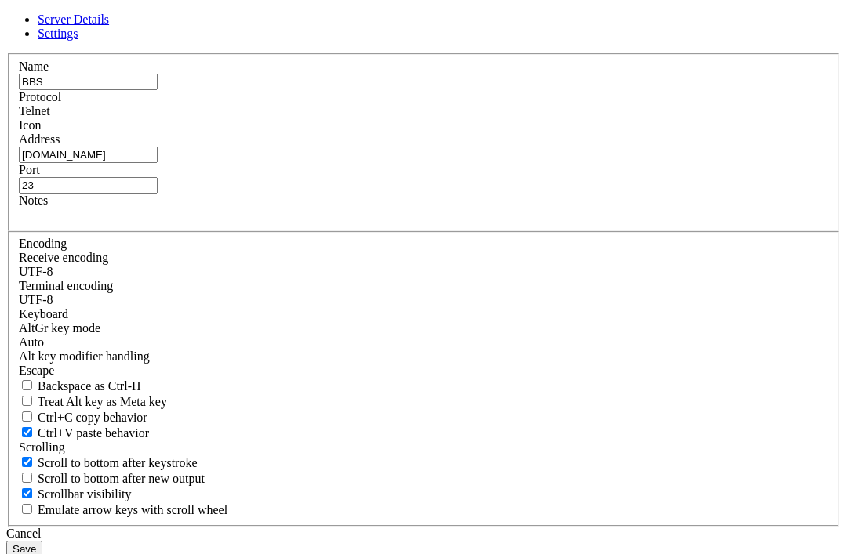
type input "cavebbs.homeip.net"
click at [408, 375] on div "Name BBS Protocol Telnet Icon Address cavebbs.homeip.net Port 23 Notes" at bounding box center [423, 290] width 834 height 474
click at [42, 541] on button "Save" at bounding box center [24, 549] width 36 height 16
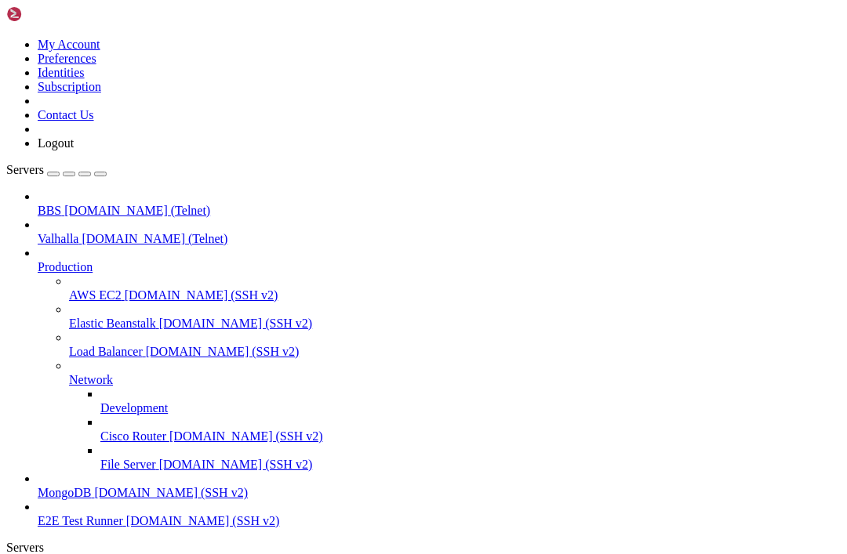
click at [112, 204] on span "cavebbs.homeip.net (Telnet)" at bounding box center [137, 210] width 146 height 13
drag, startPoint x: 110, startPoint y: 1178, endPoint x: -191, endPoint y: 773, distance: 504.9
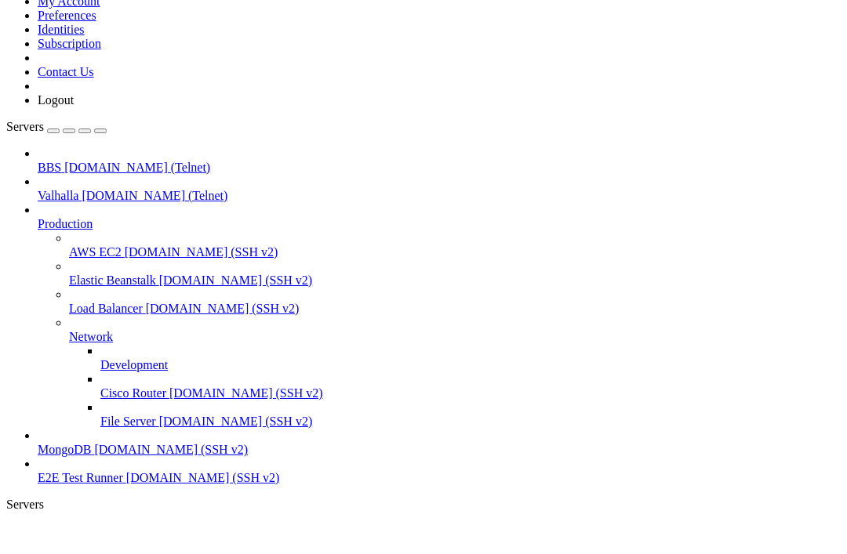
scroll to position [480, 0]
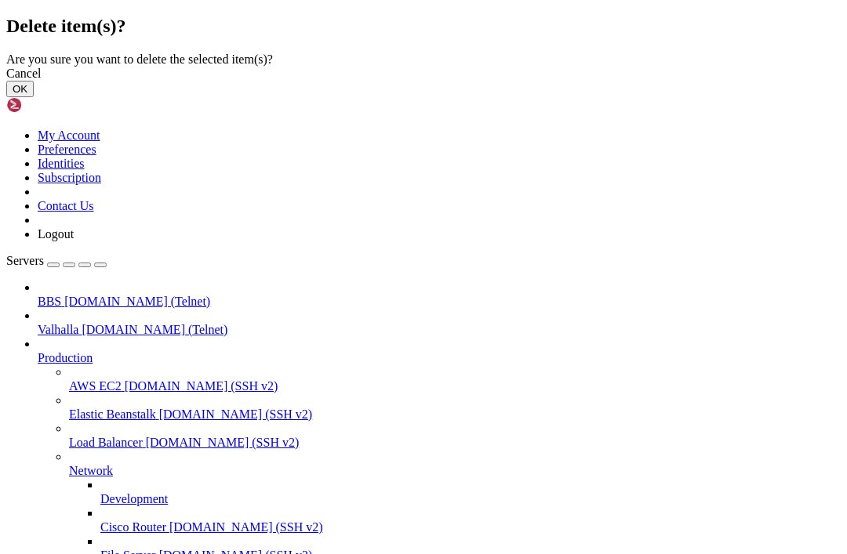
click at [34, 97] on button "OK" at bounding box center [19, 89] width 27 height 16
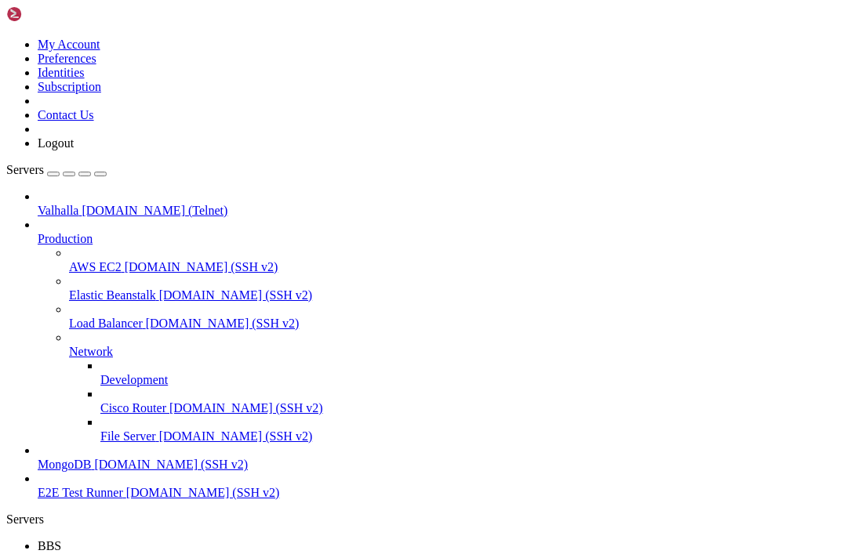
click at [256, 554] on div "" at bounding box center [439, 561] width 803 height 14
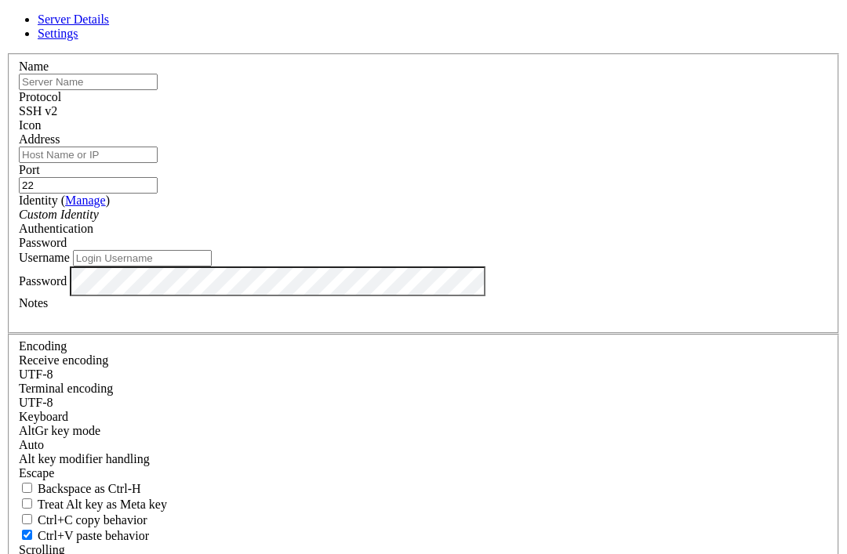
click at [158, 90] on input "text" at bounding box center [88, 82] width 139 height 16
type input "BBS"
click at [158, 163] on input "Address" at bounding box center [88, 155] width 139 height 16
paste input "bbs.retrobattlestations.com"
type input "bbs.retrobattlestations.com"
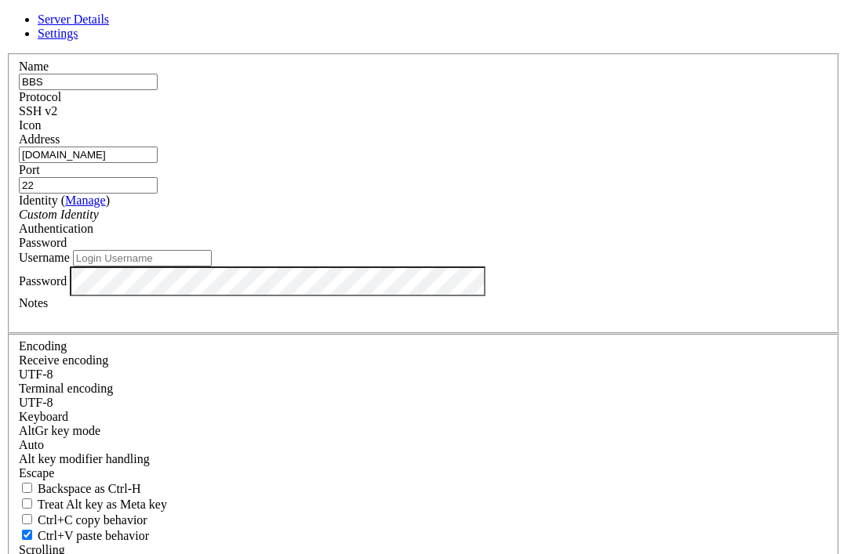
click at [57, 118] on span "SSH v2" at bounding box center [38, 110] width 38 height 13
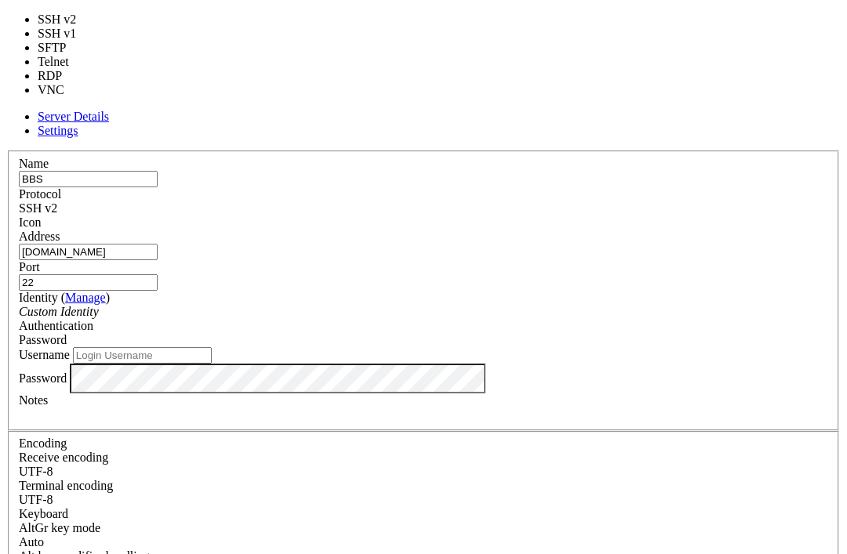
type input "23"
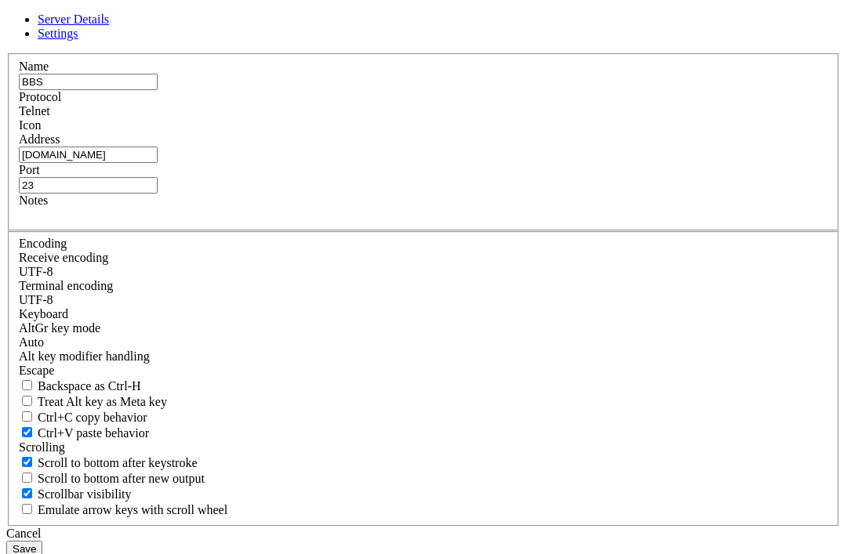
click at [158, 194] on input "23" at bounding box center [88, 185] width 139 height 16
click at [485, 339] on div "Name BBS Protocol Telnet Icon Address bbs.retrobattlestations.com Port 23 Notes" at bounding box center [423, 290] width 834 height 474
click at [42, 541] on button "Save" at bounding box center [24, 549] width 36 height 16
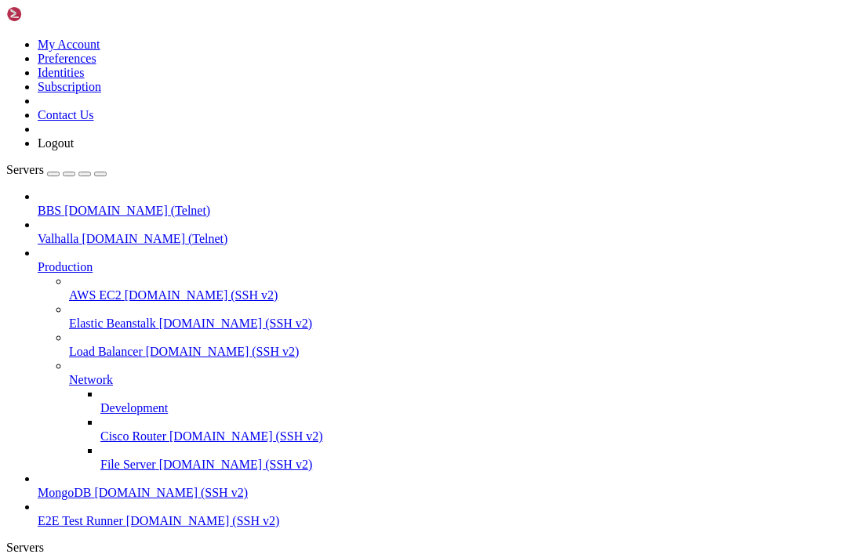
click at [120, 204] on span "bbs.retrobattlestations.com (Telnet)" at bounding box center [137, 210] width 146 height 13
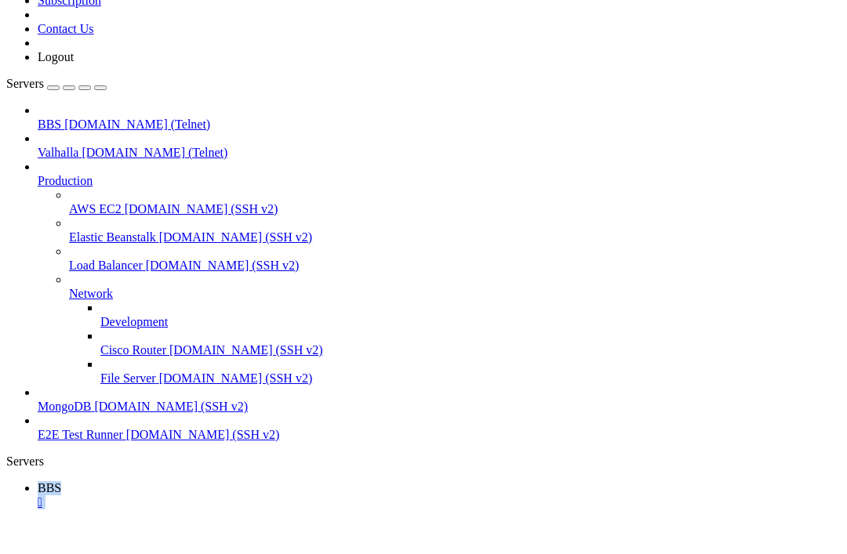
scroll to position [201, 0]
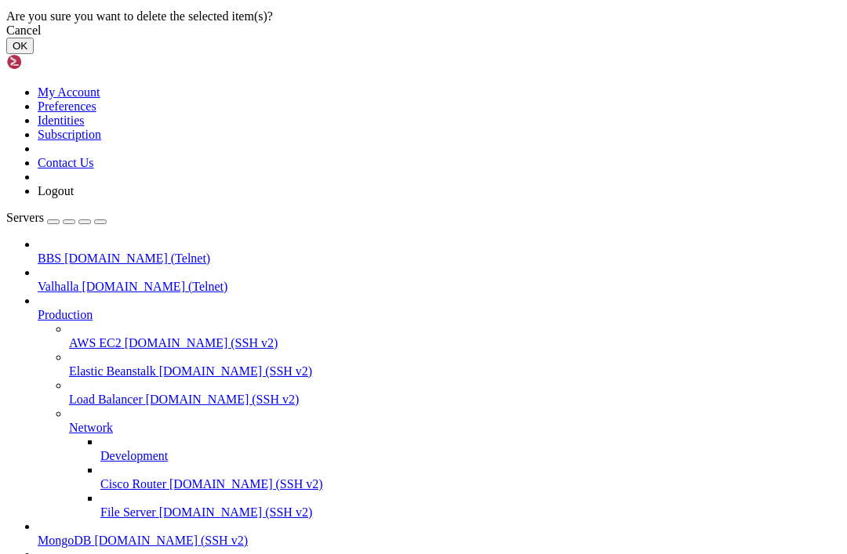
click at [34, 54] on button "OK" at bounding box center [19, 46] width 27 height 16
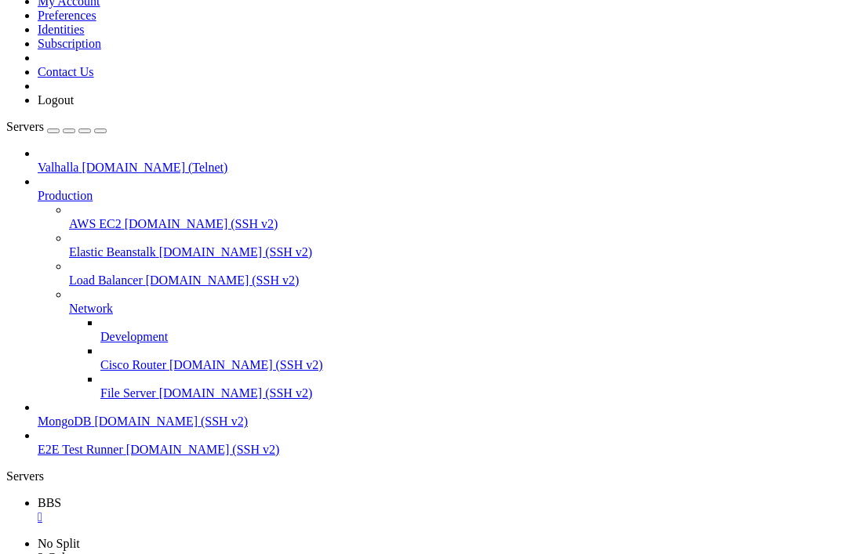
click at [256, 510] on div "" at bounding box center [439, 517] width 803 height 14
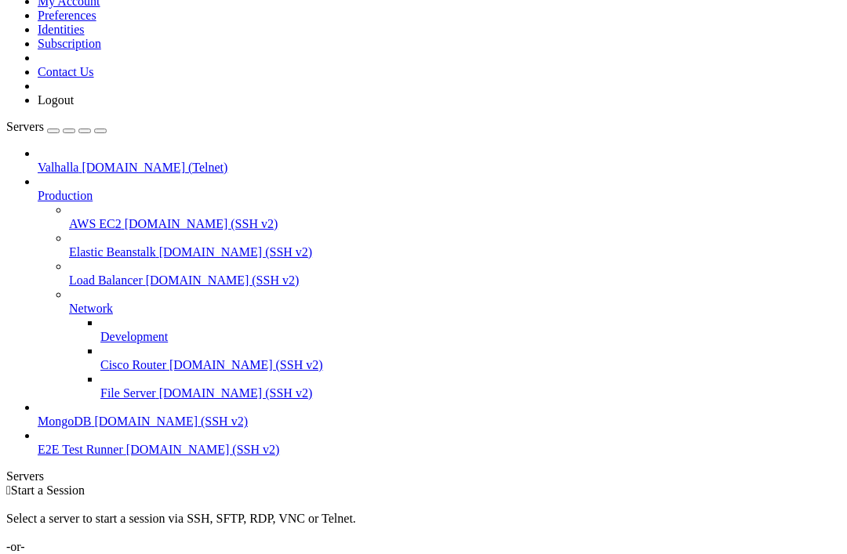
click at [540, 554] on div "Add Server" at bounding box center [423, 561] width 834 height 14
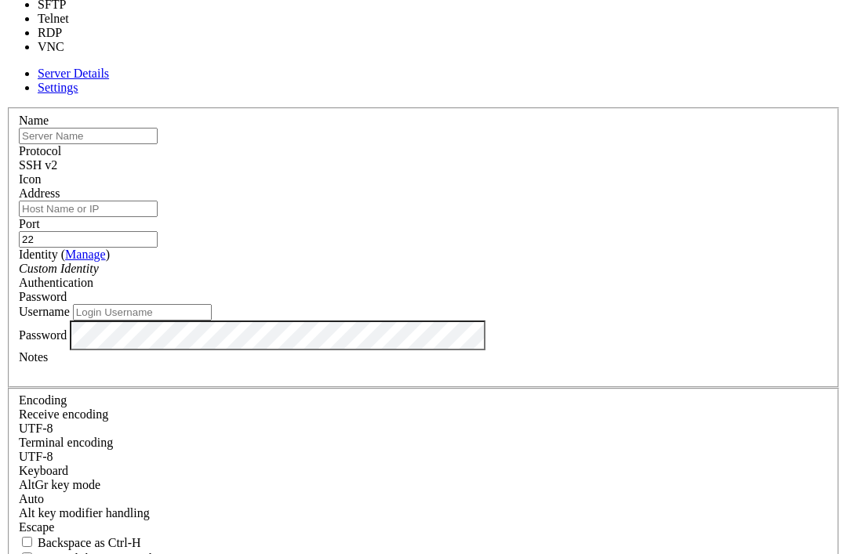
type input "23"
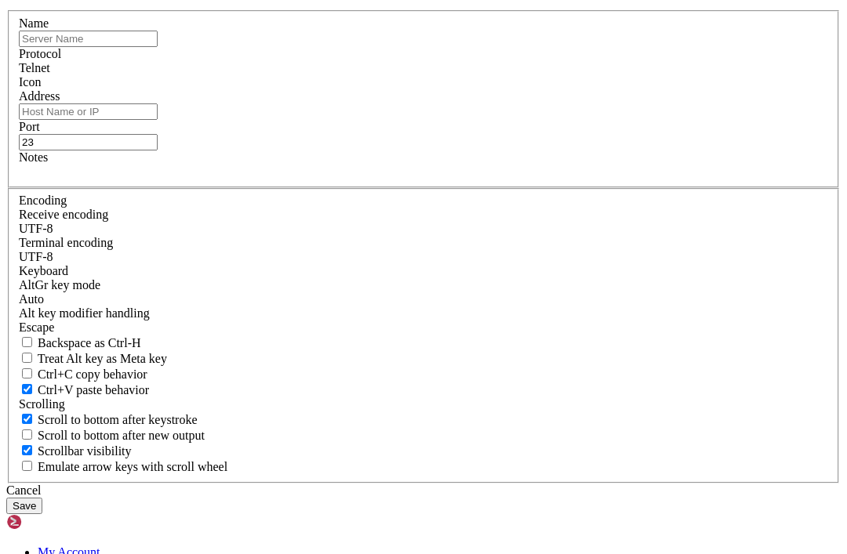
click at [158, 47] on input "text" at bounding box center [88, 39] width 139 height 16
type input "BBS"
click at [158, 120] on input "Address" at bounding box center [88, 111] width 139 height 16
paste input "[DOMAIN_NAME]"
type input "[DOMAIN_NAME]"
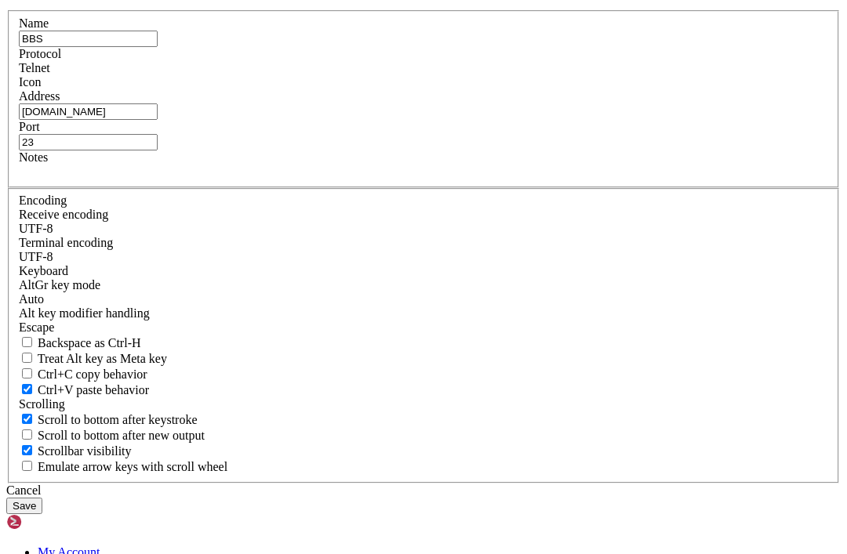
click at [521, 325] on div "Name BBS Protocol Telnet Icon Address sdf.org Port 23" at bounding box center [423, 247] width 834 height 474
click at [42, 498] on button "Save" at bounding box center [24, 506] width 36 height 16
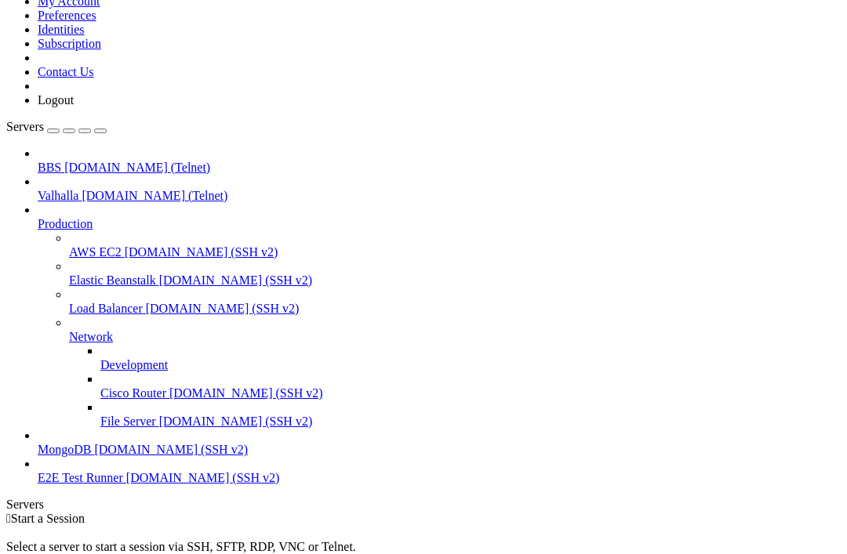
click at [98, 161] on span "[DOMAIN_NAME] (Telnet)" at bounding box center [137, 167] width 146 height 13
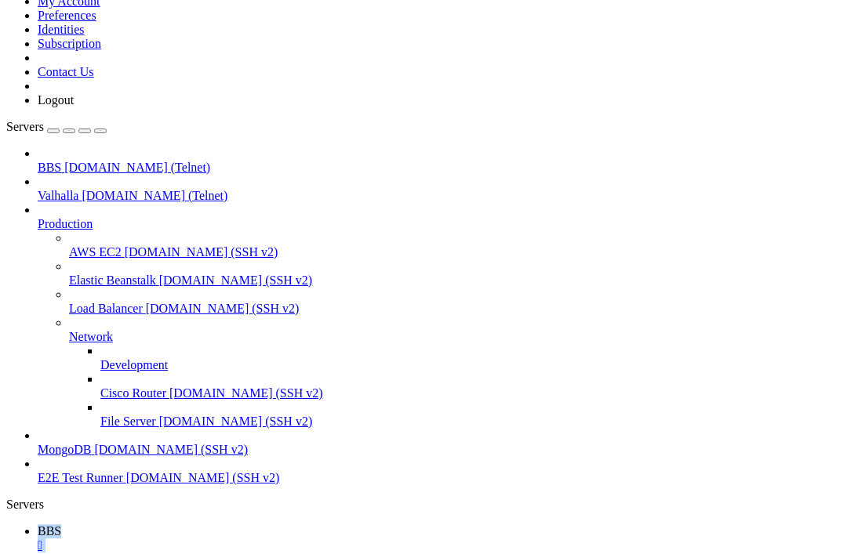
scroll to position [0, 0]
click at [260, 539] on div "" at bounding box center [439, 546] width 803 height 14
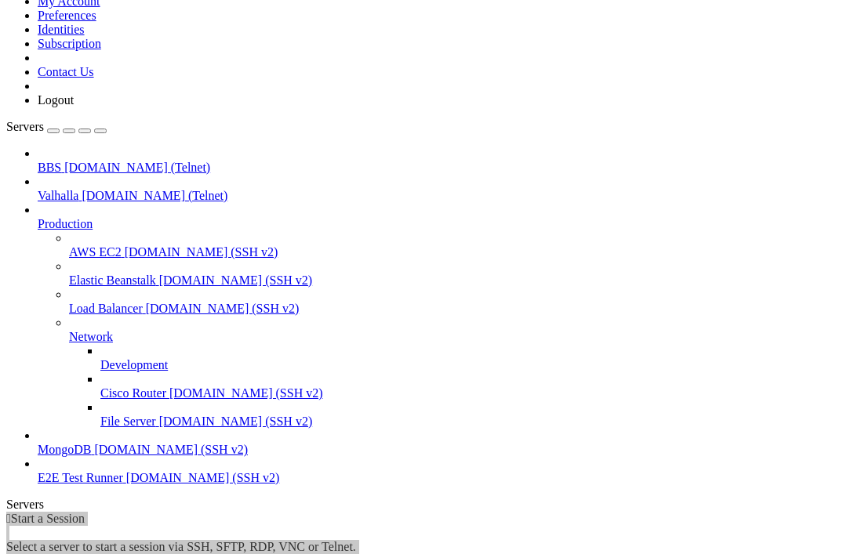
click at [61, 161] on span "BBS" at bounding box center [50, 167] width 24 height 13
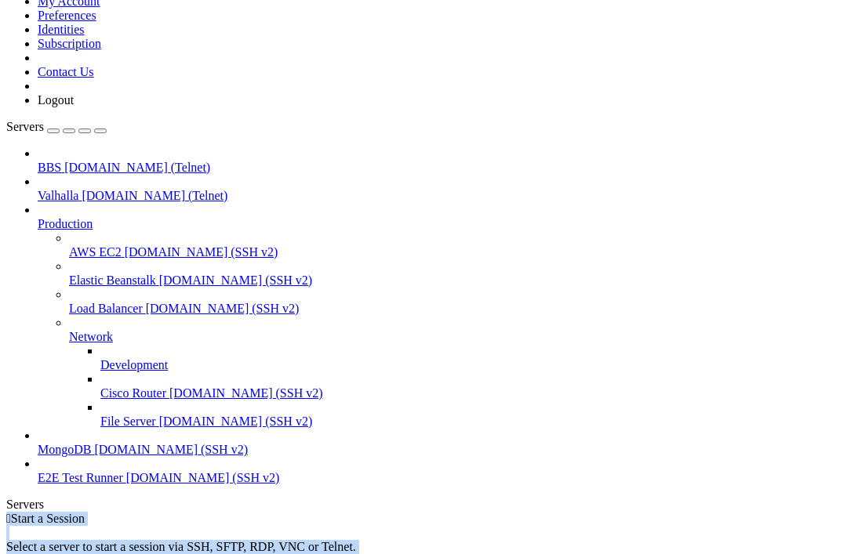
click at [61, 161] on span "BBS" at bounding box center [50, 167] width 24 height 13
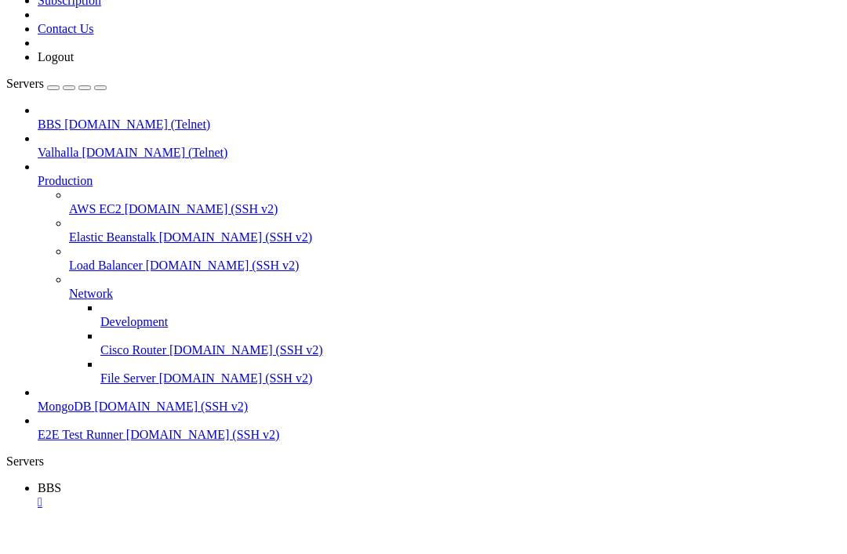
scroll to position [27, 0]
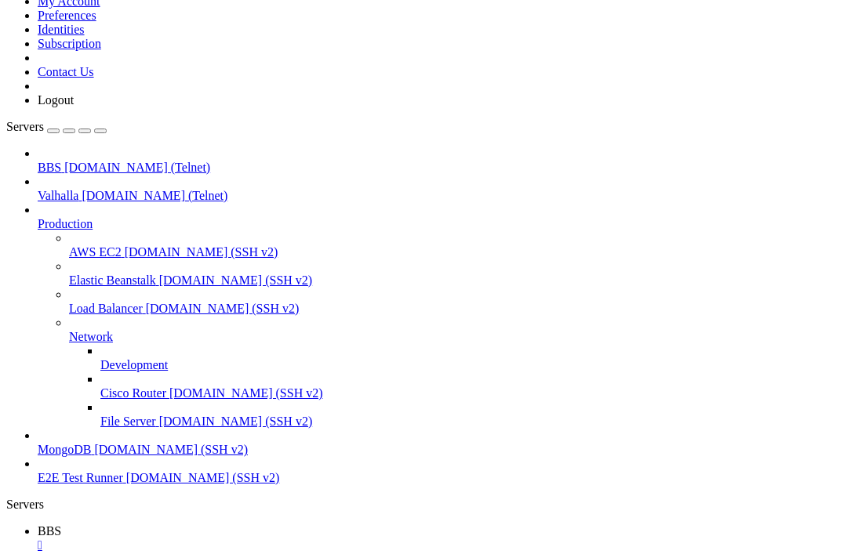
click at [256, 539] on div "" at bounding box center [439, 546] width 803 height 14
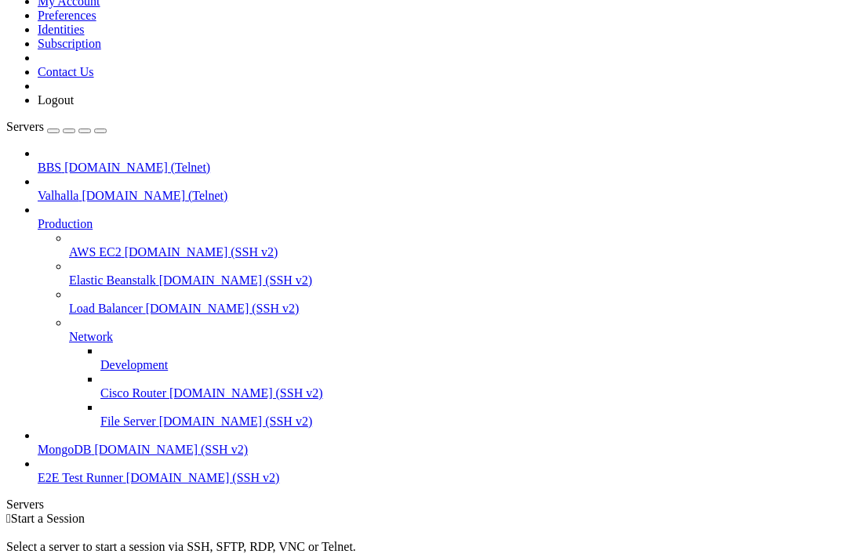
click at [0, 0] on html "Loading... My Account Preferences Identities Subscription Contact Us Logout Ser…" at bounding box center [423, 346] width 847 height 778
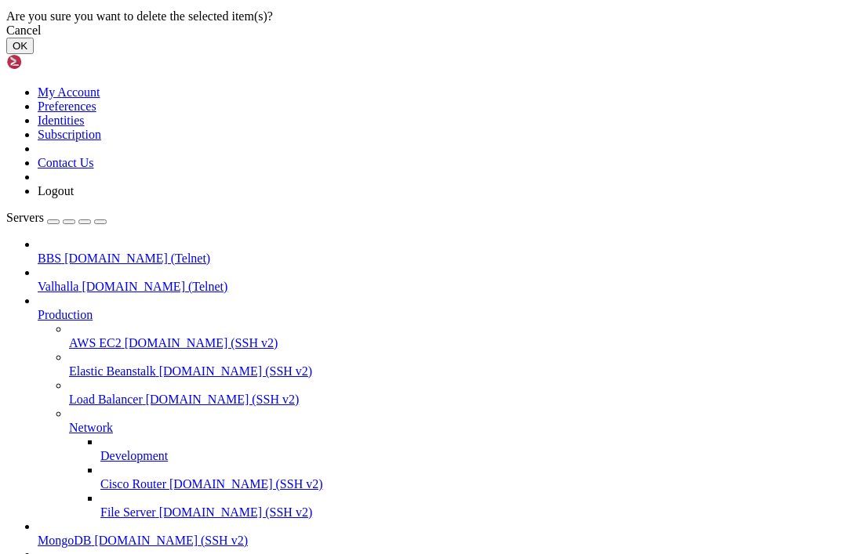
click at [34, 54] on button "OK" at bounding box center [19, 46] width 27 height 16
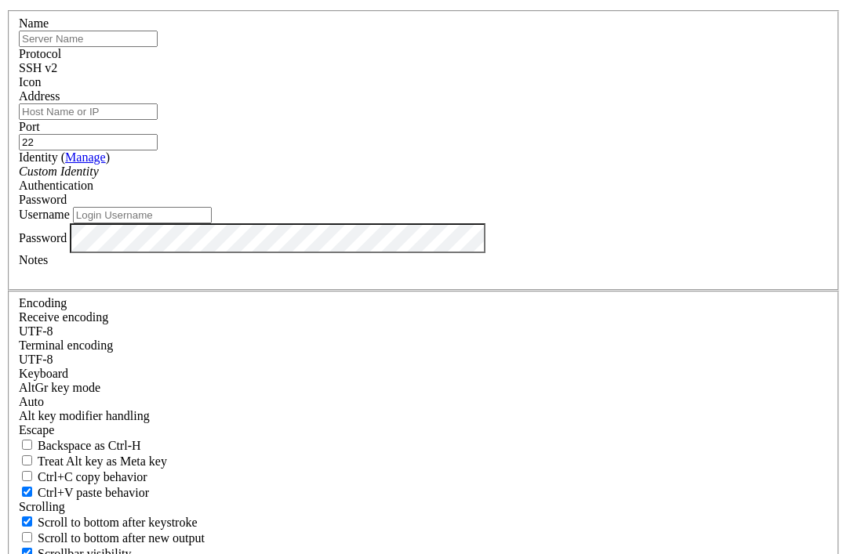
click at [510, 75] on div "SSH v2" at bounding box center [423, 68] width 809 height 14
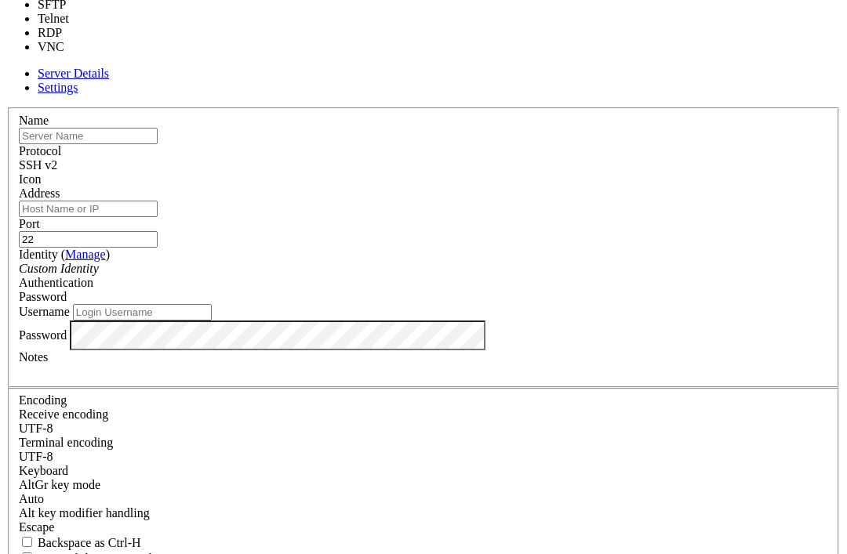
type input "23"
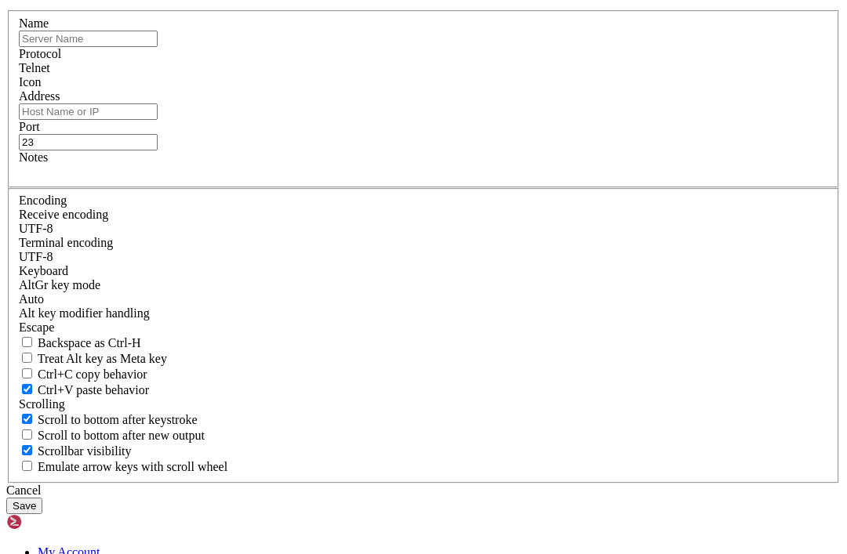
click at [158, 47] on input "text" at bounding box center [88, 39] width 139 height 16
type input "BBS"
click at [158, 120] on input "Address" at bounding box center [88, 111] width 139 height 16
paste input "bbs.digital-warfare.net"
type input "bbs.digital-warfare.net"
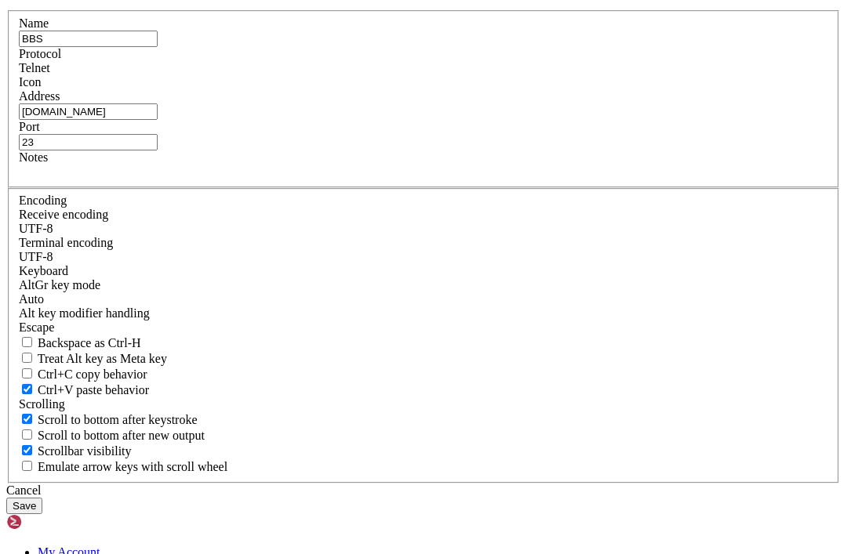
click at [42, 498] on button "Save" at bounding box center [24, 506] width 36 height 16
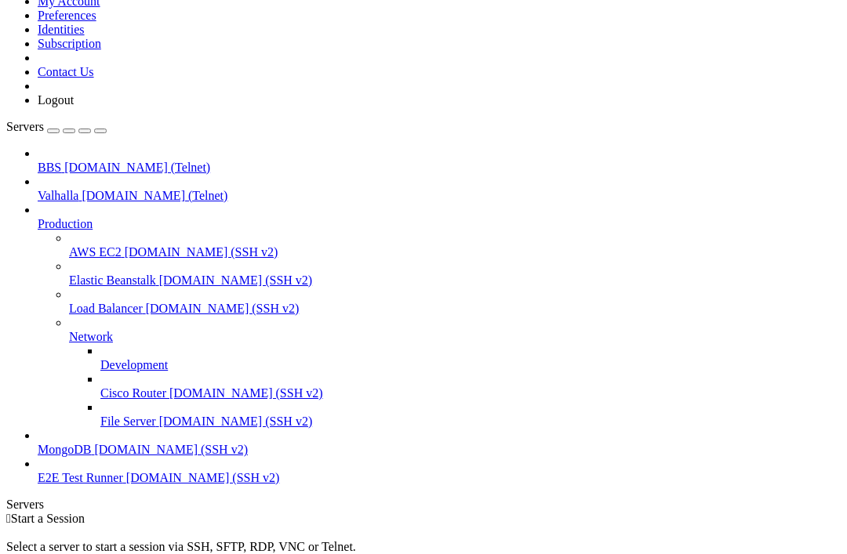
click at [131, 161] on span "bbs.digital-warfare.net (Telnet)" at bounding box center [137, 167] width 146 height 13
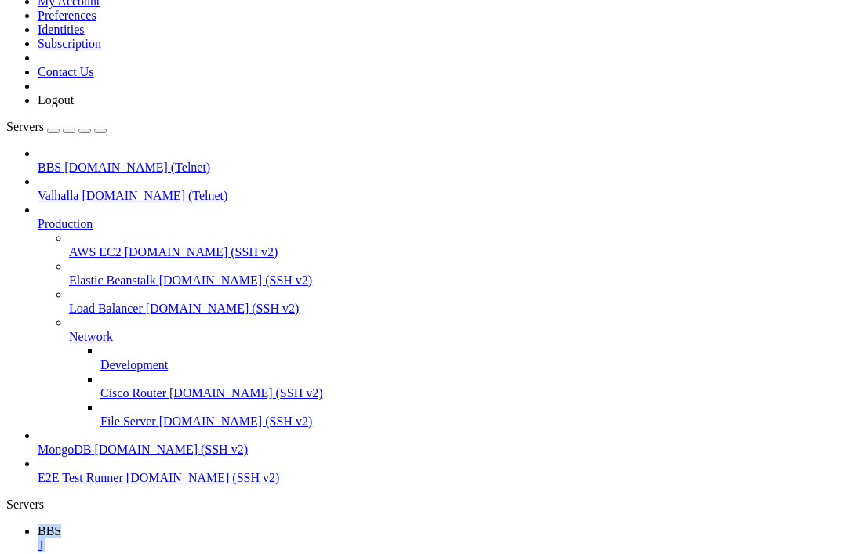
scroll to position [0, 0]
click at [115, 161] on span "bbs.digital-warfare.net (Telnet)" at bounding box center [137, 167] width 146 height 13
click at [261, 539] on div "" at bounding box center [439, 546] width 803 height 14
click at [253, 539] on div "" at bounding box center [439, 546] width 803 height 14
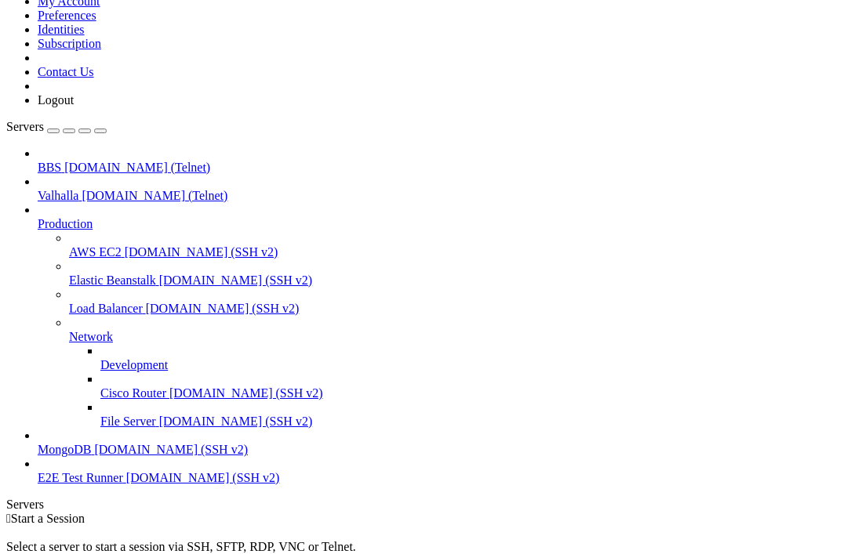
click at [0, 0] on html "Loading... My Account Preferences Identities Subscription Contact Us Logout Ser…" at bounding box center [423, 346] width 847 height 778
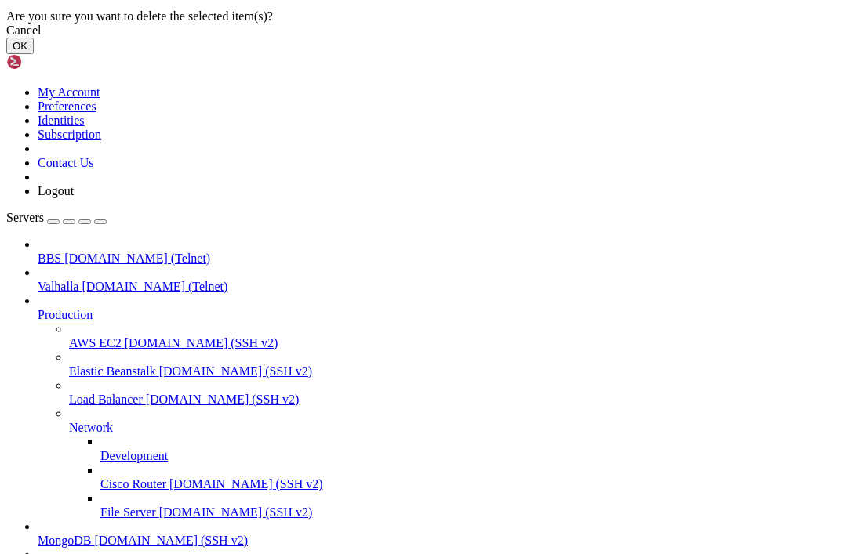
click at [34, 54] on button "OK" at bounding box center [19, 46] width 27 height 16
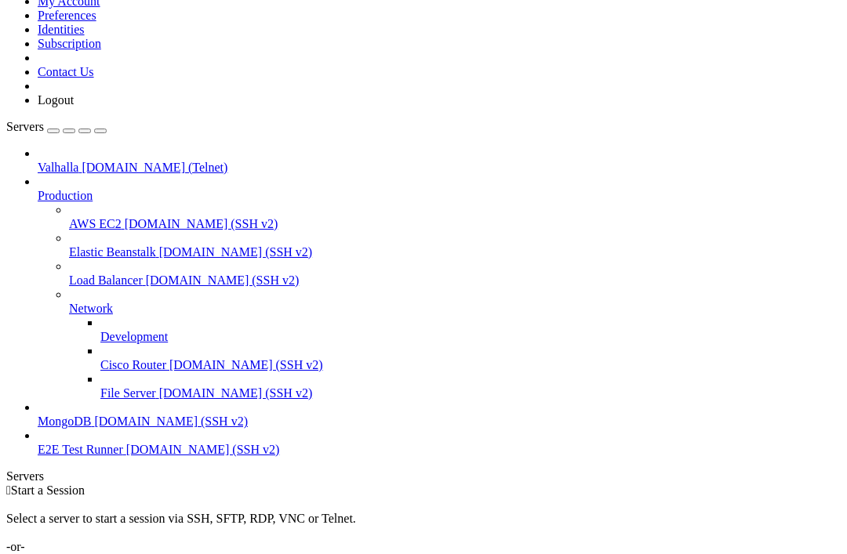
click at [500, 554] on div "Add Server" at bounding box center [423, 561] width 834 height 14
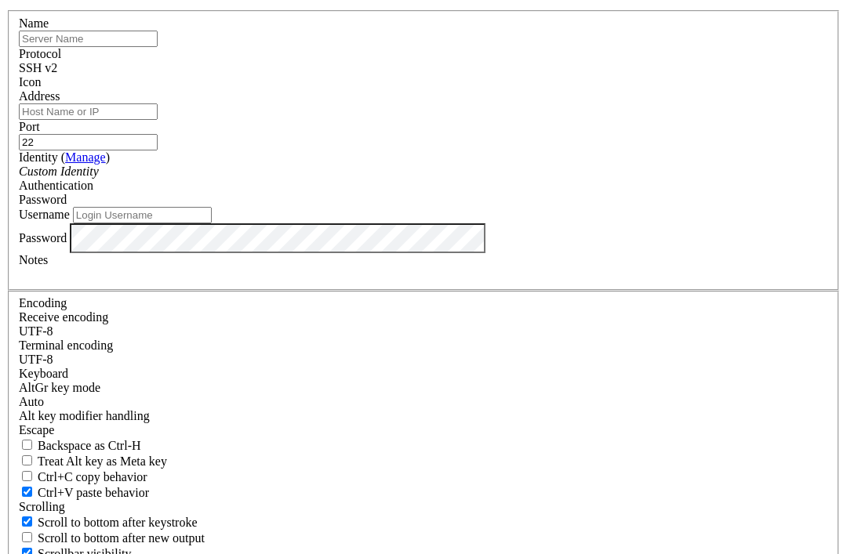
click at [509, 75] on div "SSH v2" at bounding box center [423, 68] width 809 height 14
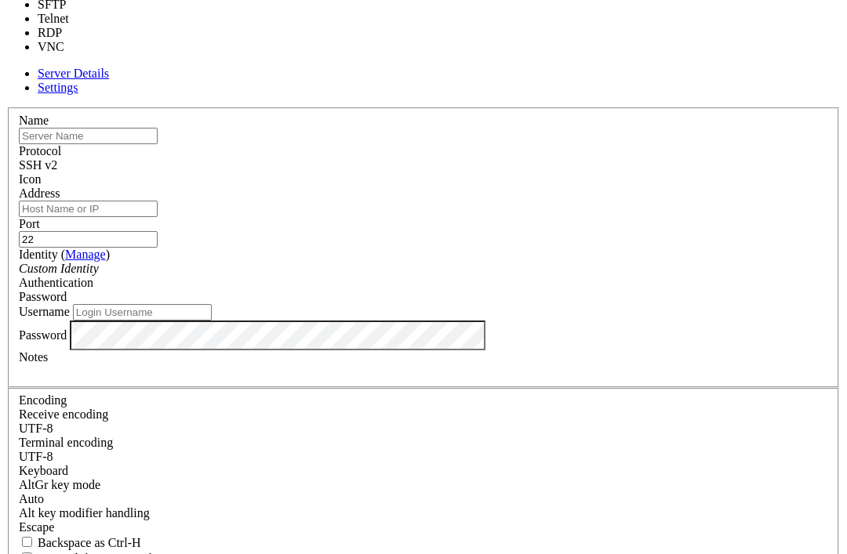
type input "23"
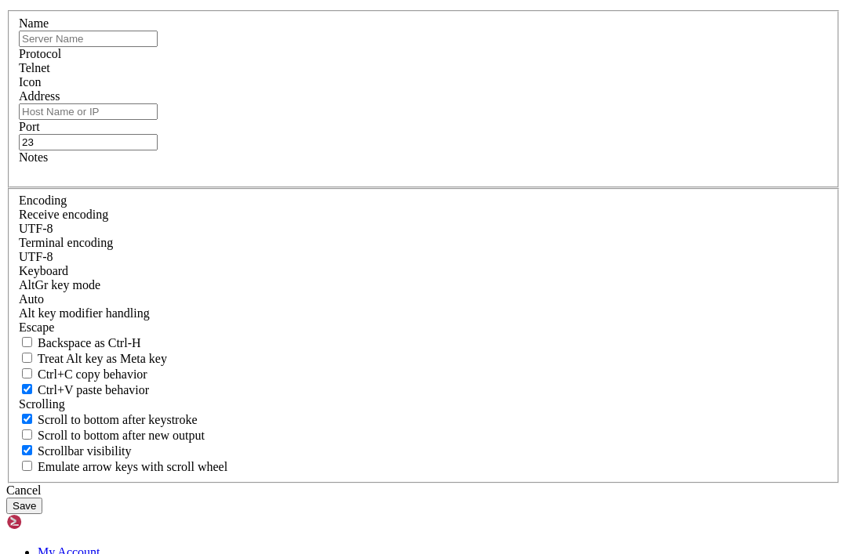
click at [158, 47] on input "text" at bounding box center [88, 39] width 139 height 16
type input "BBS"
click at [158, 120] on input "Address" at bounding box center [88, 111] width 139 height 16
paste input "bbs.uorealms.com"
type input "bbs.uorealms.com"
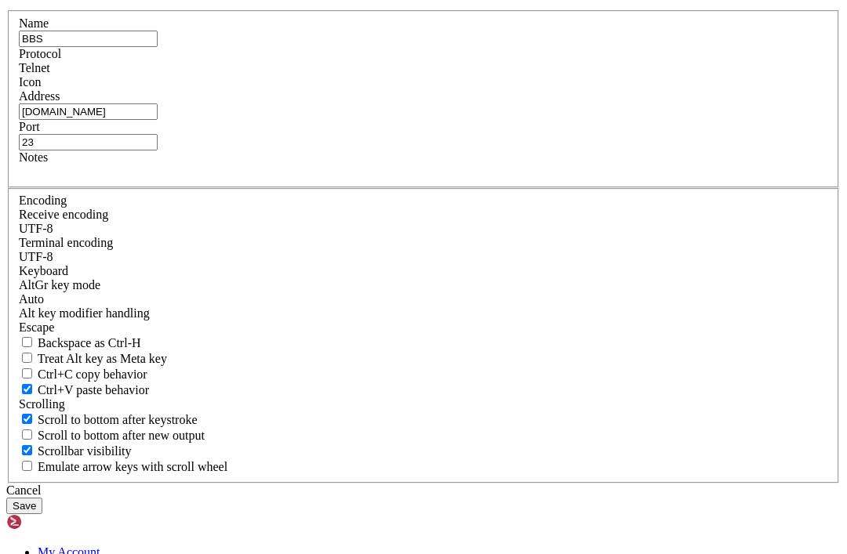
click at [42, 498] on button "Save" at bounding box center [24, 506] width 36 height 16
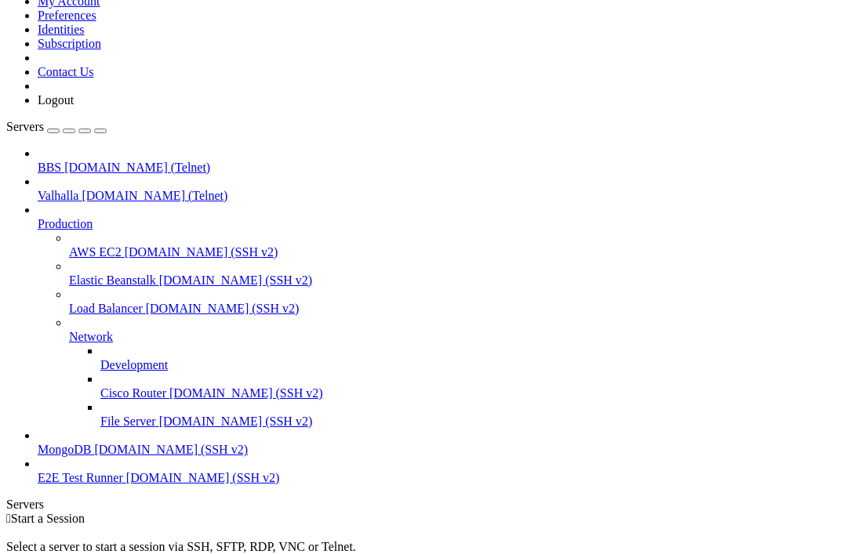
click at [61, 161] on span "BBS" at bounding box center [50, 167] width 24 height 13
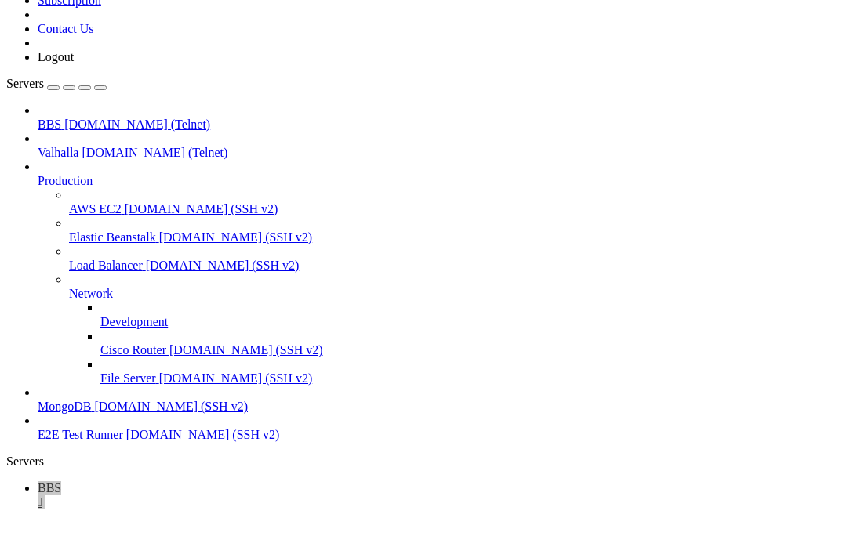
scroll to position [4033, 0]
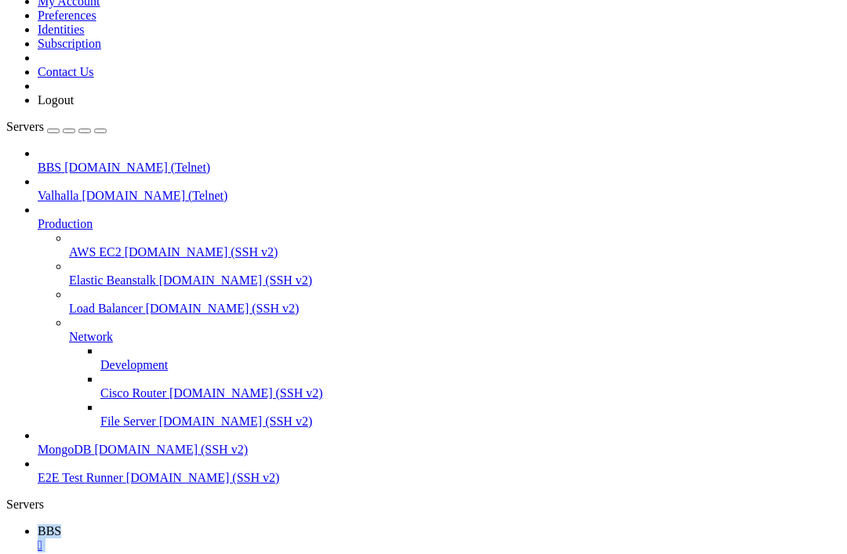
click at [0, 0] on html "Loading... My Account Preferences Identities Subscription Contact Us Logout Ser…" at bounding box center [423, 468] width 847 height 1023
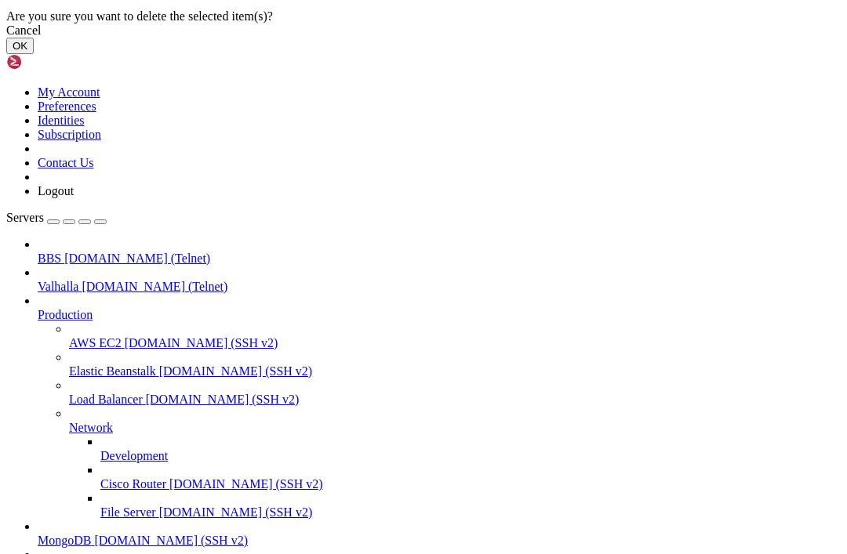
click at [34, 54] on button "OK" at bounding box center [19, 46] width 27 height 16
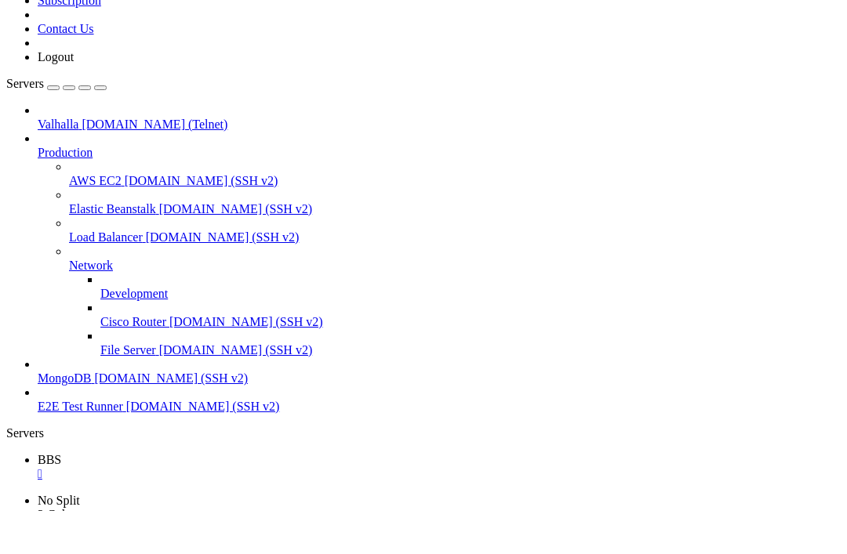
scroll to position [4804, 0]
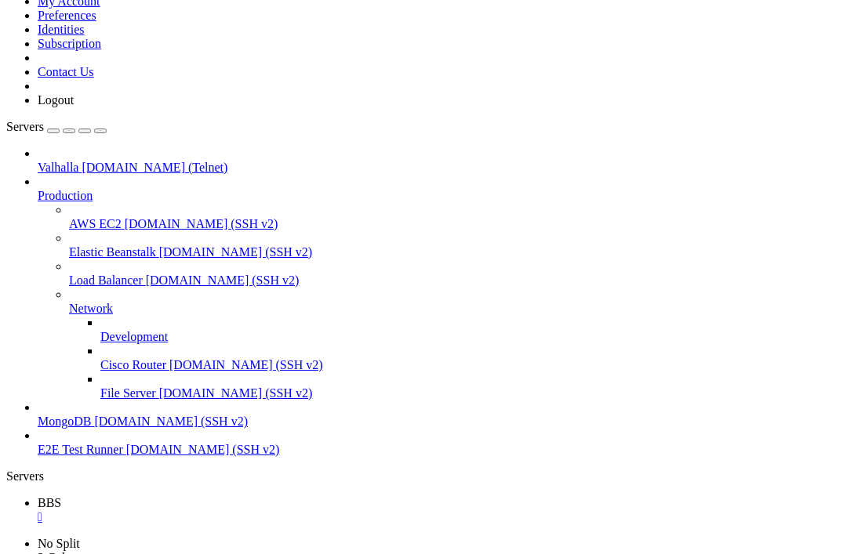
click at [257, 510] on div "" at bounding box center [439, 517] width 803 height 14
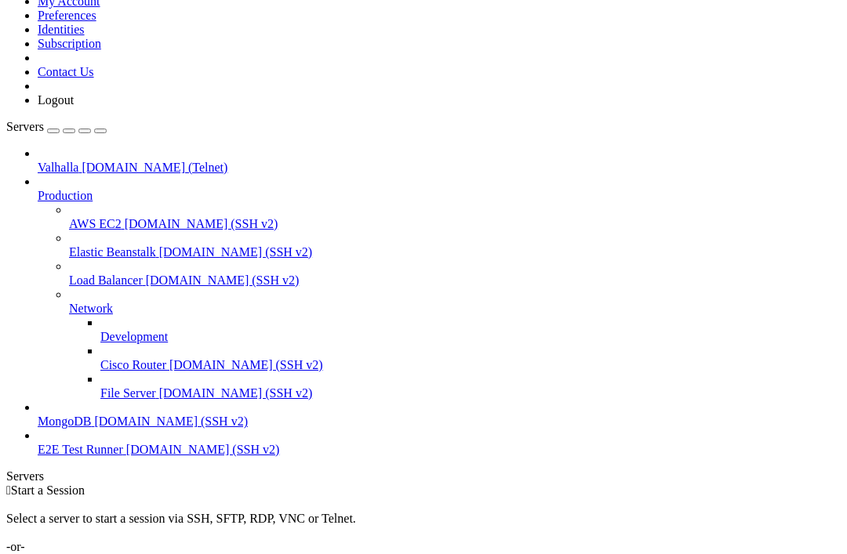
click at [543, 484] on div " Start a Session Select a server to start a session via SSH, SFTP, RDP, VNC or…" at bounding box center [423, 526] width 834 height 85
click at [538, 554] on div "Add Server" at bounding box center [423, 561] width 834 height 14
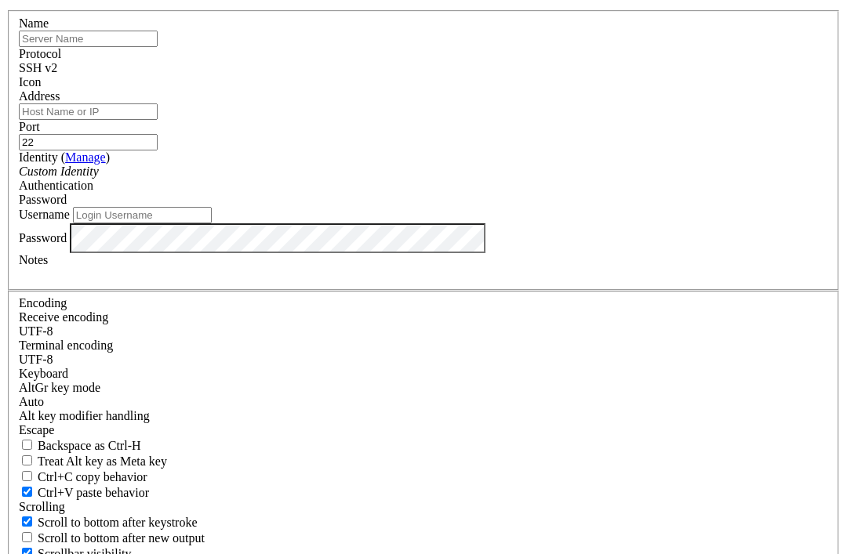
click at [57, 74] on span "SSH v2" at bounding box center [38, 67] width 38 height 13
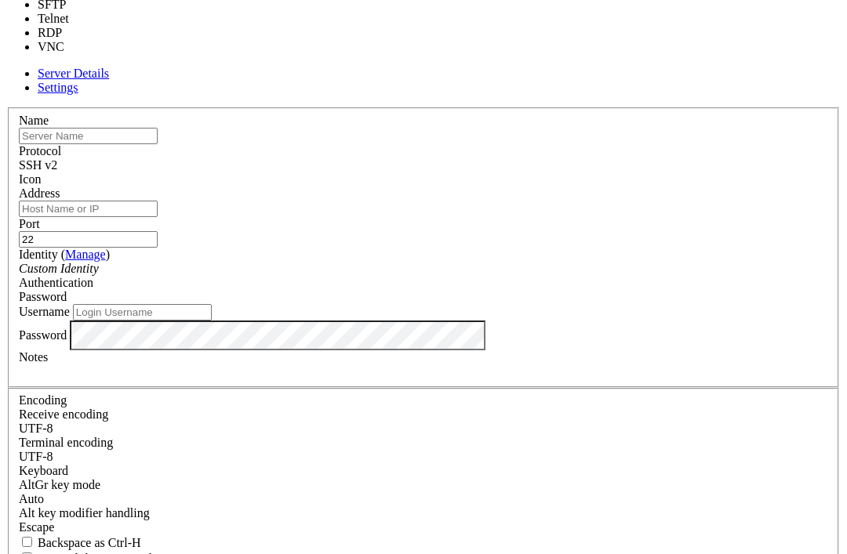
type input "23"
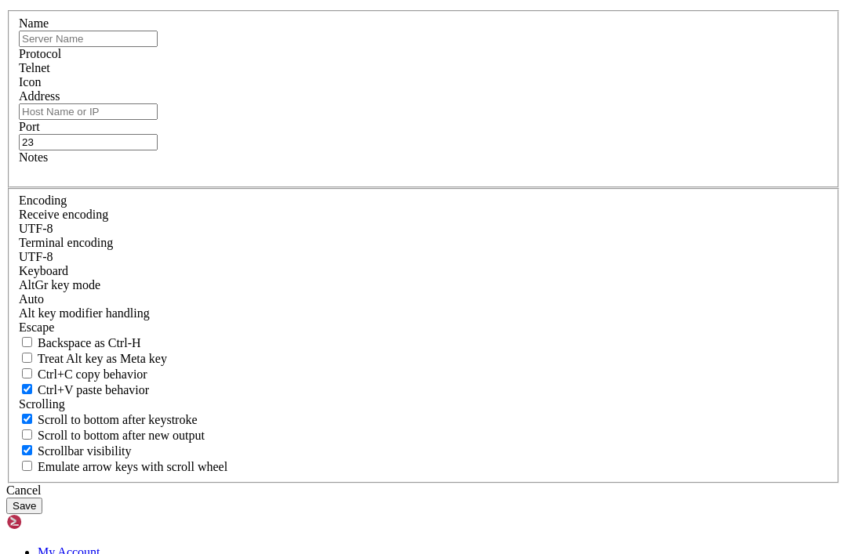
click at [158, 47] on input "text" at bounding box center [88, 39] width 139 height 16
type input "Door Games"
click at [158, 120] on input "Address" at bounding box center [88, 111] width 139 height 16
paste input "dgu.strangled.net"
type input "dgu.strangled.net"
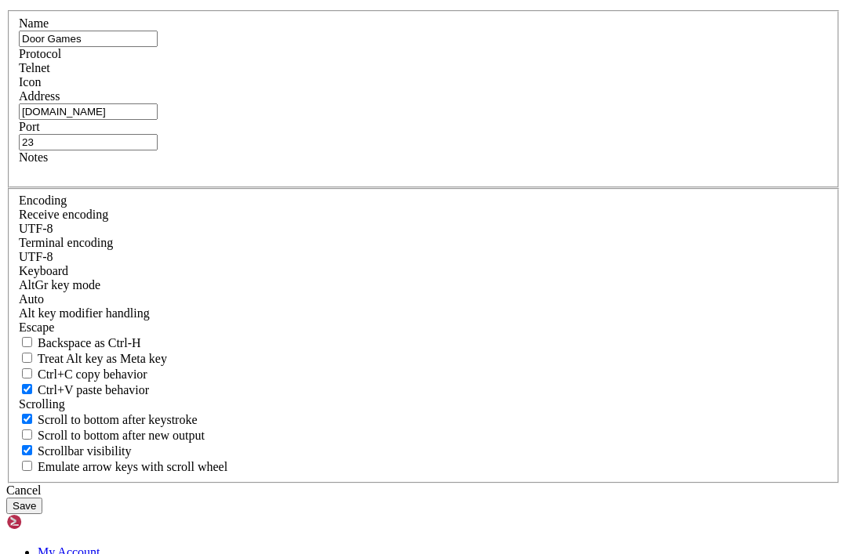
click at [42, 498] on button "Save" at bounding box center [24, 506] width 36 height 16
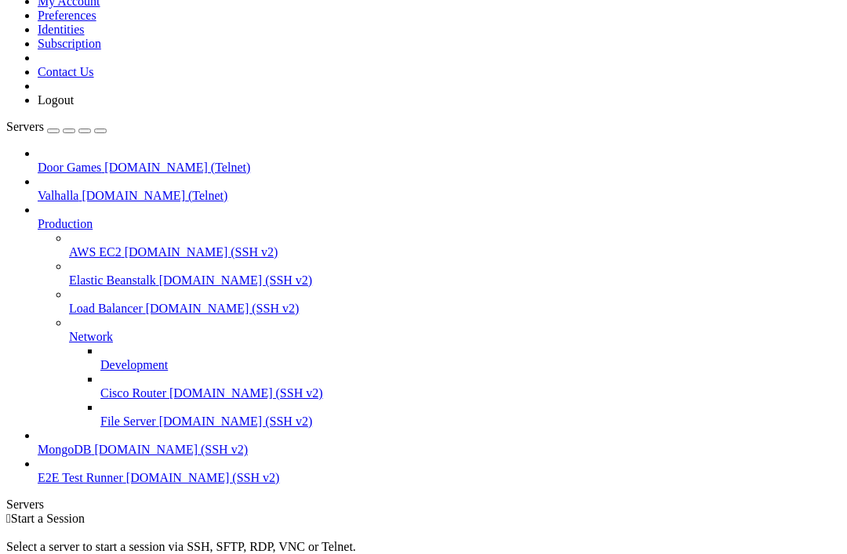
click at [44, 161] on link "Door Games dgu.strangled.net (Telnet)" at bounding box center [439, 168] width 803 height 14
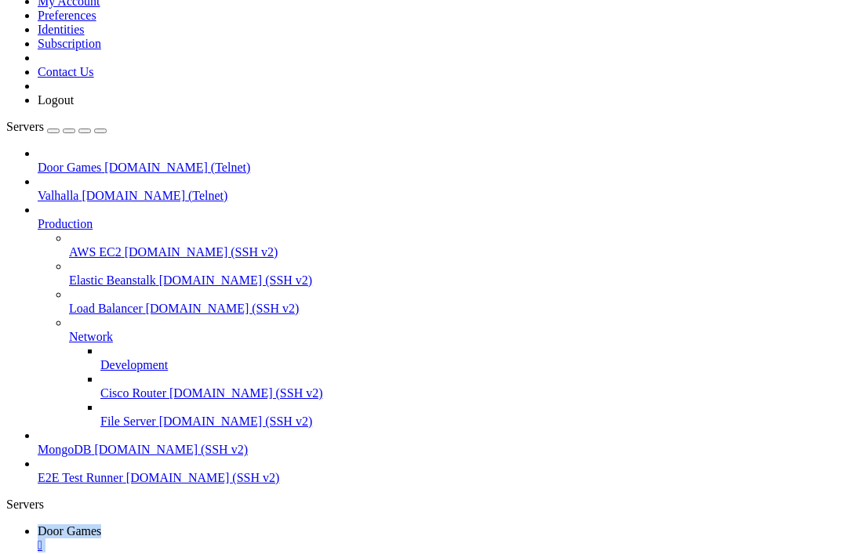
scroll to position [0, 0]
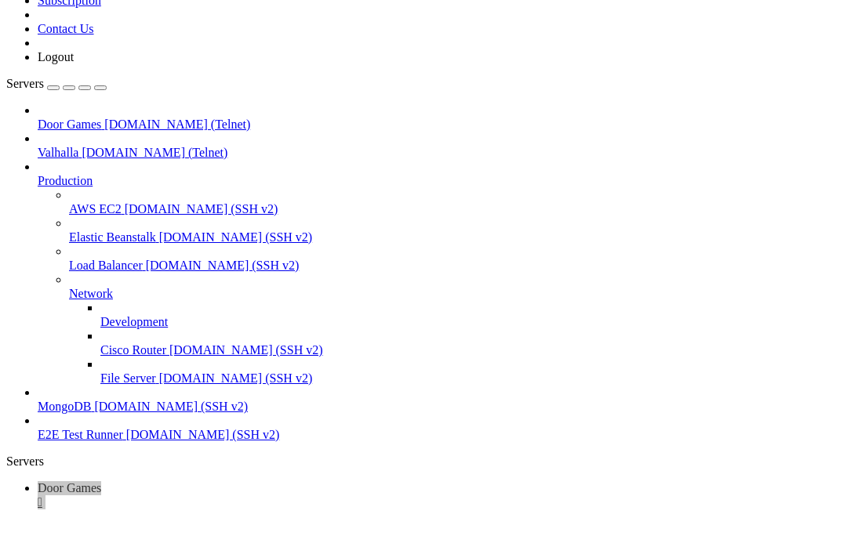
scroll to position [1564, 0]
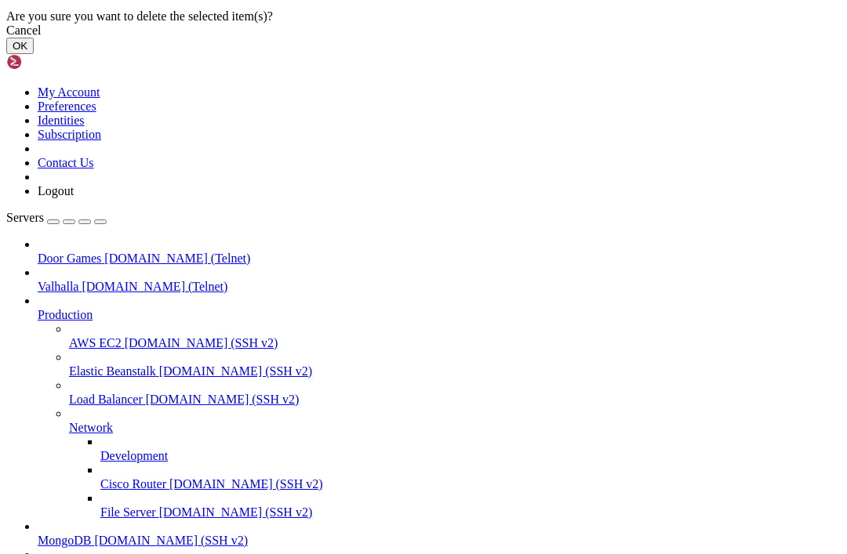
drag, startPoint x: 608, startPoint y: 329, endPoint x: 412, endPoint y: 257, distance: 208.9
click at [34, 54] on button "OK" at bounding box center [19, 46] width 27 height 16
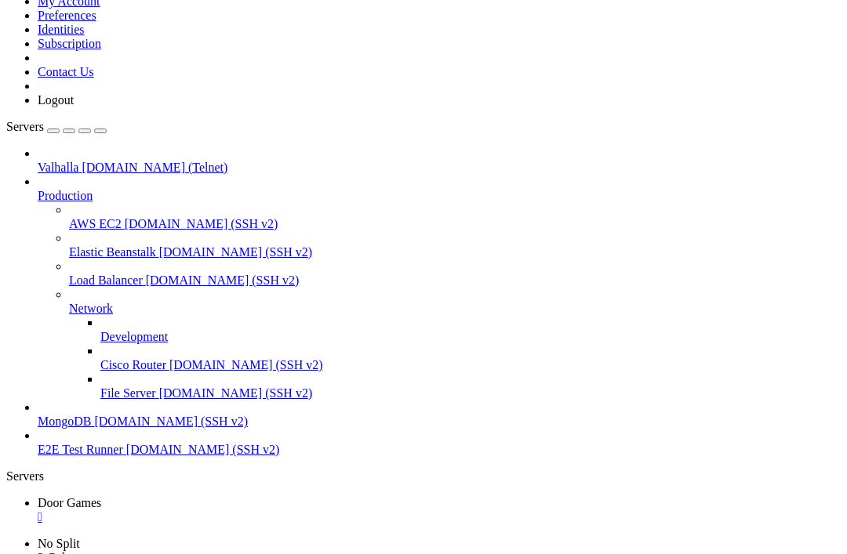
click at [297, 510] on div "" at bounding box center [439, 517] width 803 height 14
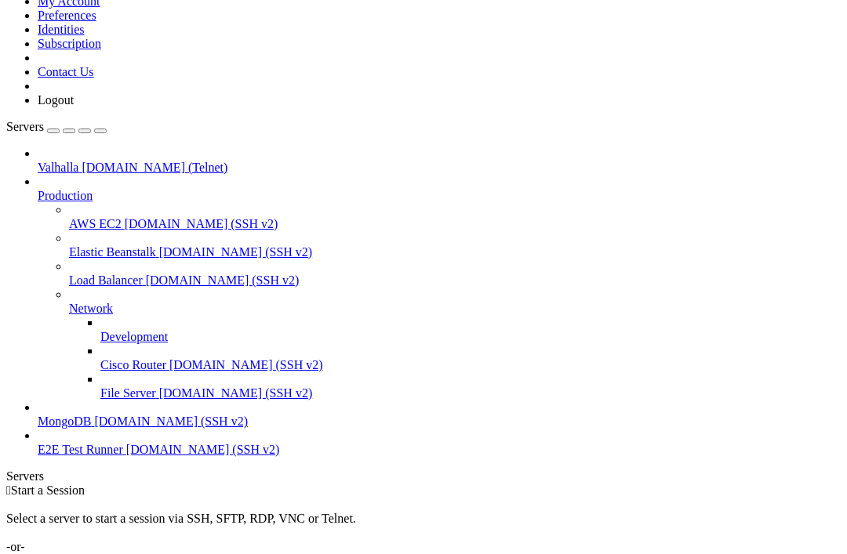
click at [537, 554] on div "Add Server" at bounding box center [423, 561] width 834 height 14
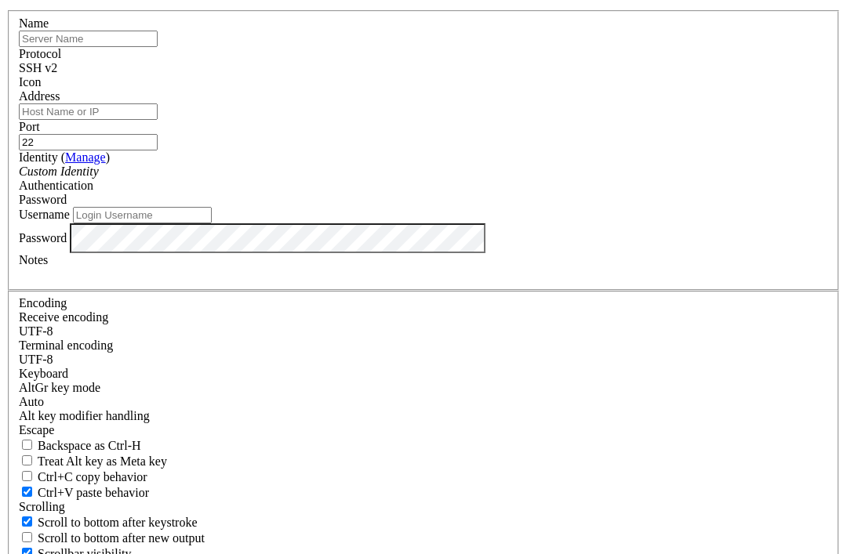
click at [158, 47] on input "text" at bounding box center [88, 39] width 139 height 16
type input "BBS"
click at [158, 120] on input "Address" at bounding box center [88, 111] width 139 height 16
paste input "sdf.org"
type input "sdf.org"
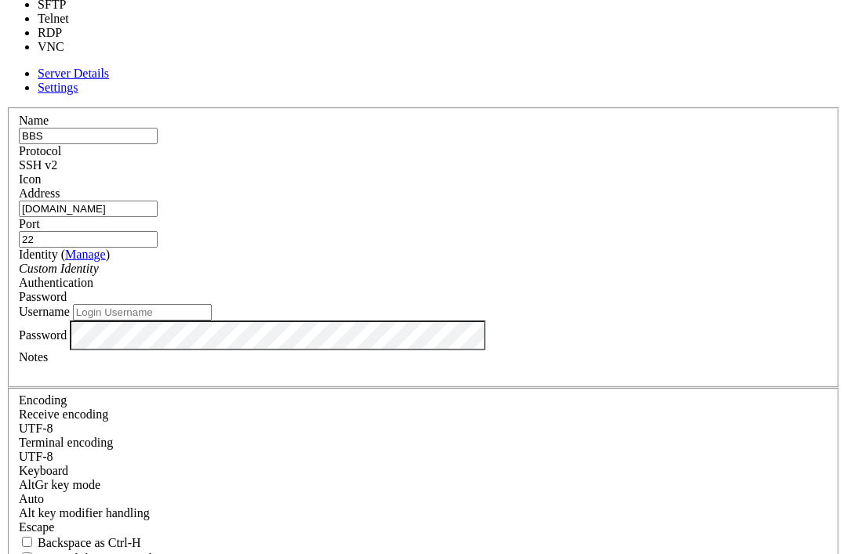
type input "23"
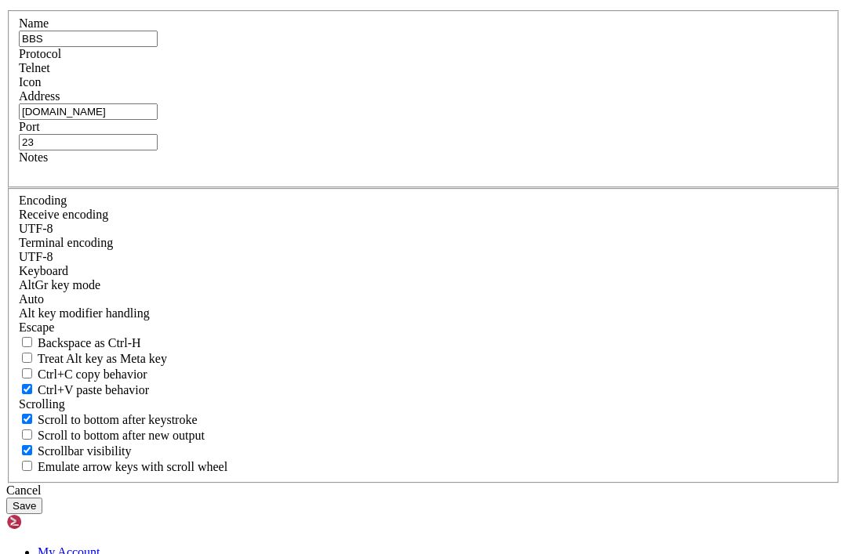
click at [583, 376] on div "Name BBS Protocol Telnet Icon Address sdf.org Port 23" at bounding box center [423, 247] width 834 height 474
click at [42, 498] on button "Save" at bounding box center [24, 506] width 36 height 16
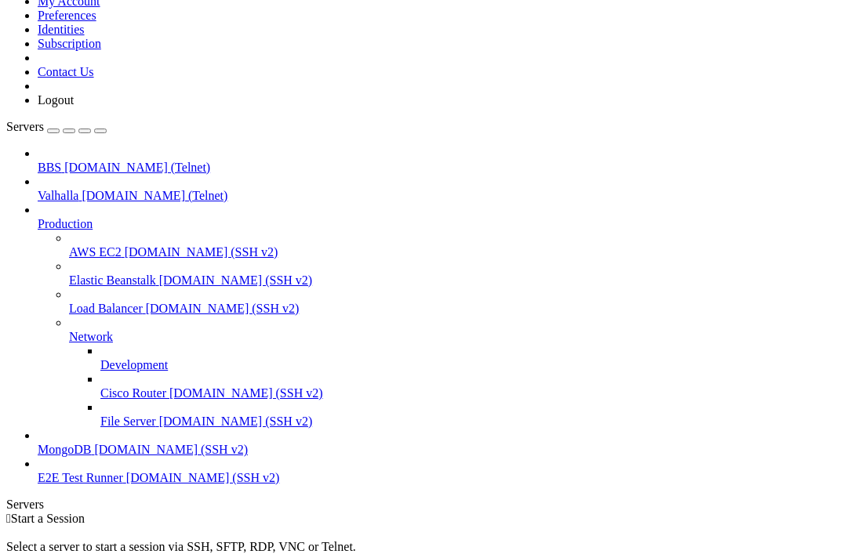
click at [64, 161] on span "sdf.org (Telnet)" at bounding box center [137, 167] width 146 height 13
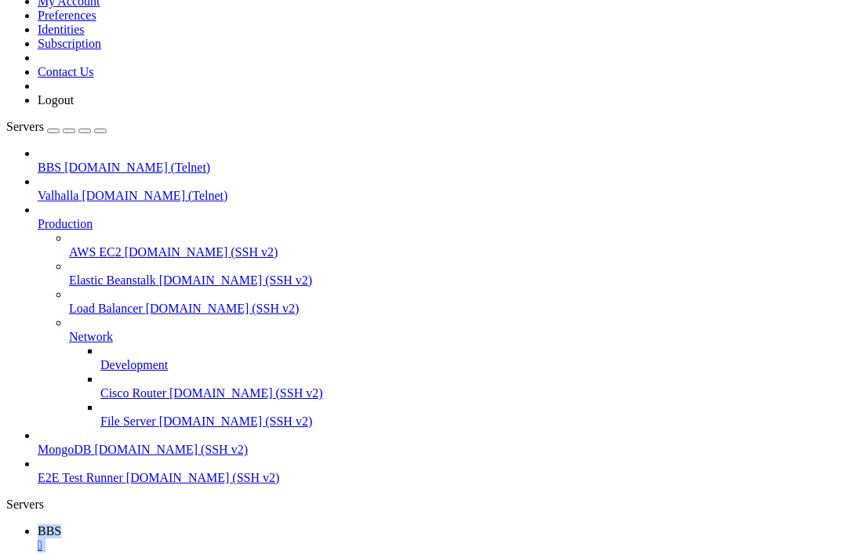
scroll to position [0, 0]
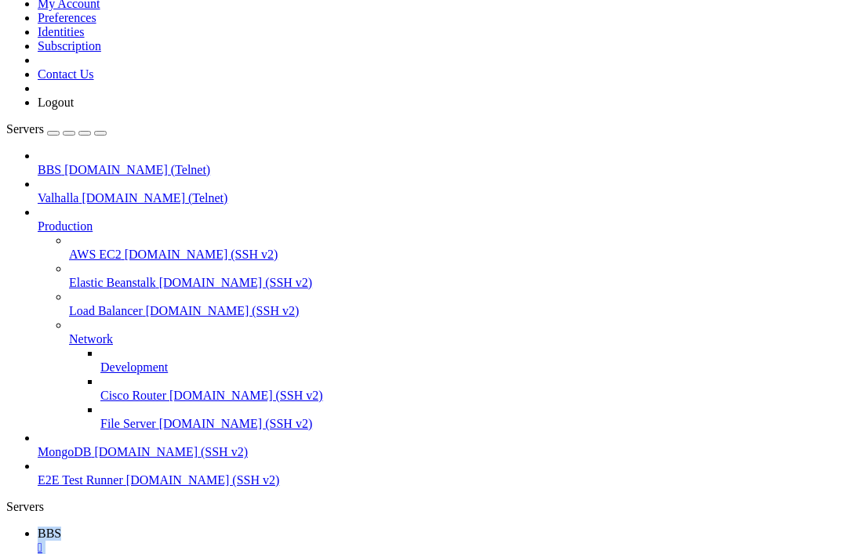
click at [0, 0] on html "Loading... My Account Preferences Identities Subscription Contact Us Logout Ser…" at bounding box center [423, 470] width 847 height 1023
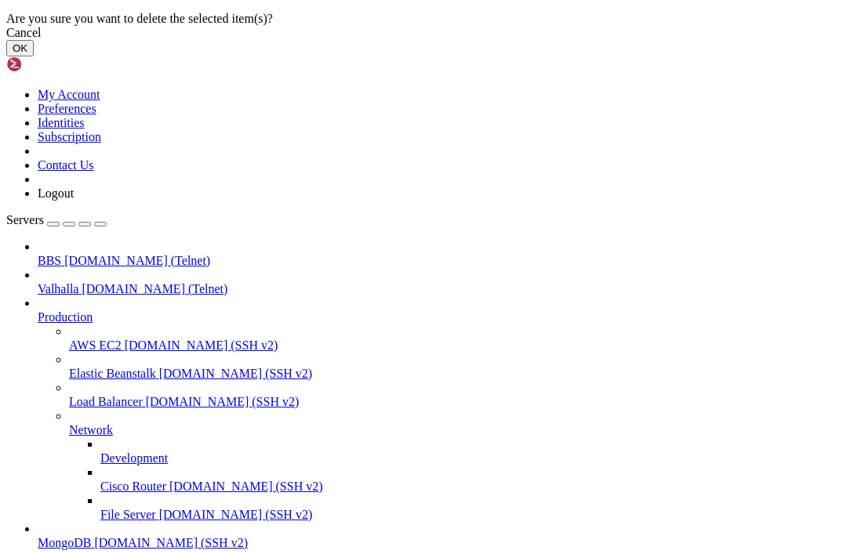
click at [34, 56] on button "OK" at bounding box center [19, 48] width 27 height 16
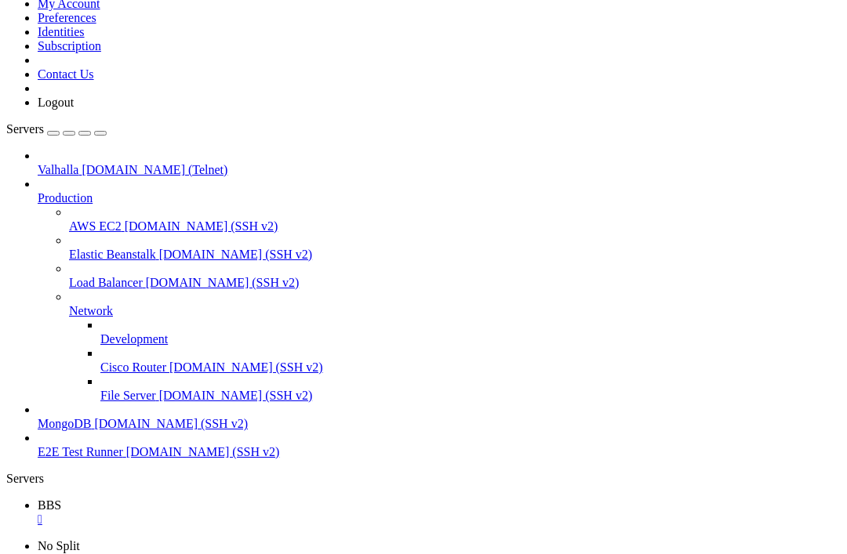
click at [259, 513] on div "" at bounding box center [439, 520] width 803 height 14
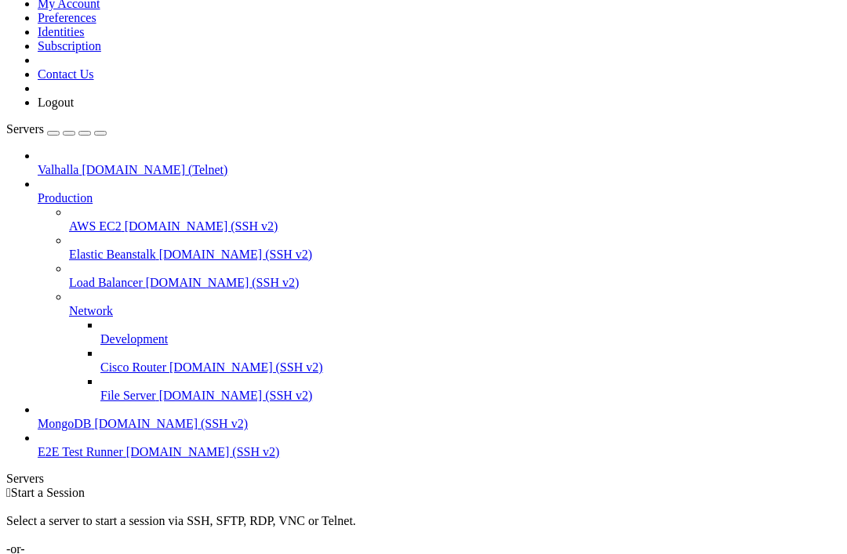
click at [514, 554] on link "Add Server" at bounding box center [423, 564] width 834 height 14
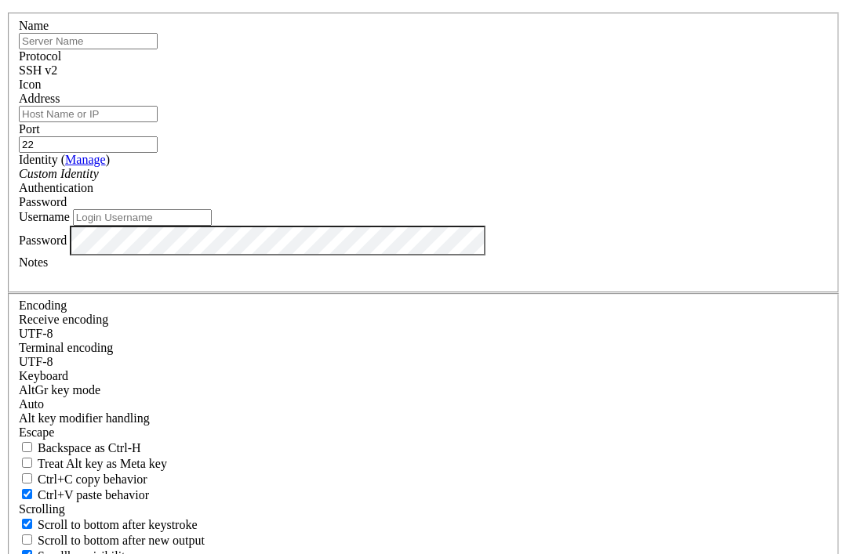
click at [534, 78] on div "SSH v2" at bounding box center [423, 71] width 809 height 14
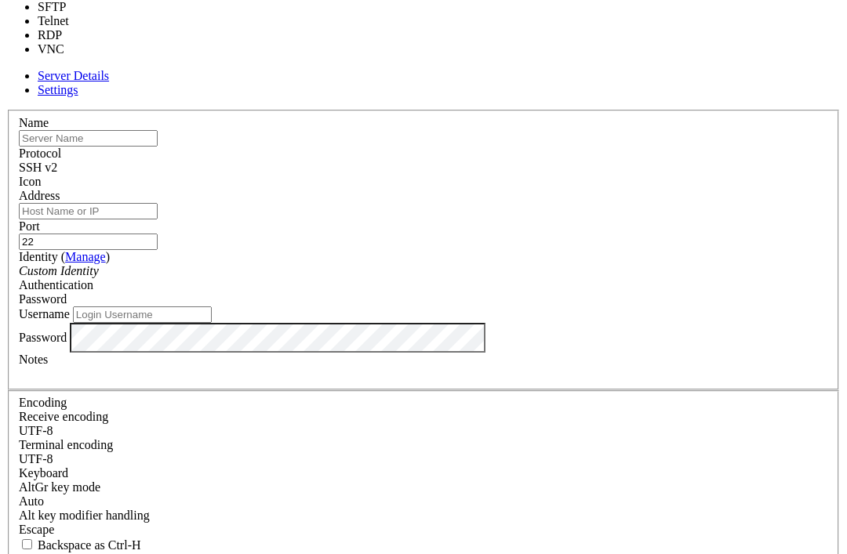
type input "23"
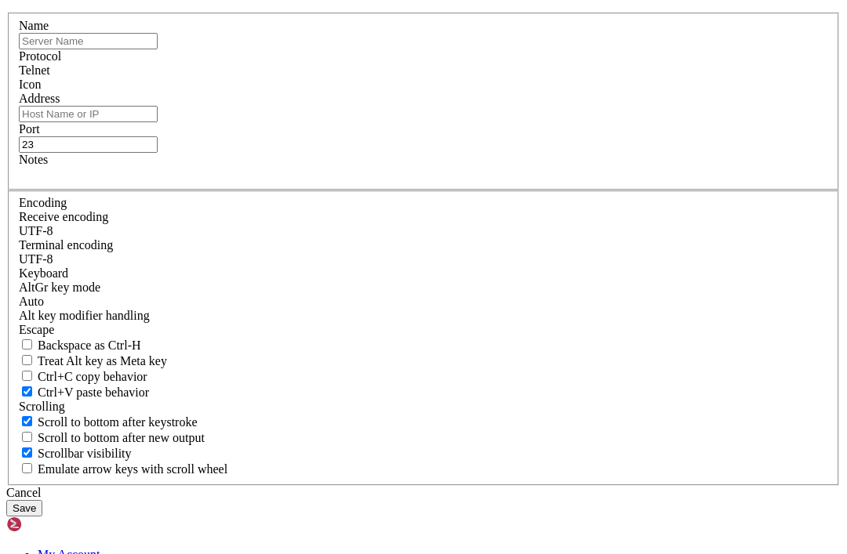
click at [158, 49] on input "text" at bounding box center [88, 41] width 139 height 16
type input "BBS"
click at [158, 122] on input "Address" at bounding box center [88, 114] width 139 height 16
paste input "theshack.synchro.net"
type input "theshack.synchro.net"
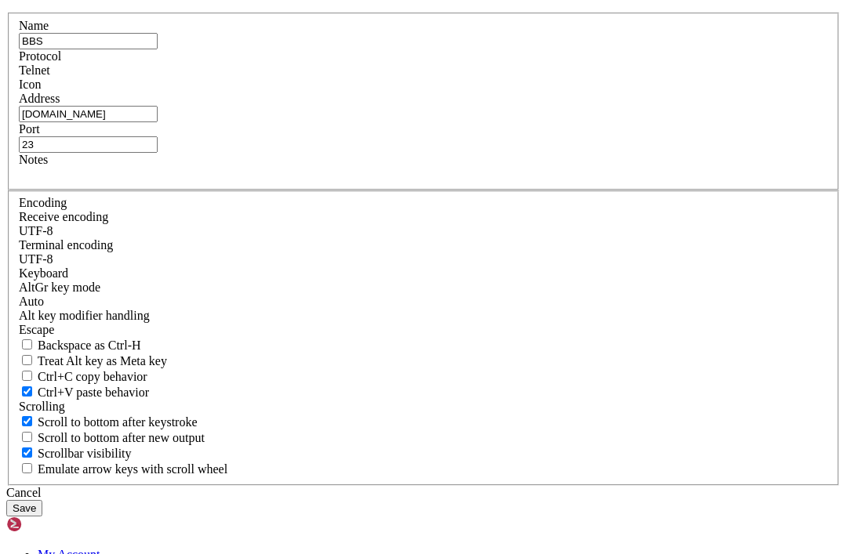
click at [42, 500] on button "Save" at bounding box center [24, 508] width 36 height 16
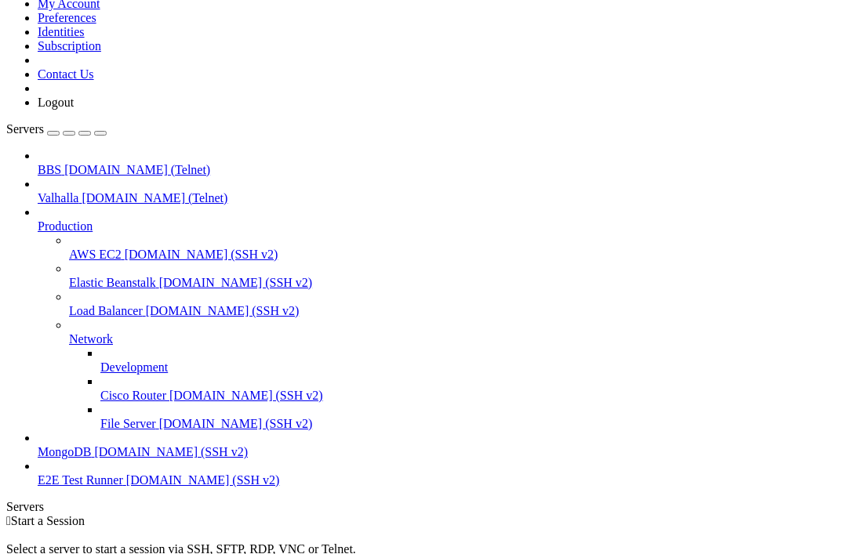
click at [61, 163] on span "BBS" at bounding box center [50, 169] width 24 height 13
click at [0, 0] on html "Loading... My Account Preferences Identities Subscription Contact Us Logout Ser…" at bounding box center [423, 510] width 847 height 1102
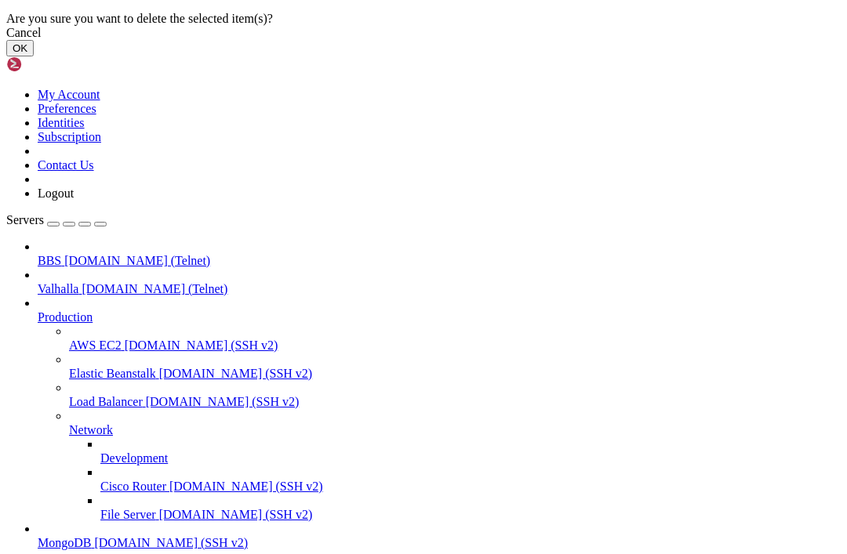
click at [34, 56] on button "OK" at bounding box center [19, 48] width 27 height 16
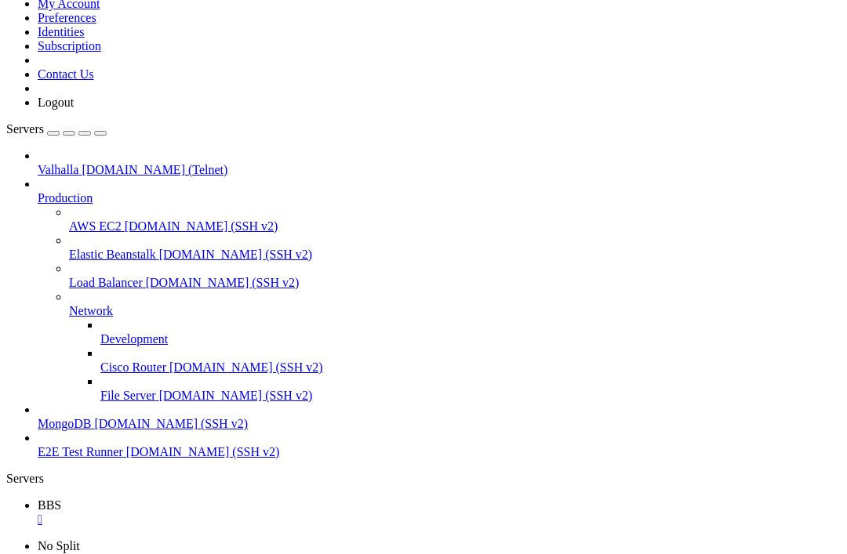
click at [260, 513] on div "" at bounding box center [439, 520] width 803 height 14
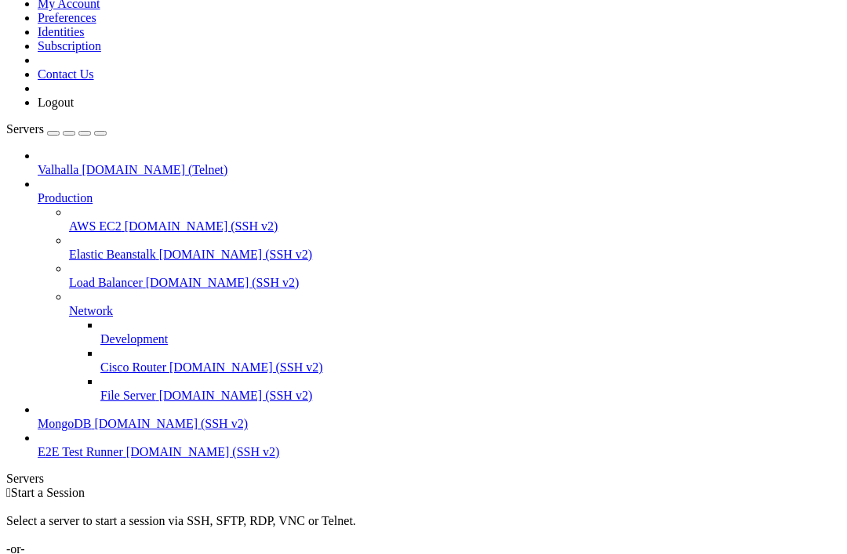
click at [519, 486] on div " Start a Session Select a server to start a session via SSH, SFTP, RDP, VNC or…" at bounding box center [423, 528] width 834 height 85
click at [530, 554] on div "Add Server" at bounding box center [423, 564] width 834 height 14
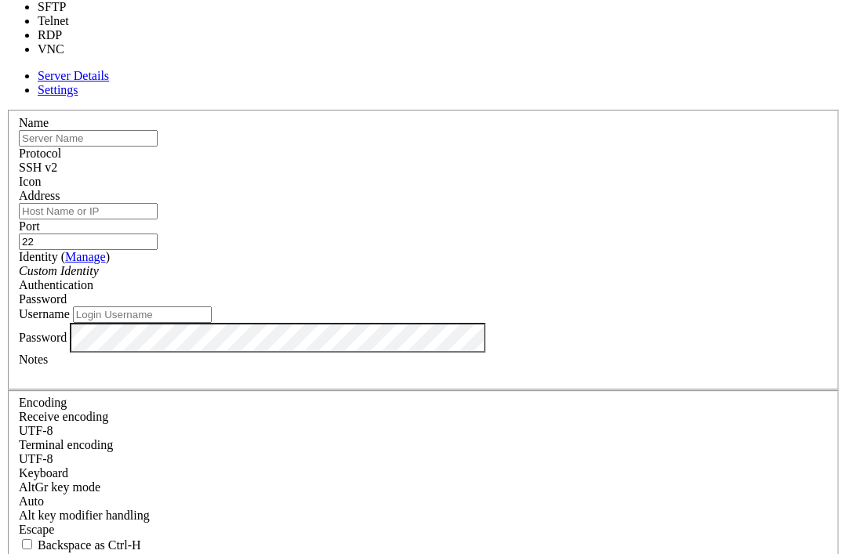
type input "23"
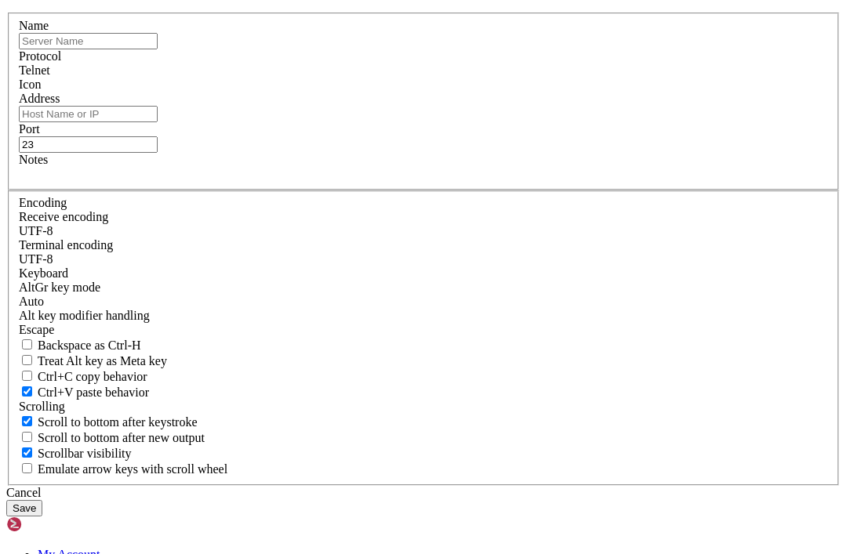
click at [158, 49] on input "text" at bounding box center [88, 41] width 139 height 16
type input "BBS"
click at [158, 122] on input "Address" at bounding box center [88, 114] width 139 height 16
paste input "vs.verticalsilence.com"
type input "vs.verticalsilence.com"
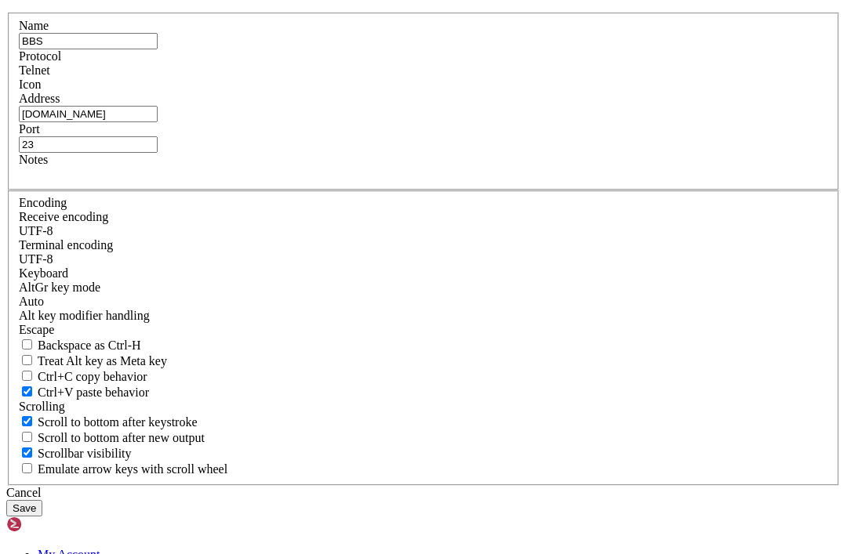
click at [42, 500] on button "Save" at bounding box center [24, 508] width 36 height 16
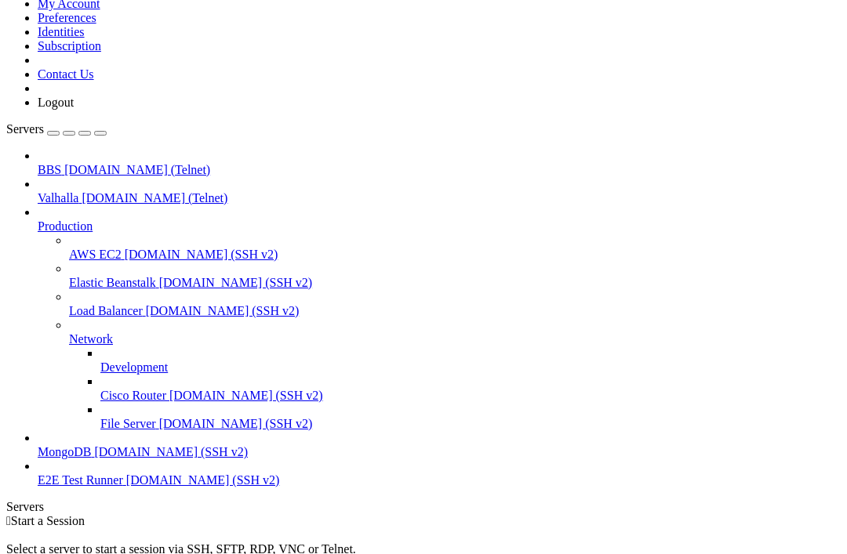
click at [61, 163] on span "BBS" at bounding box center [50, 169] width 24 height 13
click at [130, 163] on span "vs.verticalsilence.com (Telnet)" at bounding box center [137, 169] width 146 height 13
click at [61, 163] on span "BBS" at bounding box center [50, 169] width 24 height 13
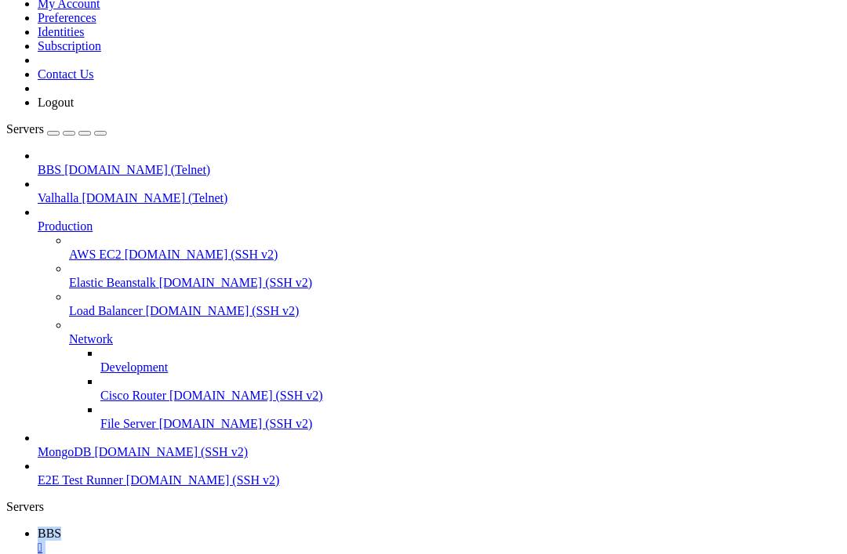
click at [0, 0] on html "Loading... My Account Preferences Identities Subscription Contact Us Logout Ser…" at bounding box center [423, 510] width 847 height 1102
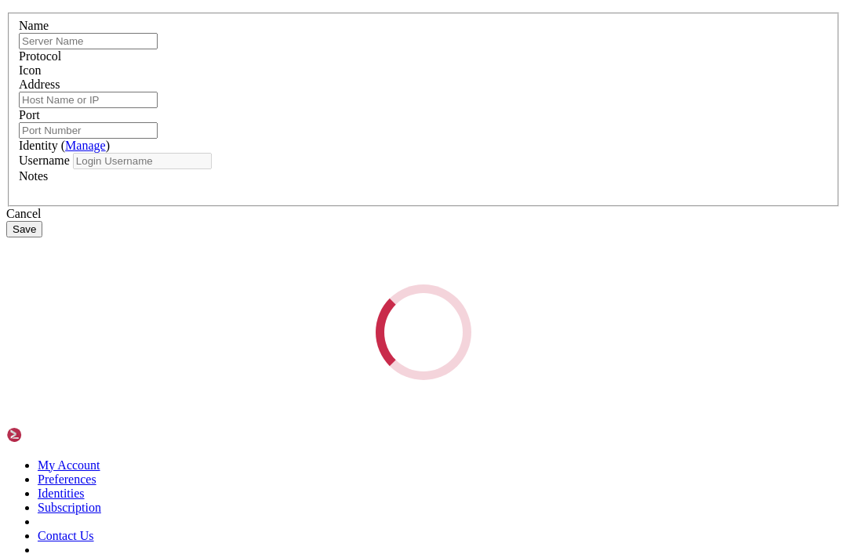
type input "BBS"
type input "vs.verticalsilence.com"
type input "23"
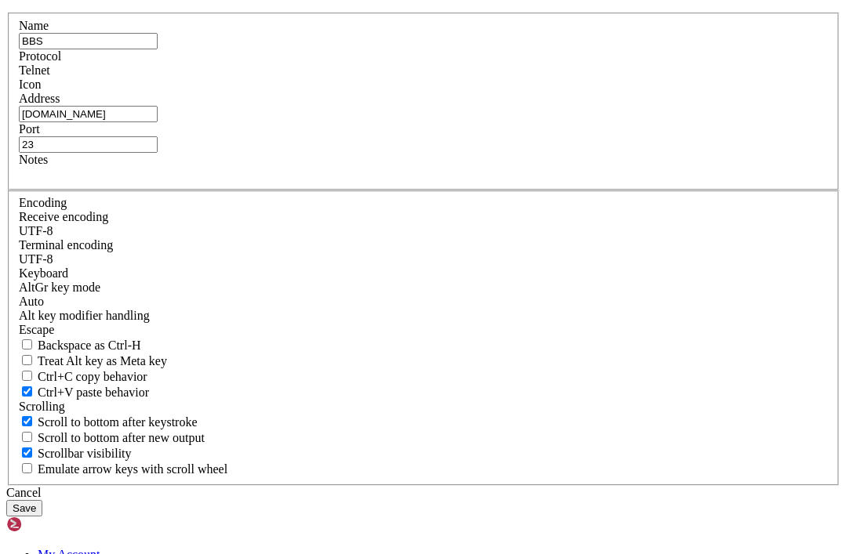
click at [158, 122] on input "vs.verticalsilence.com" at bounding box center [88, 114] width 139 height 16
type input "verticalsilence.com"
click at [602, 486] on div "Cancel Save" at bounding box center [423, 501] width 834 height 31
click at [42, 500] on button "Save" at bounding box center [24, 508] width 36 height 16
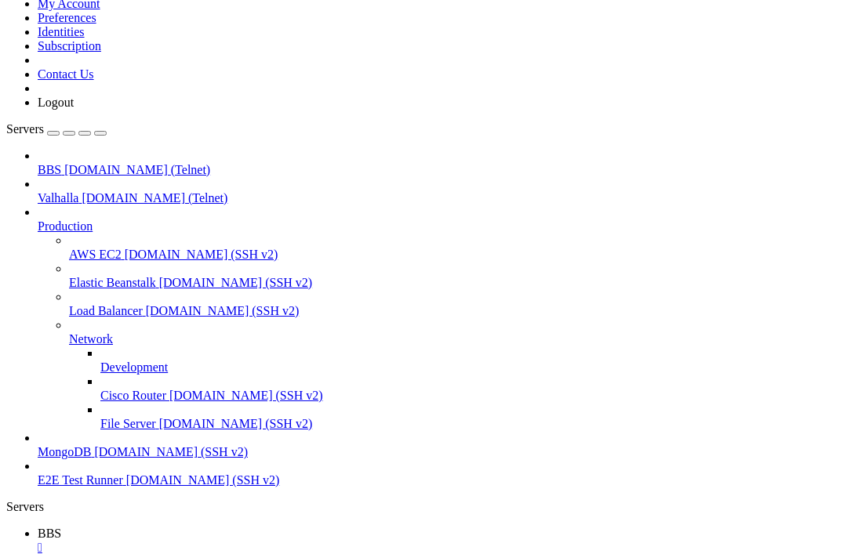
click at [255, 541] on div "" at bounding box center [439, 548] width 803 height 14
click at [61, 163] on span "BBS" at bounding box center [50, 169] width 24 height 13
click at [0, 0] on html "Loading... My Account Preferences Identities Subscription Contact Us Logout Ser…" at bounding box center [423, 465] width 847 height 1012
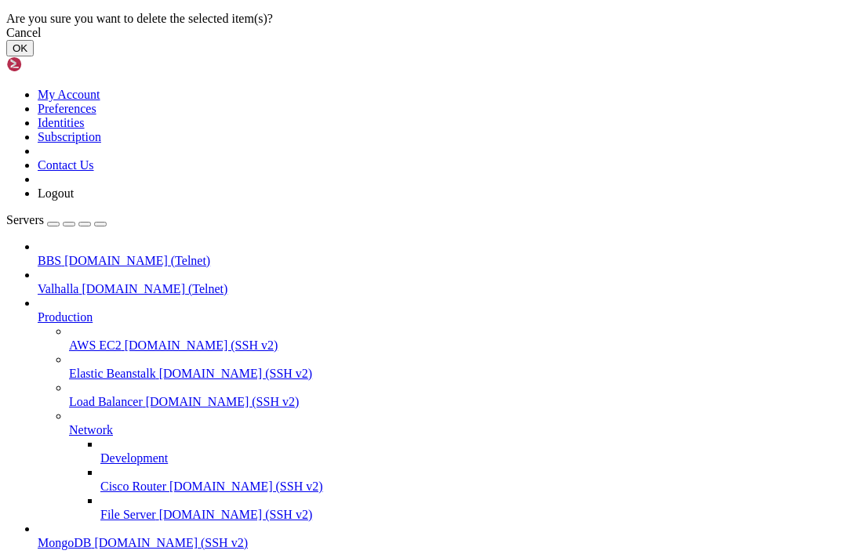
click at [34, 56] on button "OK" at bounding box center [19, 48] width 27 height 16
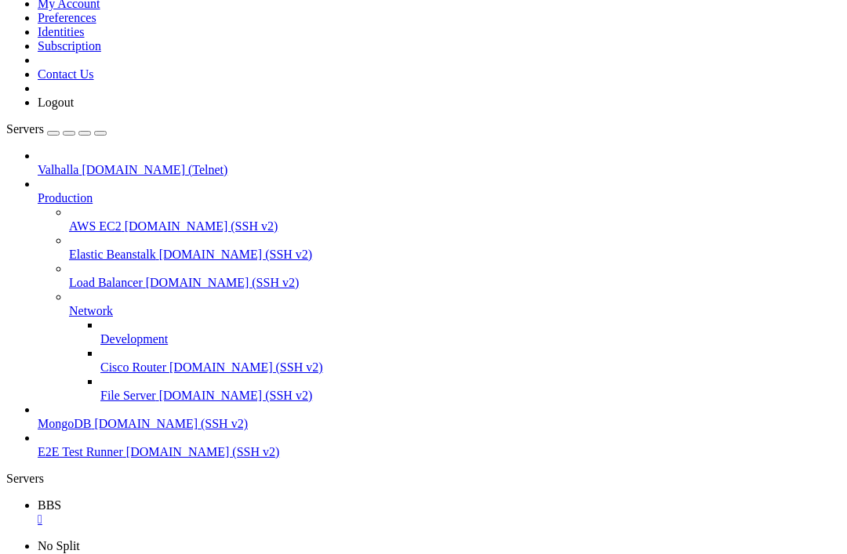
click at [258, 513] on div "" at bounding box center [439, 520] width 803 height 14
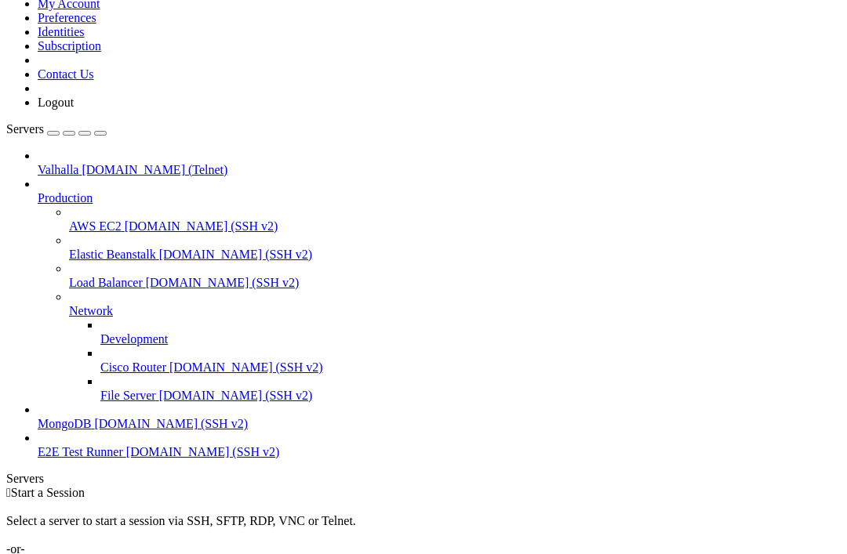
click at [514, 554] on div "Add Server" at bounding box center [423, 564] width 834 height 14
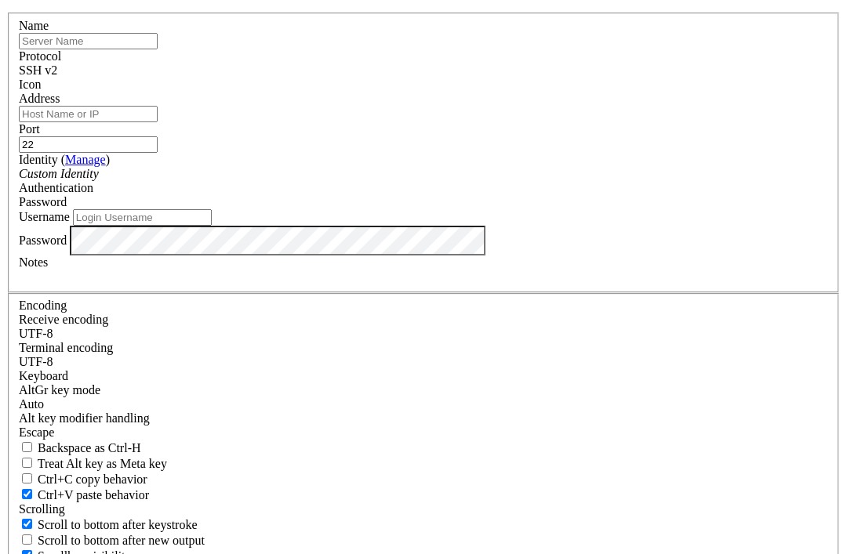
click at [526, 78] on div "SSH v2" at bounding box center [423, 71] width 809 height 14
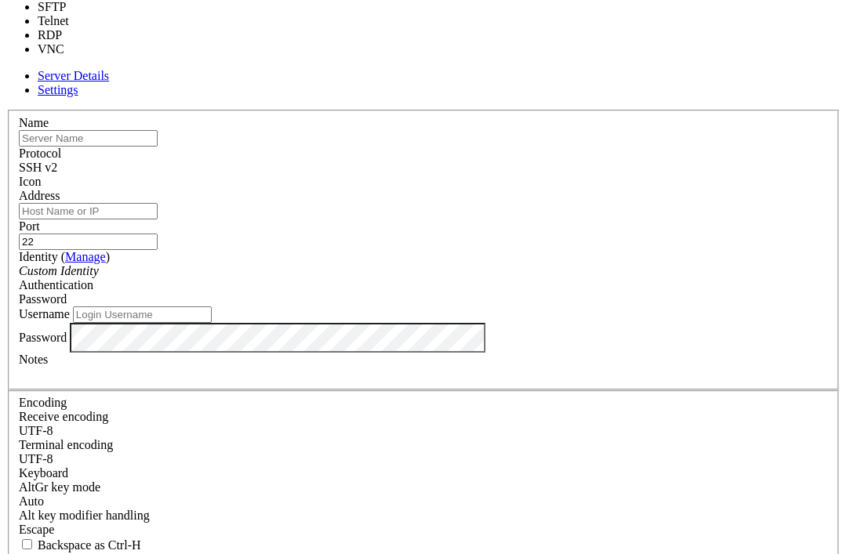
type input "23"
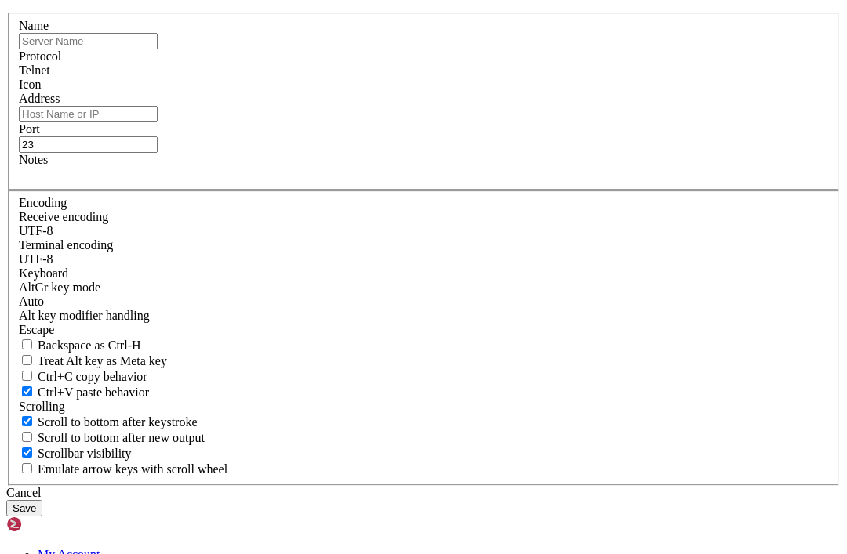
click at [158, 49] on input "text" at bounding box center [88, 41] width 139 height 16
paste input "theoldeworld.com"
click at [158, 122] on input "Address" at bounding box center [88, 114] width 139 height 16
click at [158, 49] on input "theoldeworld.com" at bounding box center [88, 41] width 139 height 16
type input "t"
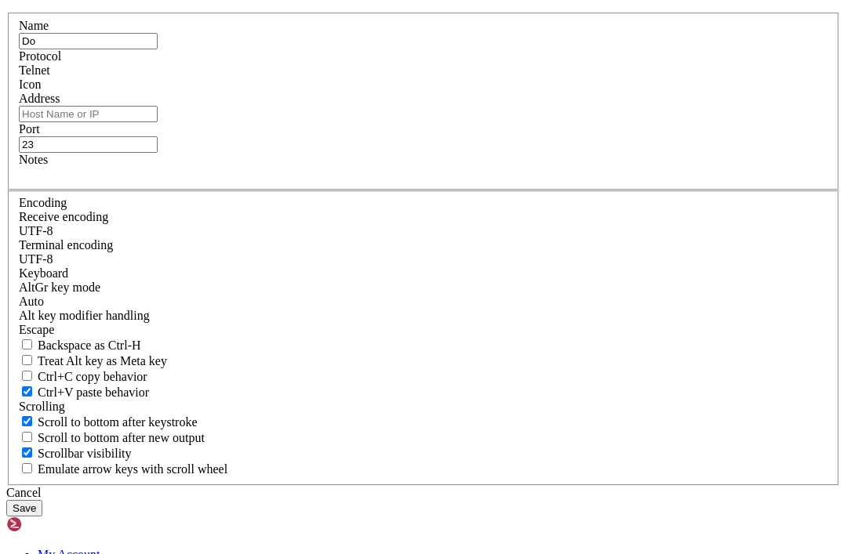
type input "D"
click at [158, 122] on input "Address" at bounding box center [88, 114] width 139 height 16
paste input "theoldeworld.com"
type input "theoldeworld.com"
click at [158, 49] on input "text" at bounding box center [88, 41] width 139 height 16
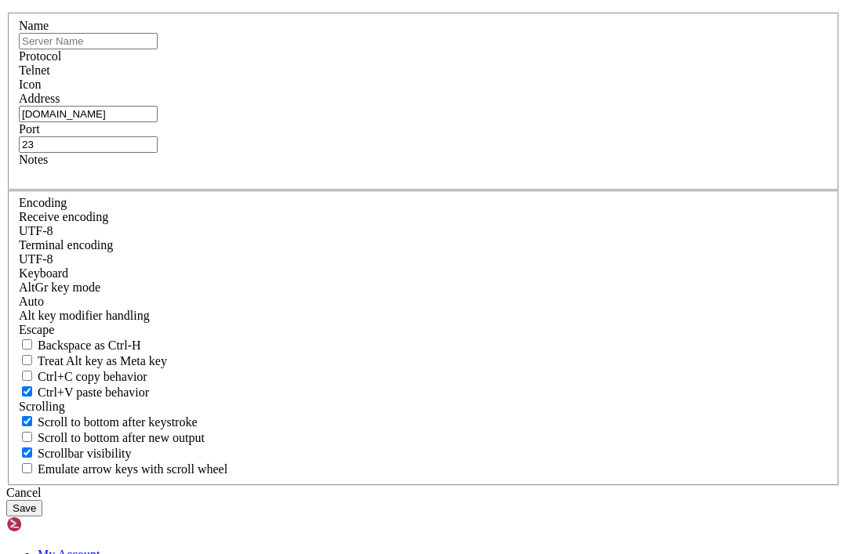
paste input "theoldeworld.com"
type input "theoldeworld.com"
click at [42, 500] on button "Save" at bounding box center [24, 508] width 36 height 16
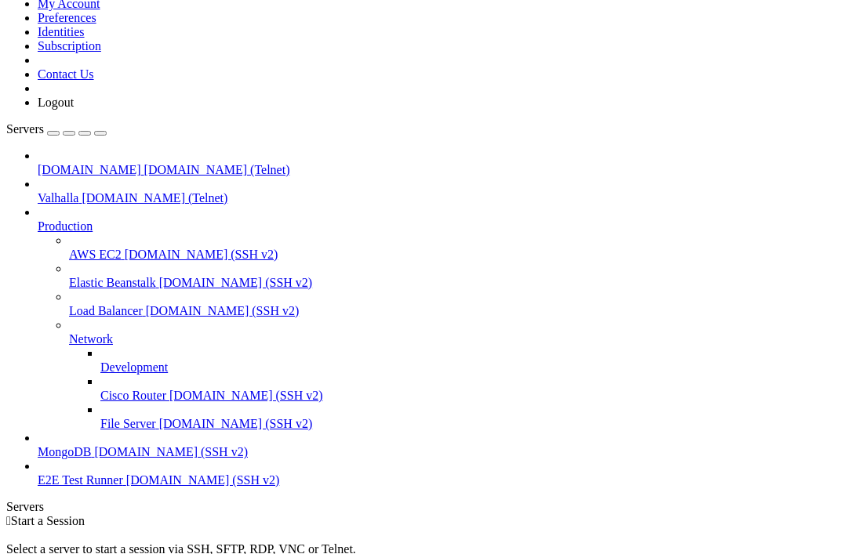
click at [144, 163] on span "theoldeworld.com (Telnet)" at bounding box center [217, 169] width 146 height 13
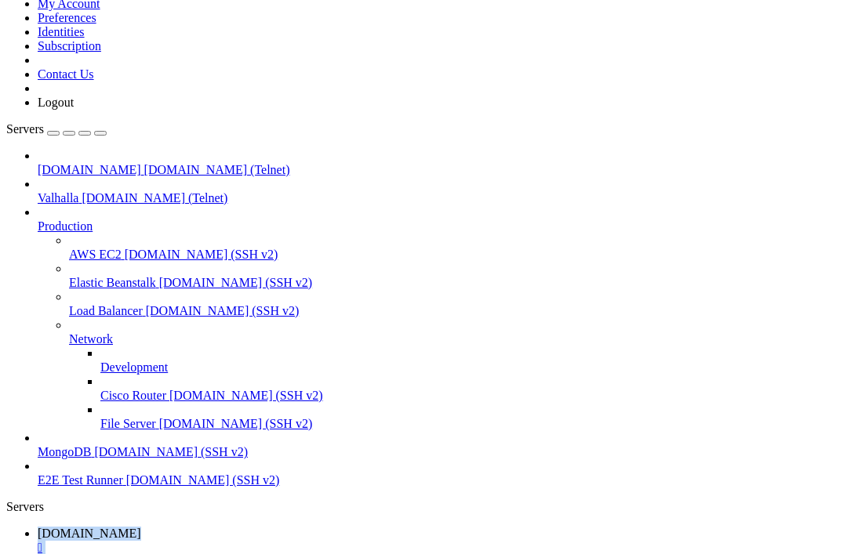
click at [0, 0] on html "Loading... My Account Preferences Identities Subscription Contact Us Logout Ser…" at bounding box center [423, 510] width 847 height 1102
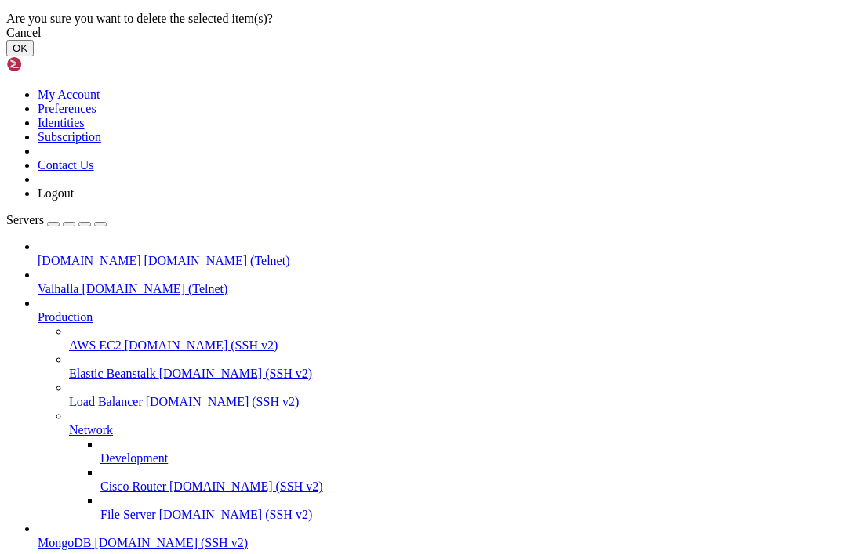
click at [34, 56] on button "OK" at bounding box center [19, 48] width 27 height 16
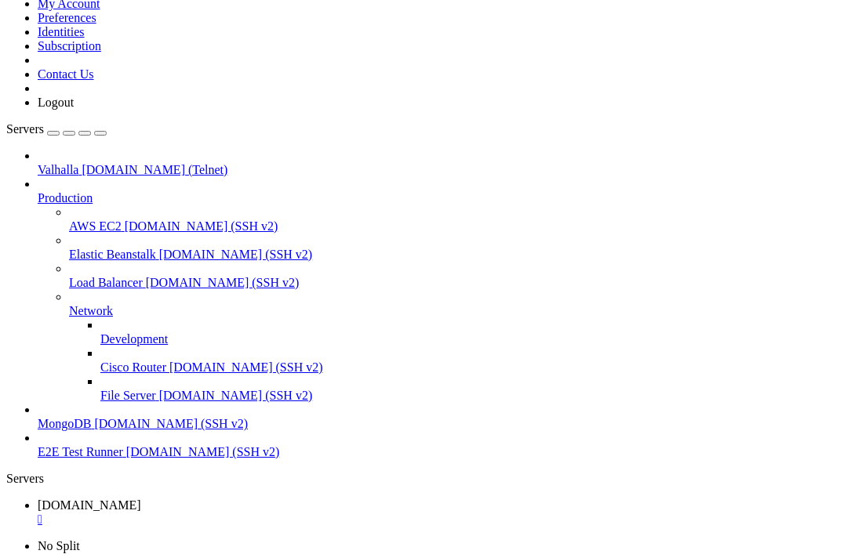
click at [325, 513] on div "" at bounding box center [439, 520] width 803 height 14
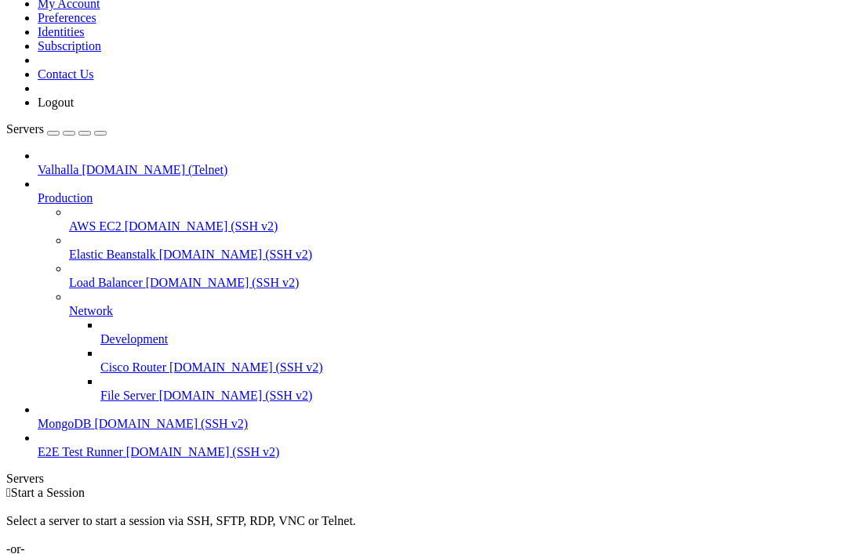
click at [53, 133] on div "button" at bounding box center [53, 133] width 0 height 0
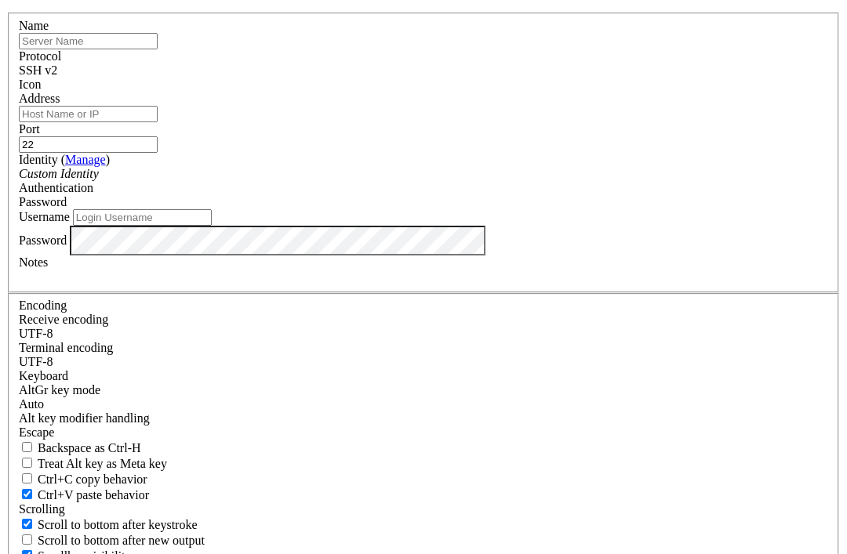
click at [508, 78] on div "SSH v2" at bounding box center [423, 71] width 809 height 14
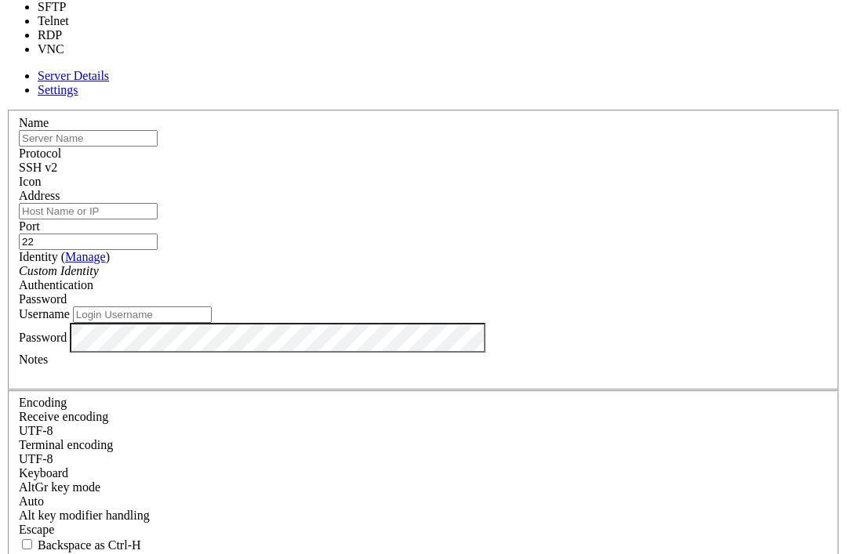
type input "23"
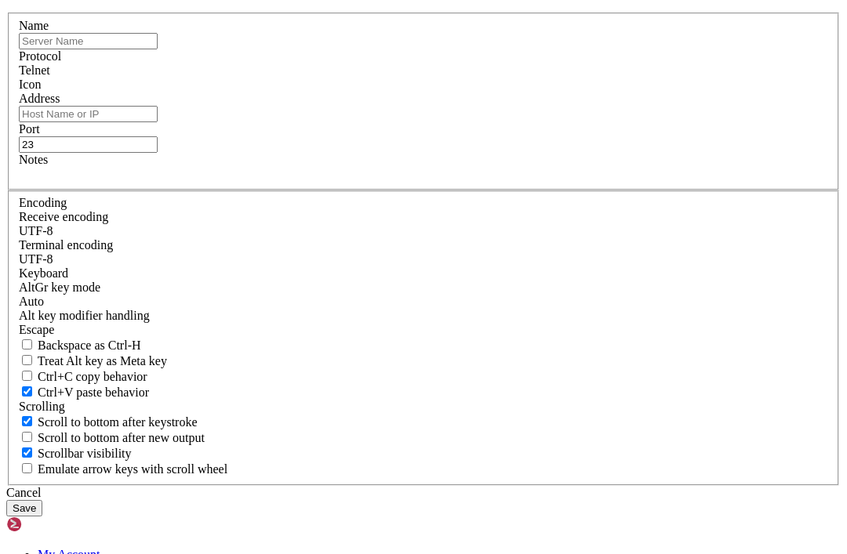
click at [158, 49] on input "text" at bounding box center [88, 41] width 139 height 16
paste input "blackflag.acid.org"
type input "blackflag.acid.org"
click at [158, 122] on input "Address" at bounding box center [88, 114] width 139 height 16
paste input "blackflag.acid.org"
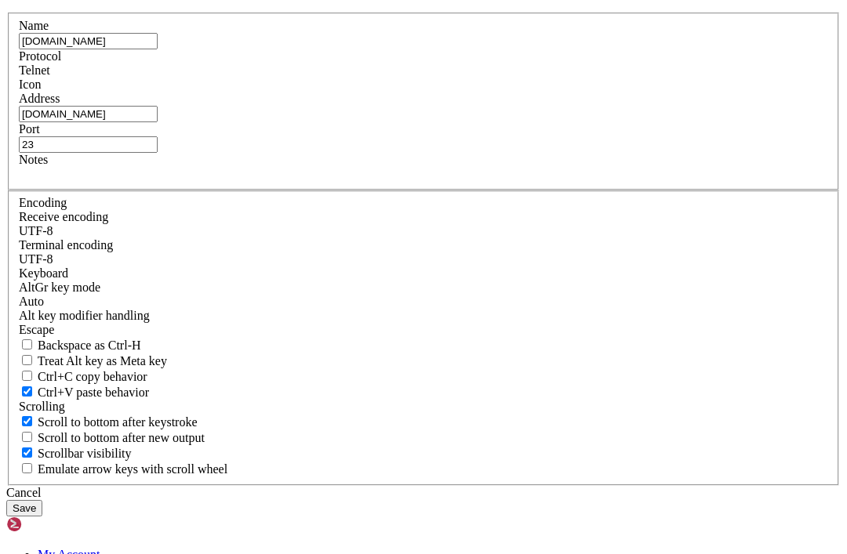
type input "blackflag.acid.org"
click at [42, 500] on button "Save" at bounding box center [24, 508] width 36 height 16
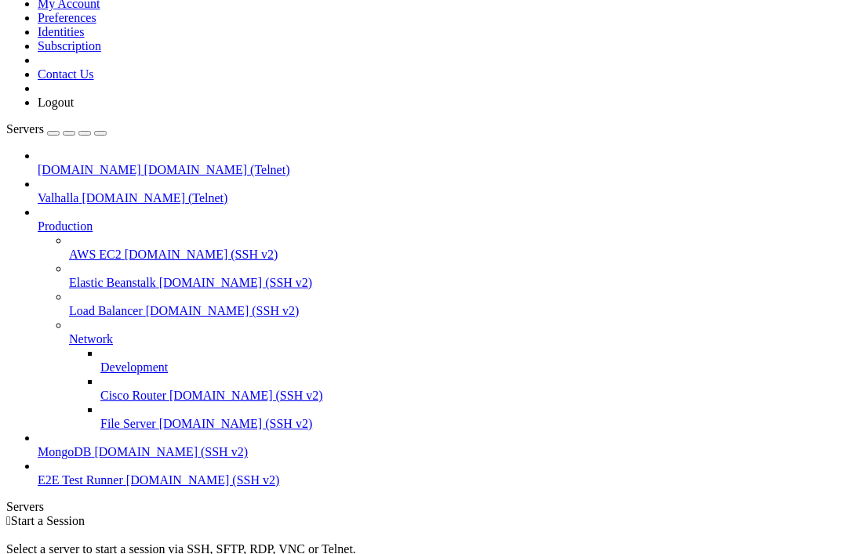
click at [144, 163] on span "blackflag.acid.org (Telnet)" at bounding box center [217, 169] width 146 height 13
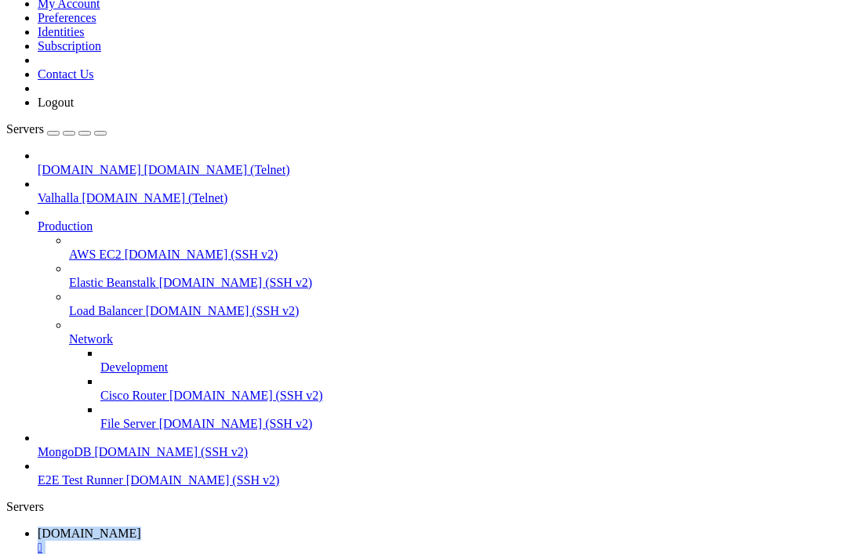
scroll to position [938, 0]
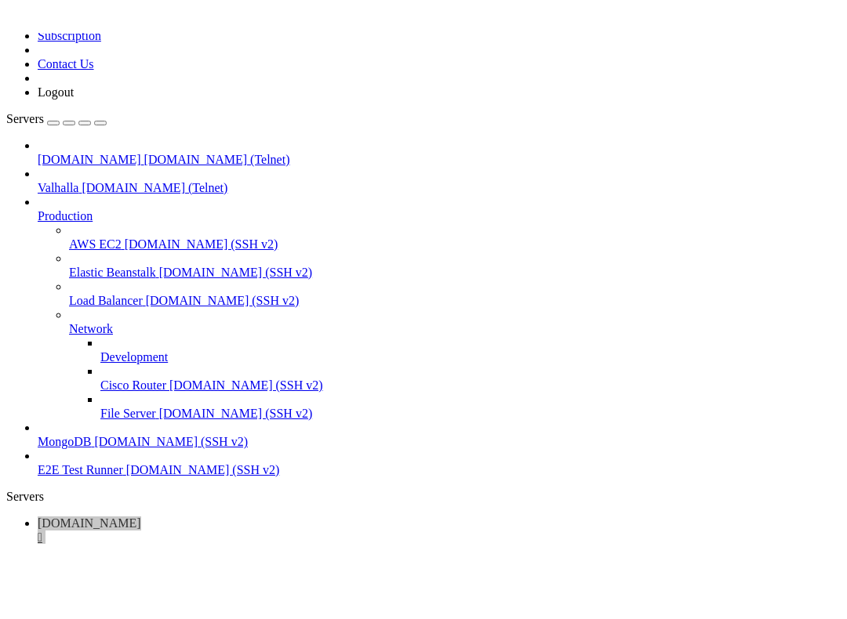
scroll to position [1877, 0]
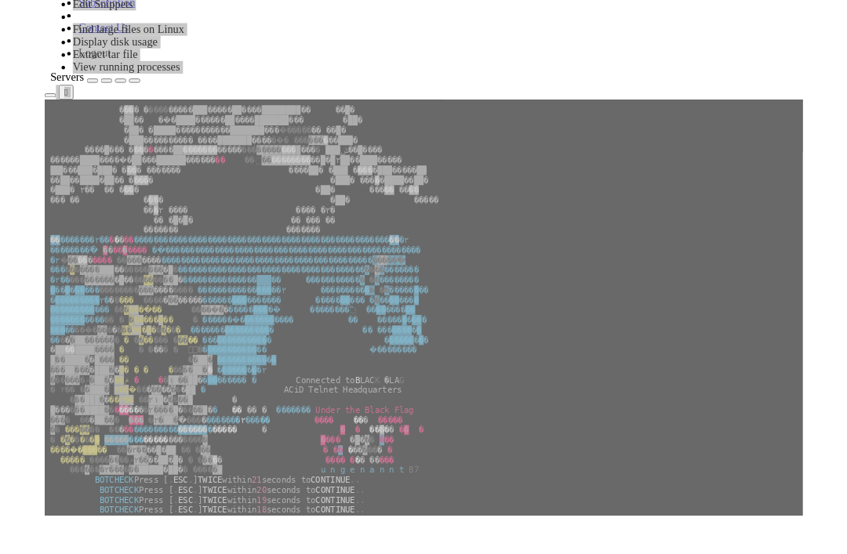
scroll to position [1720, 0]
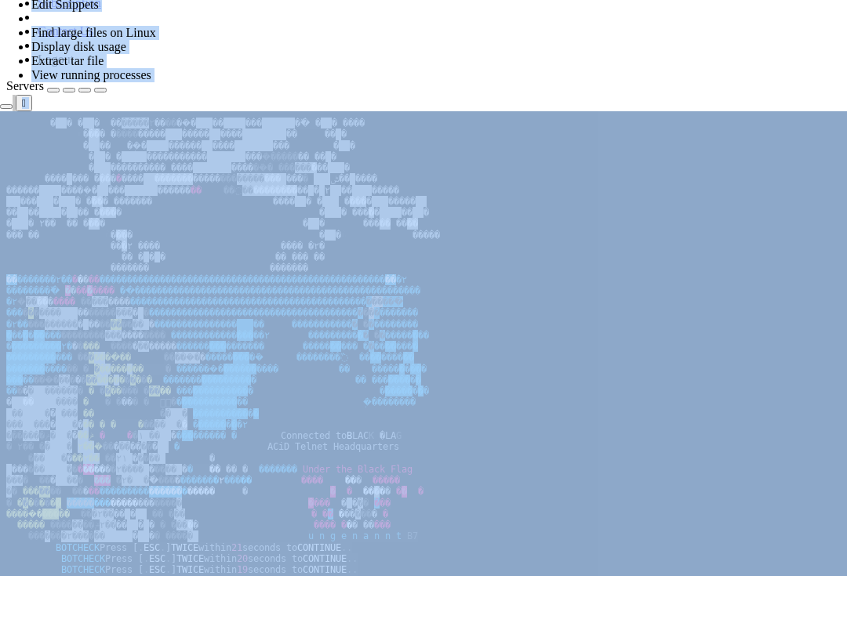
click at [63, 197] on button "Reconnect" at bounding box center [31, 205] width 63 height 16
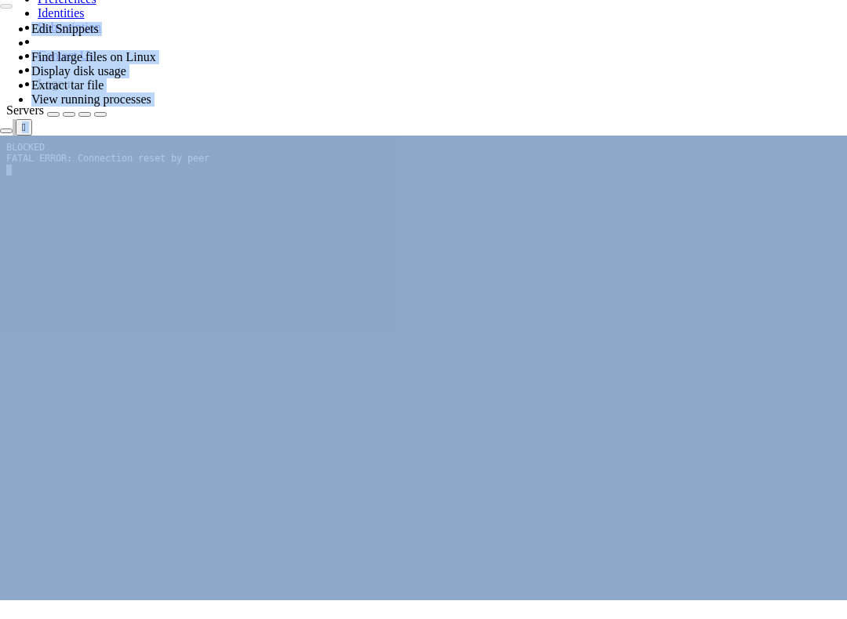
click at [63, 197] on button "Reconnect" at bounding box center [31, 205] width 63 height 16
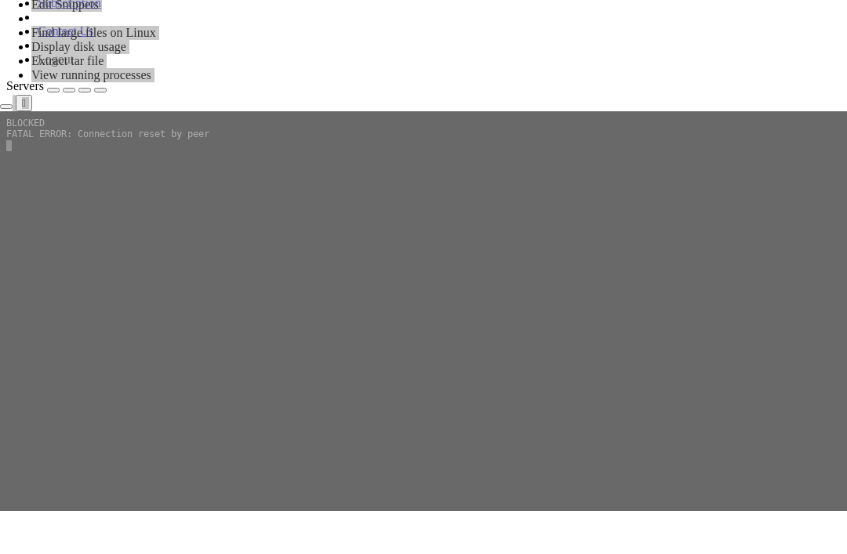
scroll to position [1709, 0]
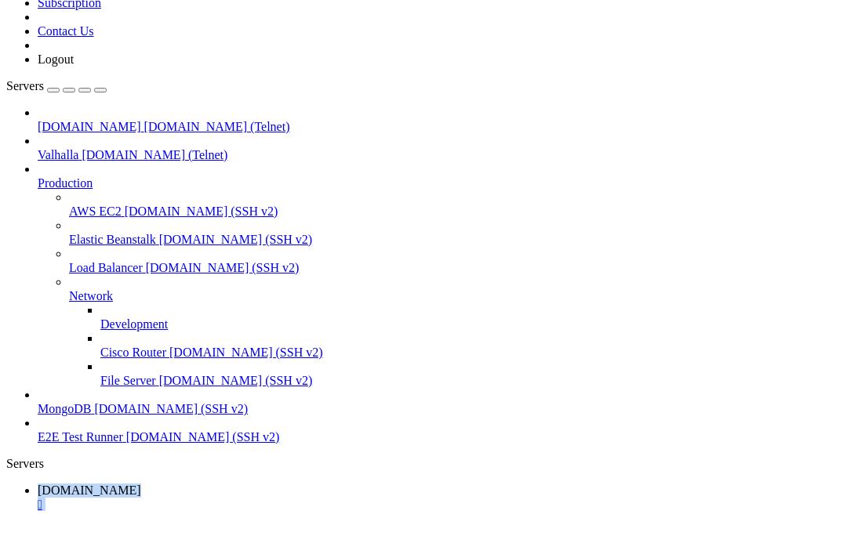
drag, startPoint x: 504, startPoint y: 161, endPoint x: 310, endPoint y: 128, distance: 197.2
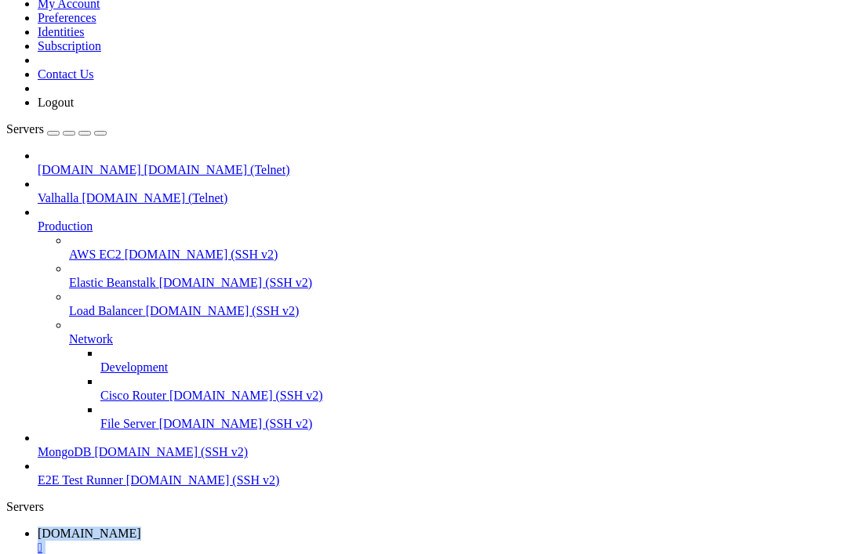
click at [0, 0] on html "Loading... My Account Preferences Identities Subscription Contact Us Logout Ser…" at bounding box center [423, 502] width 847 height 1087
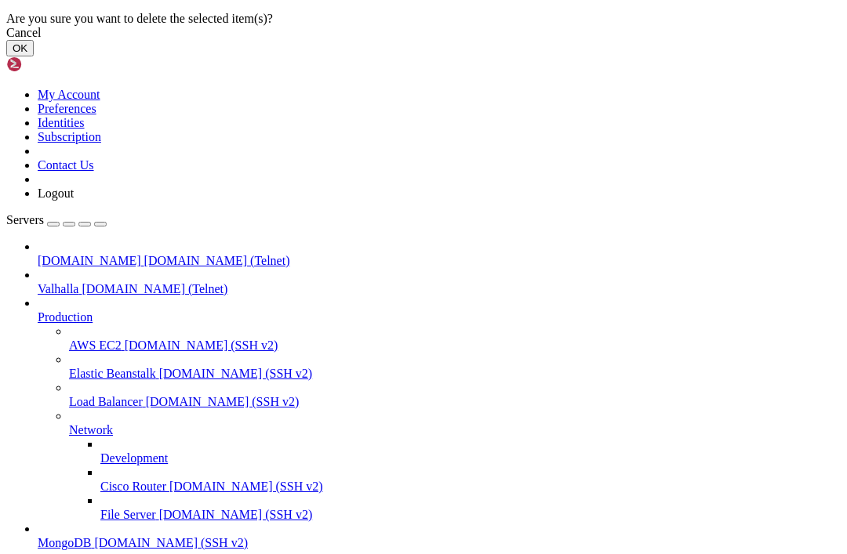
click at [34, 56] on button "OK" at bounding box center [19, 48] width 27 height 16
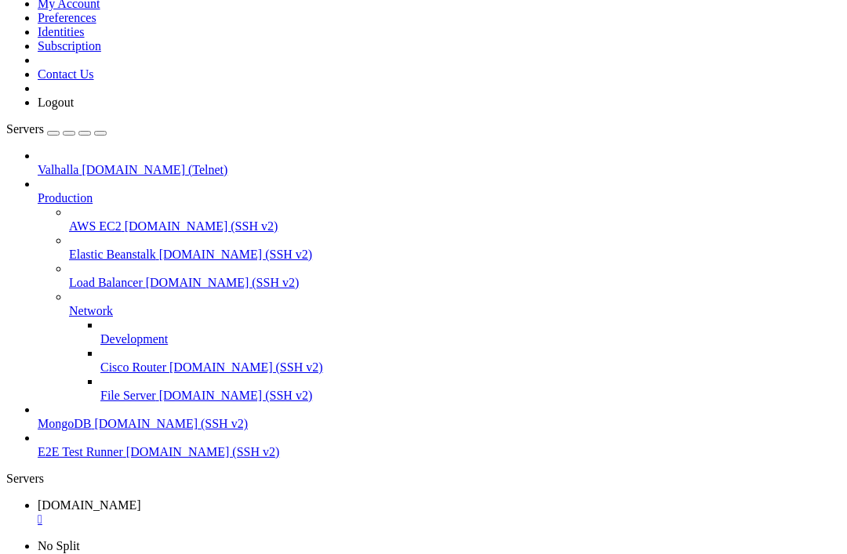
click at [324, 513] on div "" at bounding box center [439, 520] width 803 height 14
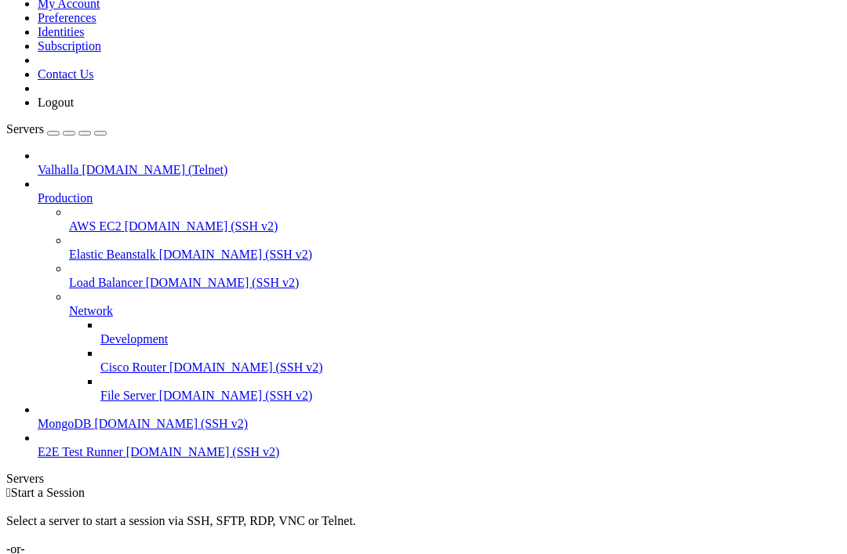
click at [53, 133] on div "button" at bounding box center [53, 133] width 0 height 0
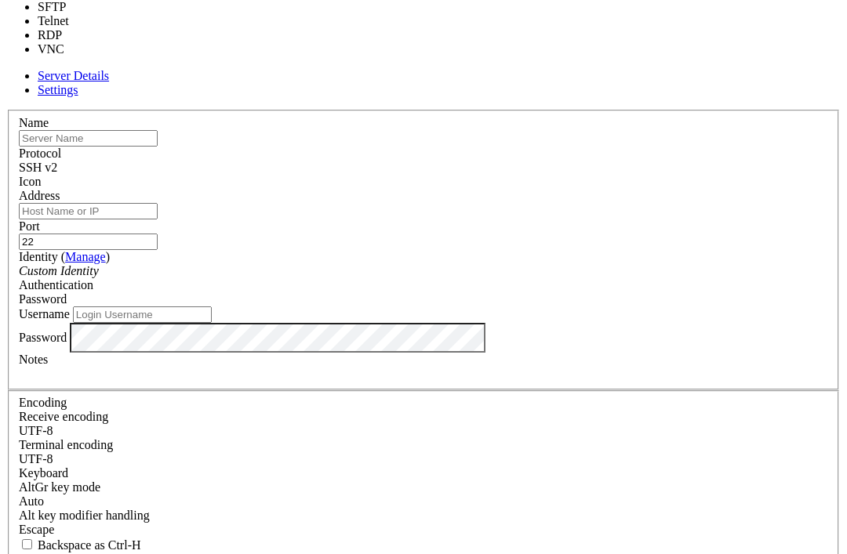
click at [510, 161] on div "SSH v2" at bounding box center [423, 168] width 809 height 14
type input "23"
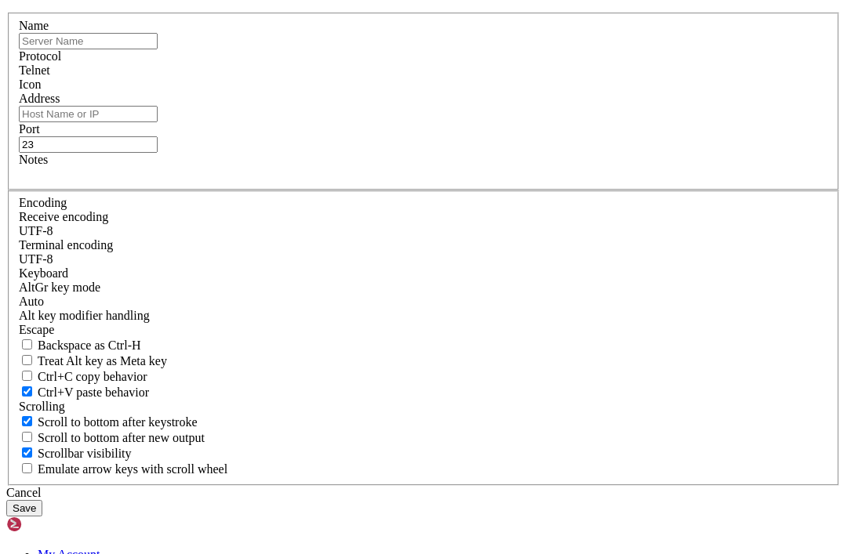
click at [158, 49] on input "text" at bounding box center [88, 41] width 139 height 16
paste input "bbs.darkrealms.ca"
type input "bbs.darkrealms.ca"
click at [158, 122] on input "Address" at bounding box center [88, 114] width 139 height 16
paste input "bbs.darkrealms.ca"
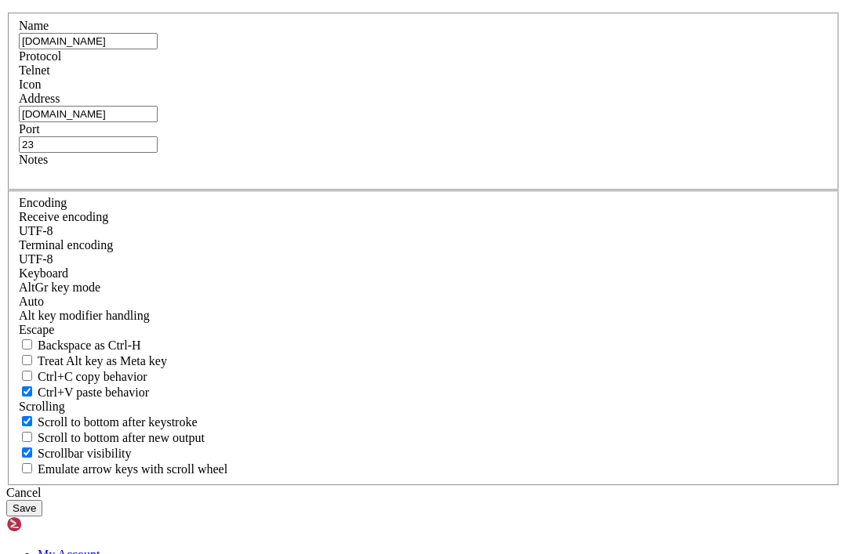
type input "bbs.darkrealms.ca"
click at [42, 500] on button "Save" at bounding box center [24, 508] width 36 height 16
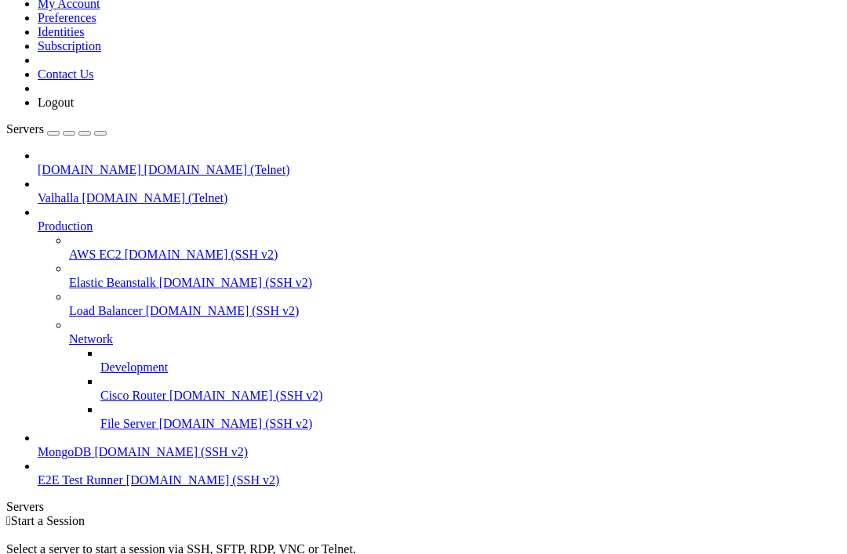
click at [96, 163] on span "bbs.darkrealms.ca" at bounding box center [89, 169] width 103 height 13
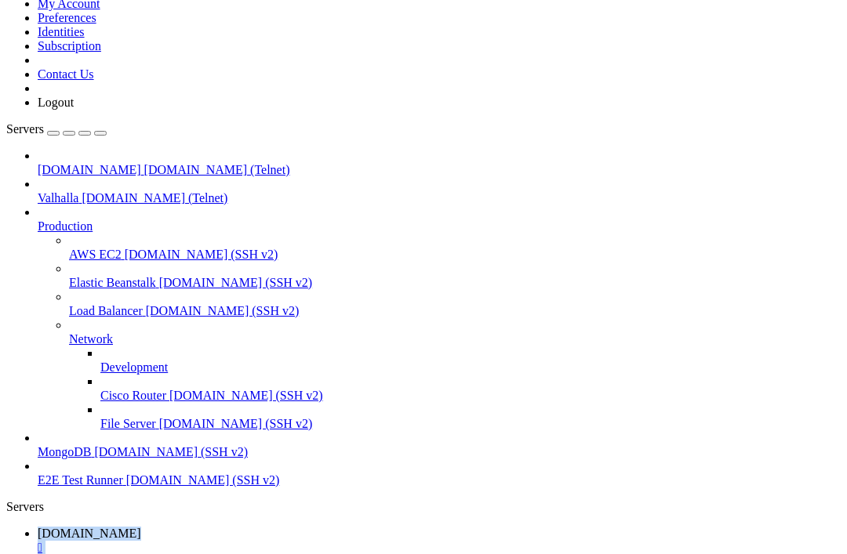
scroll to position [0, 0]
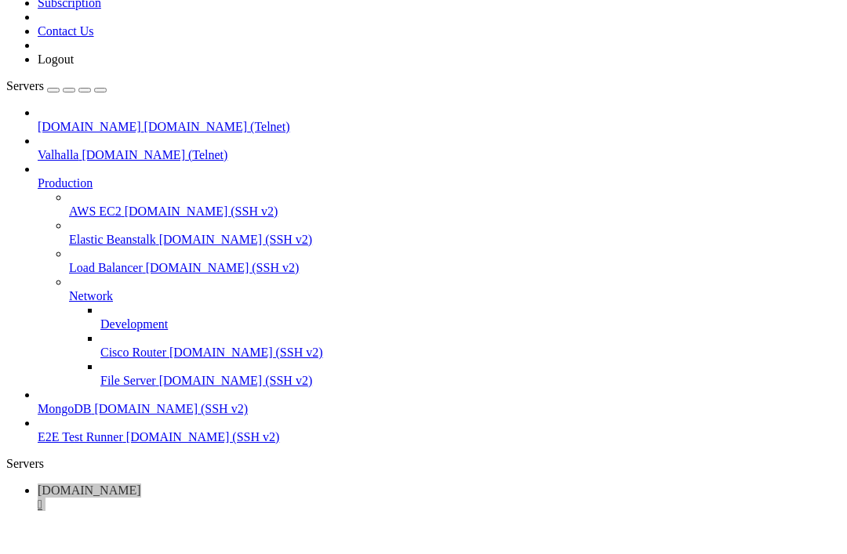
scroll to position [2503, 0]
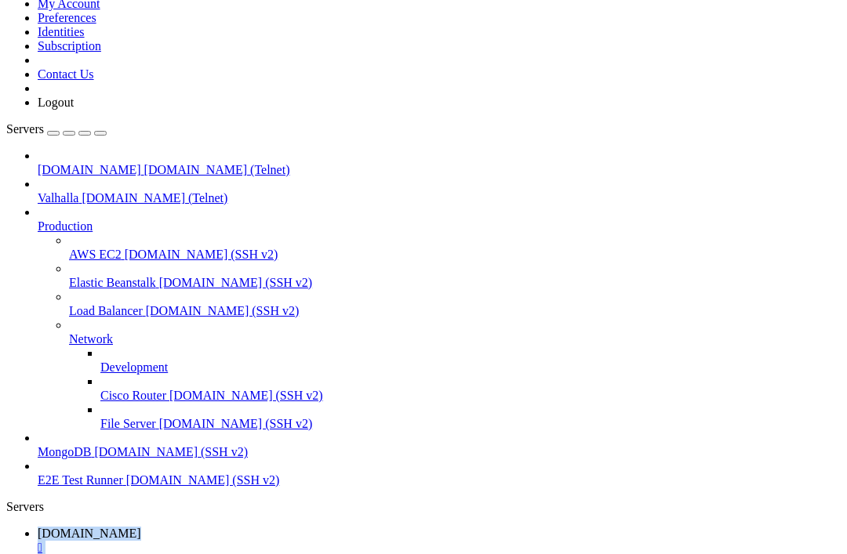
click at [0, 0] on html "Loading... My Account Preferences Identities Subscription Contact Us Logout Ser…" at bounding box center [423, 470] width 847 height 1023
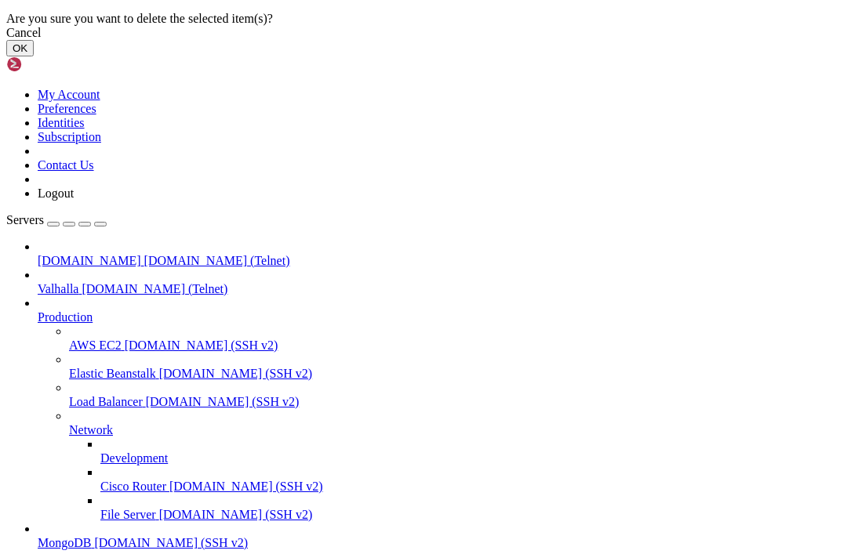
click at [34, 56] on button "OK" at bounding box center [19, 48] width 27 height 16
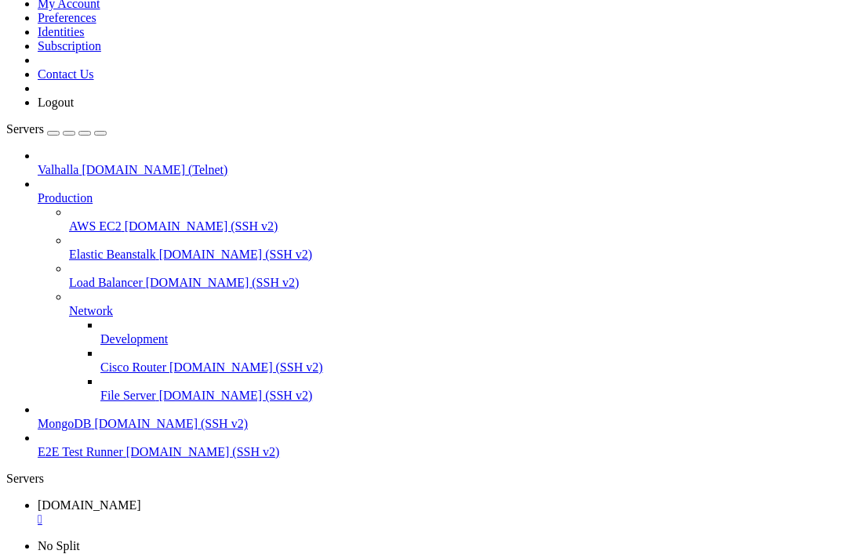
click at [327, 513] on div "" at bounding box center [439, 520] width 803 height 14
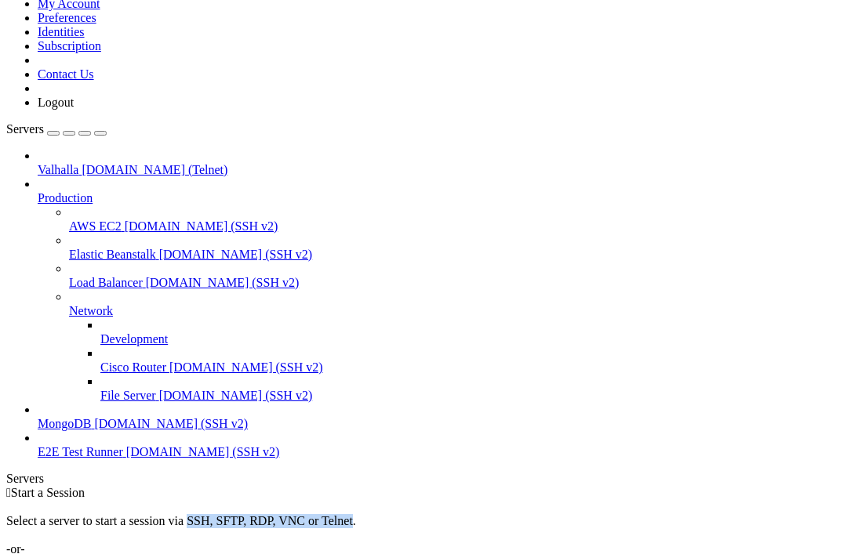
drag, startPoint x: 544, startPoint y: 205, endPoint x: 746, endPoint y: 204, distance: 201.5
click at [746, 500] on div "Select a server to start a session via SSH, SFTP, RDP, VNC or Telnet. -or-" at bounding box center [423, 528] width 834 height 56
copy div "SSH, SFTP, RDP, VNC or Telnet"
click at [359, 486] on div " Start a Session Select a server to start a session via SSH, SFTP, RDP, VNC or…" at bounding box center [423, 528] width 834 height 85
click at [528, 554] on link "Add Server" at bounding box center [423, 564] width 834 height 14
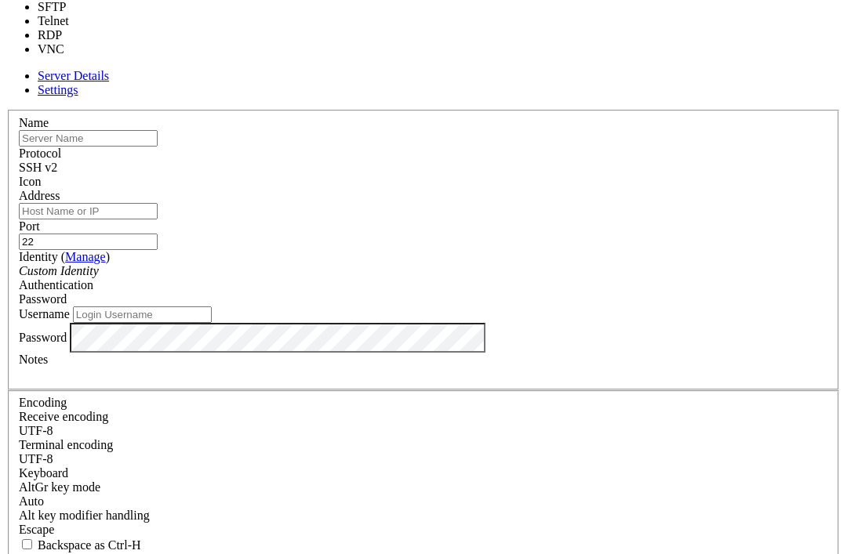
type input "23"
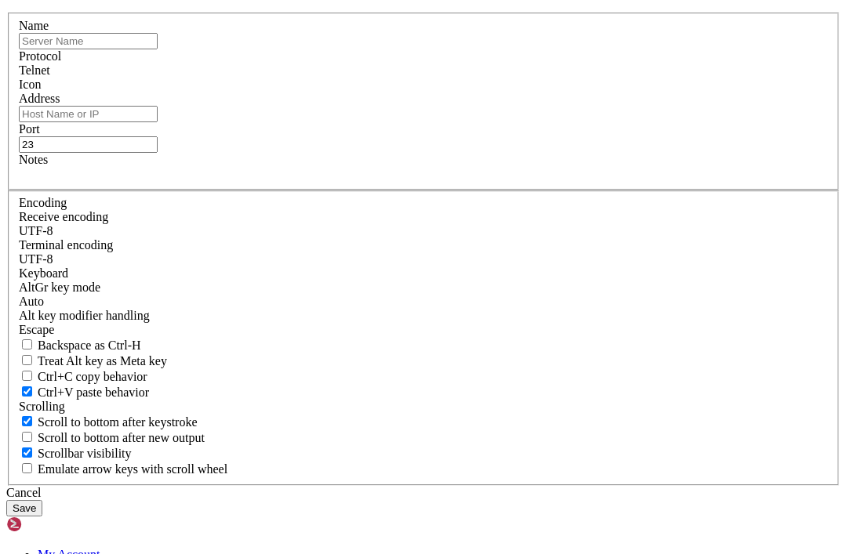
click at [158, 49] on input "text" at bounding box center [88, 41] width 139 height 16
type input "Chess"
click at [158, 122] on input "Address" at bounding box center [88, 114] width 139 height 16
paste input "[DOMAIN_NAME]"
type input "[DOMAIN_NAME]"
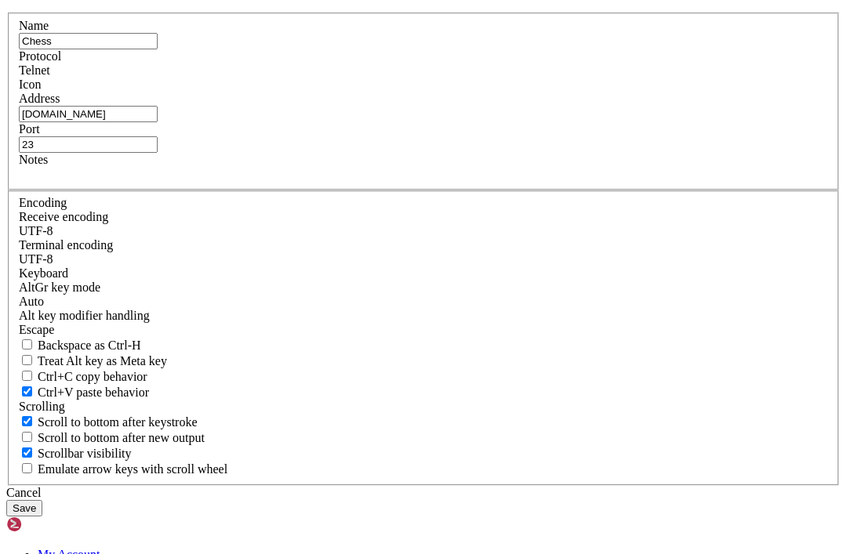
click at [158, 153] on input "23" at bounding box center [88, 144] width 139 height 16
type input "2"
type input "5000"
click at [42, 500] on button "Save" at bounding box center [24, 508] width 36 height 16
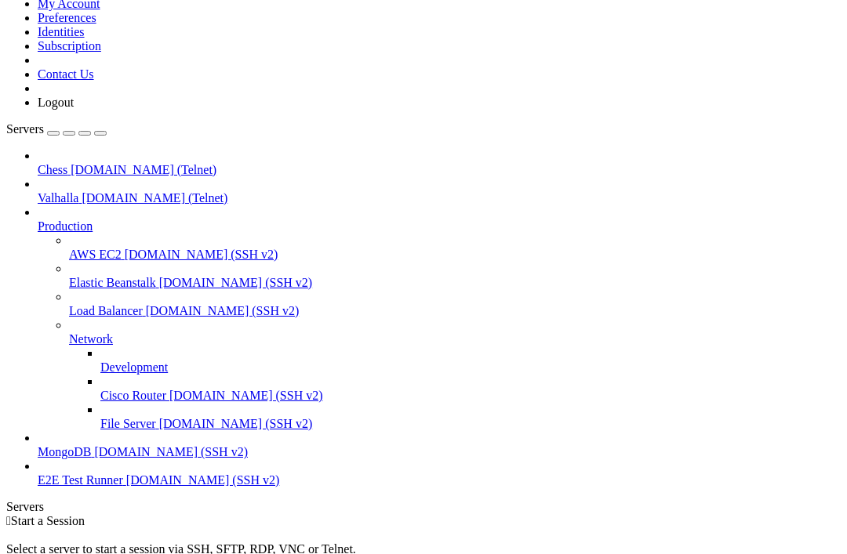
click at [122, 163] on span "[DOMAIN_NAME] (Telnet)" at bounding box center [144, 169] width 146 height 13
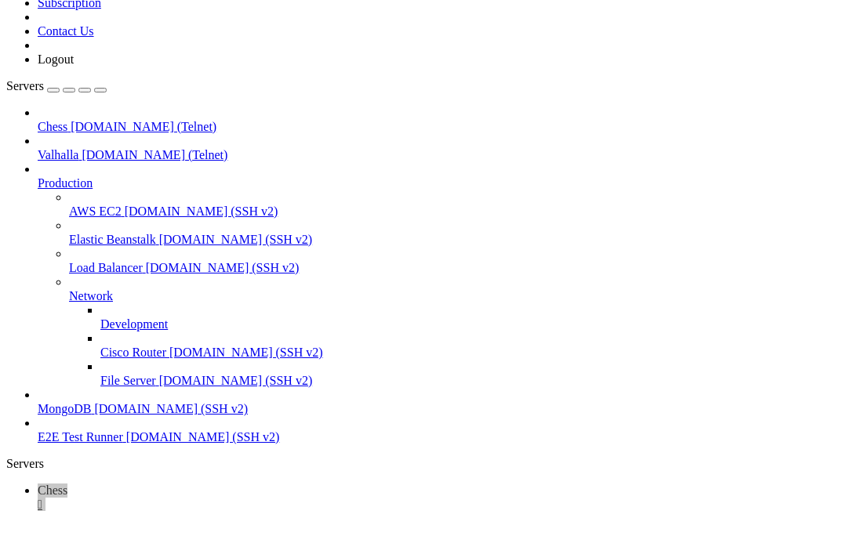
scroll to position [1933, 0]
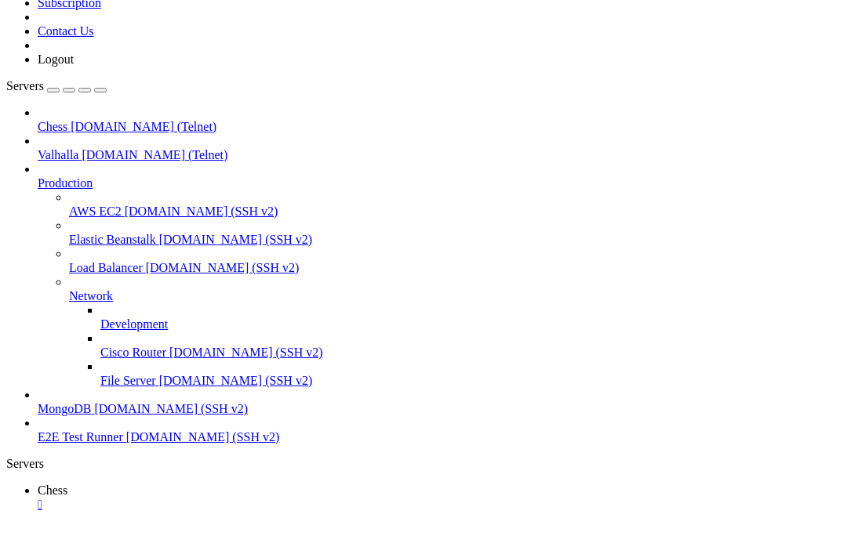
scroll to position [4827, 0]
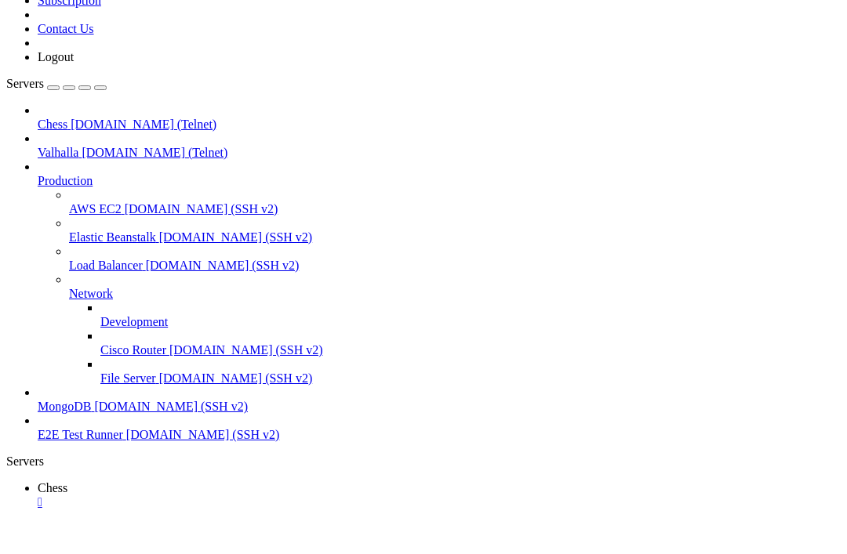
scroll to position [19664, 0]
